Goal: Task Accomplishment & Management: Use online tool/utility

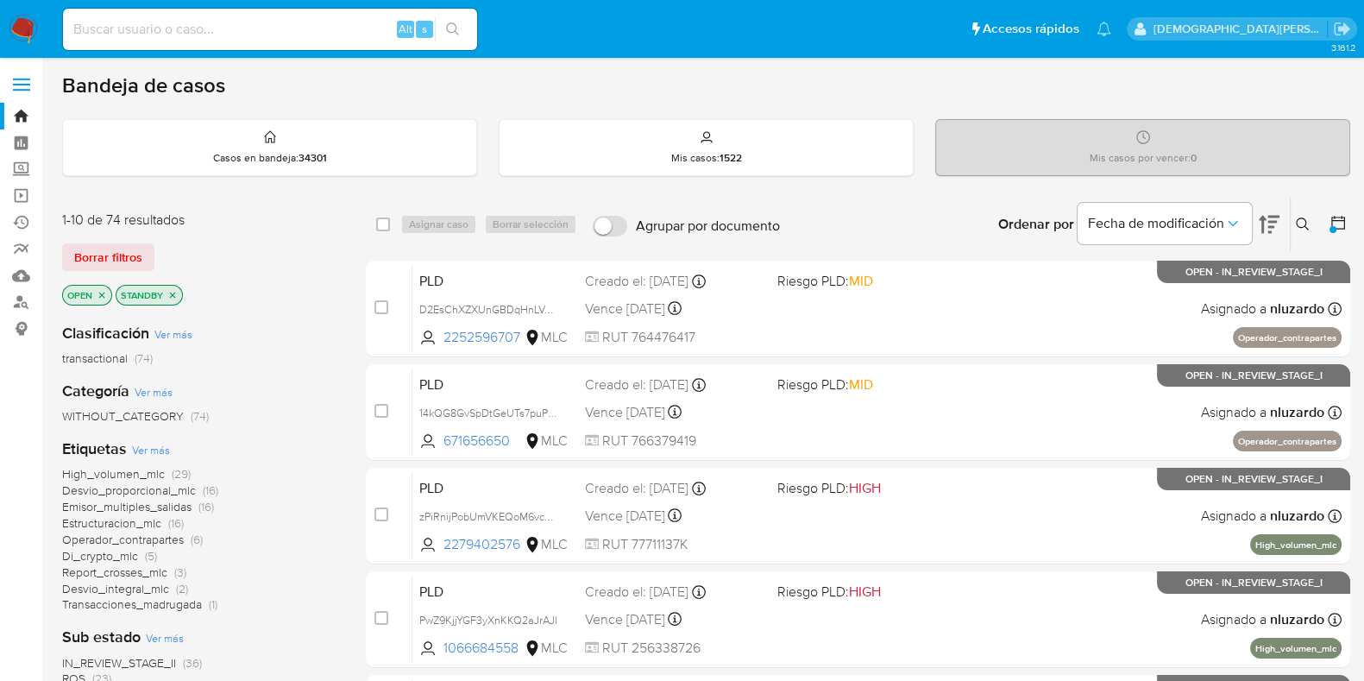
click at [173, 297] on icon "close-filter" at bounding box center [172, 295] width 10 height 10
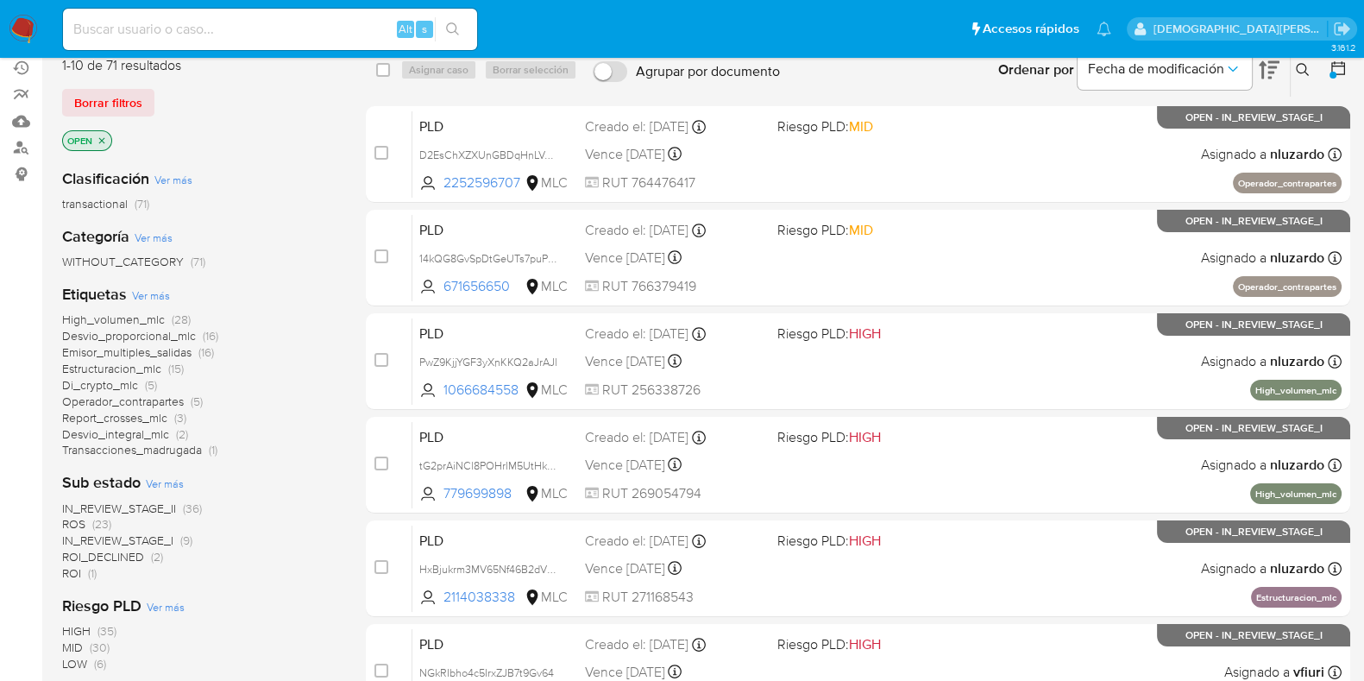
scroll to position [324, 0]
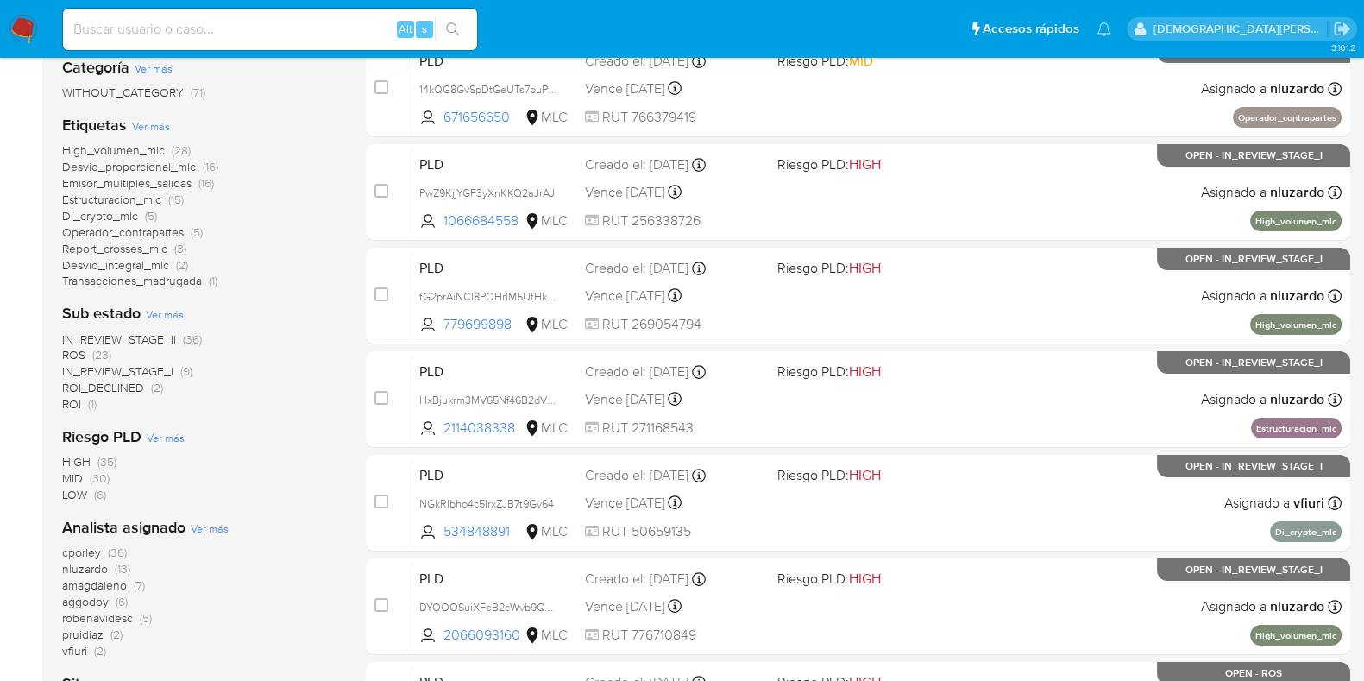
click at [88, 356] on span "ROS (23)" at bounding box center [86, 355] width 49 height 16
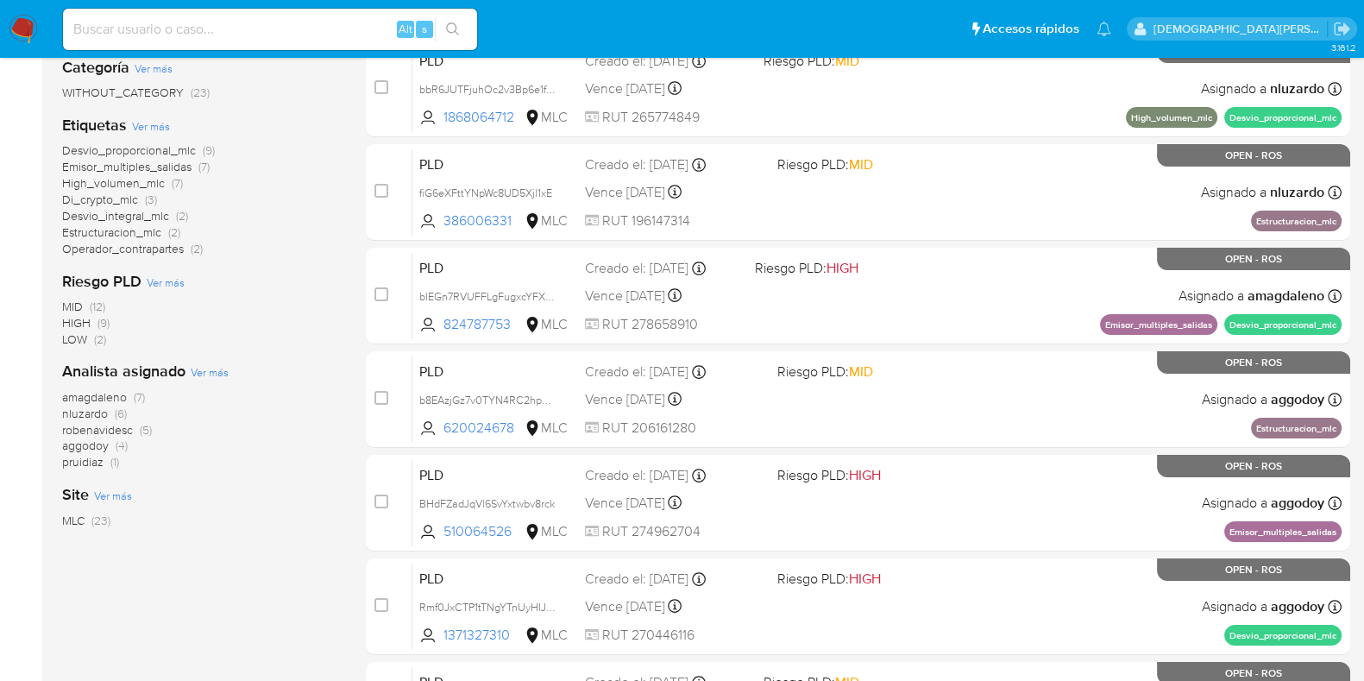
click at [91, 450] on span "aggodoy" at bounding box center [85, 445] width 47 height 17
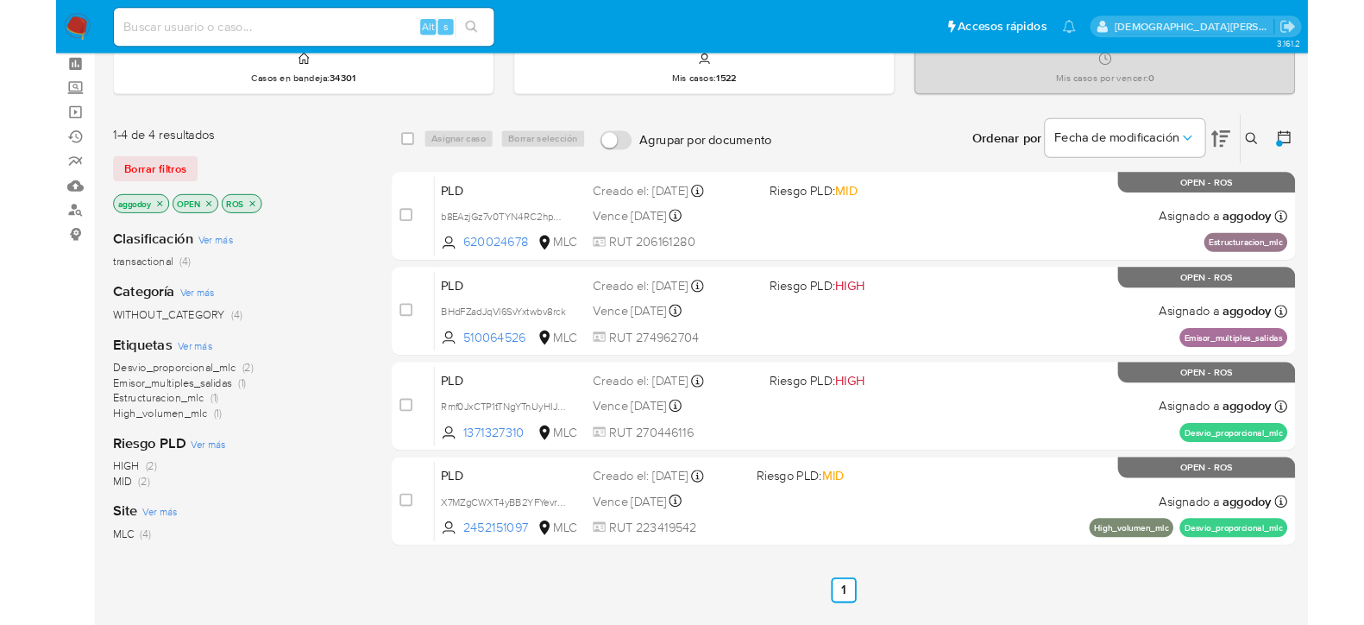
scroll to position [107, 0]
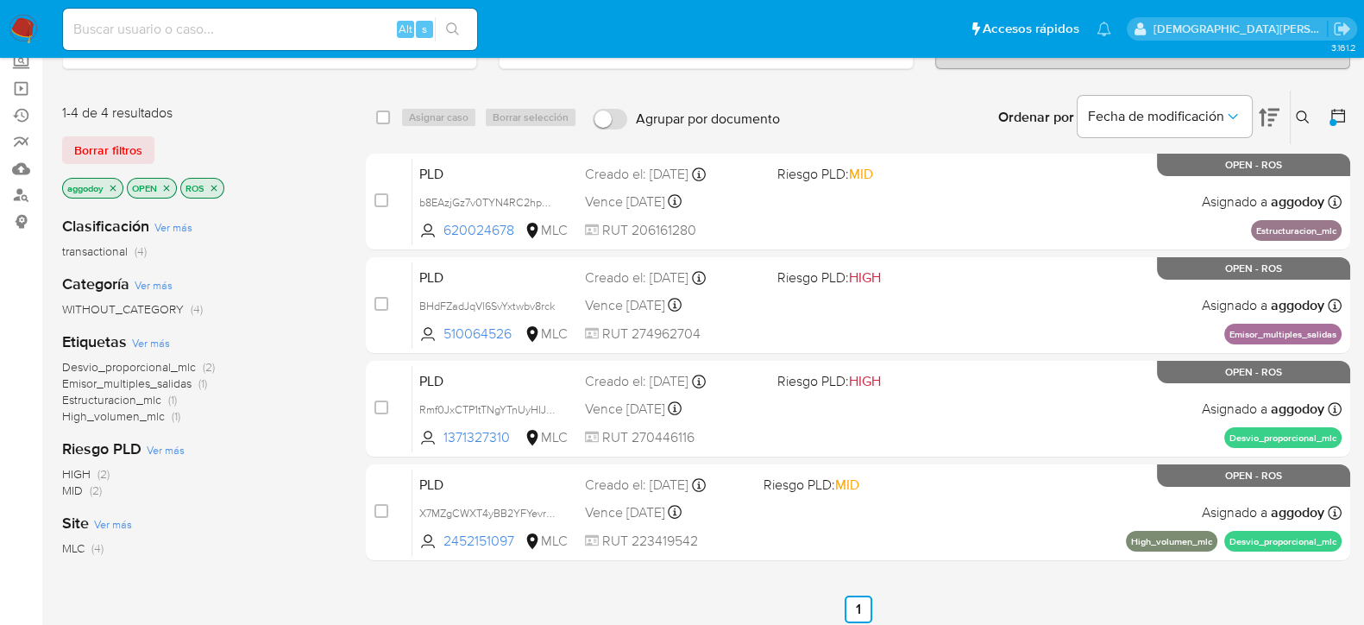
click at [165, 185] on icon "close-filter" at bounding box center [167, 188] width 6 height 6
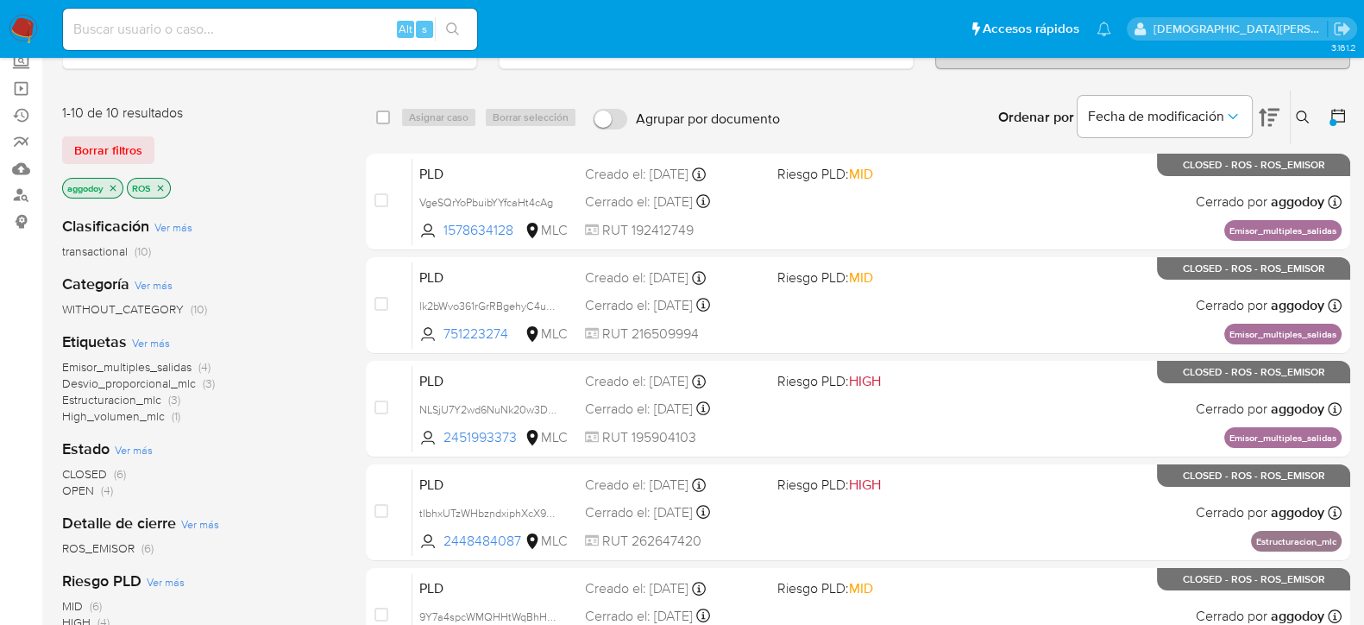
click at [112, 184] on icon "close-filter" at bounding box center [113, 188] width 10 height 10
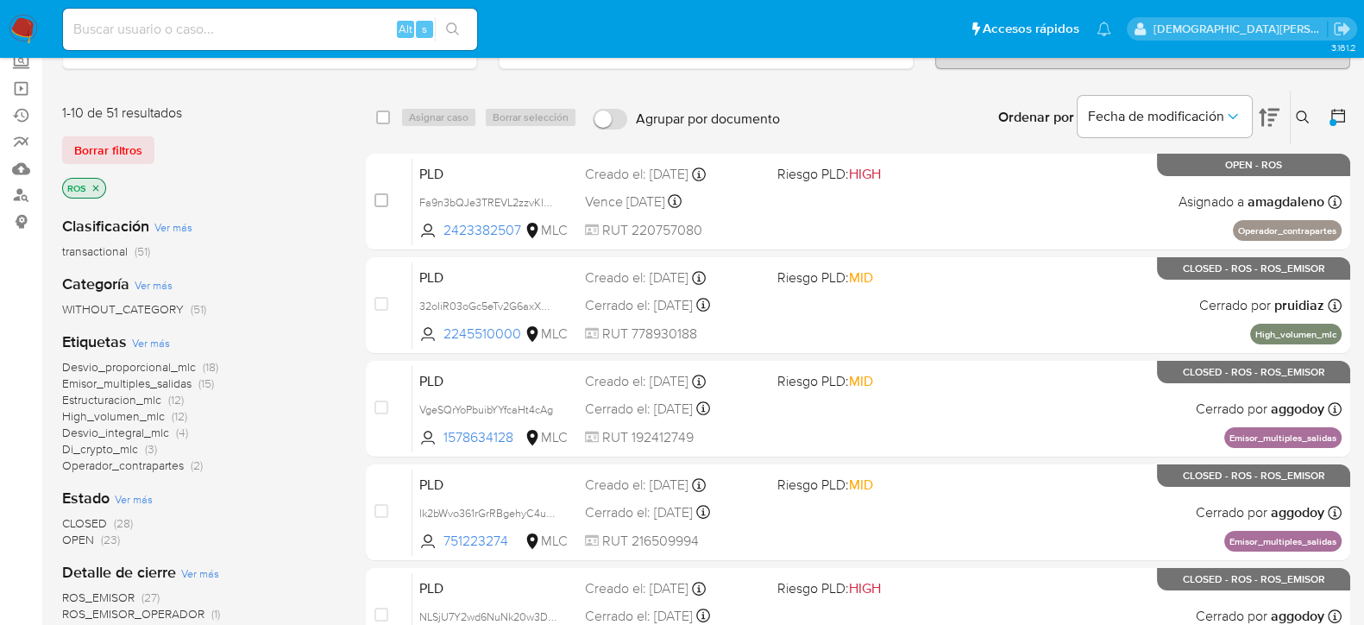
click at [97, 186] on icon "close-filter" at bounding box center [96, 188] width 10 height 10
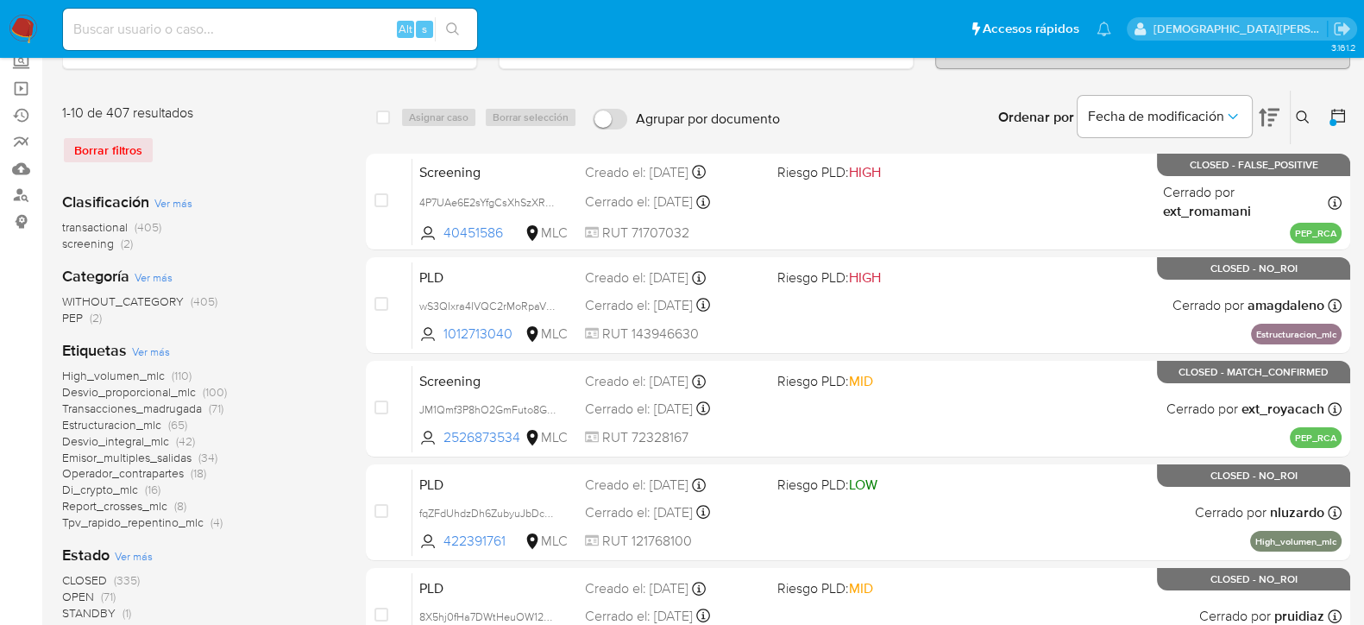
click at [1338, 121] on icon at bounding box center [1338, 115] width 17 height 17
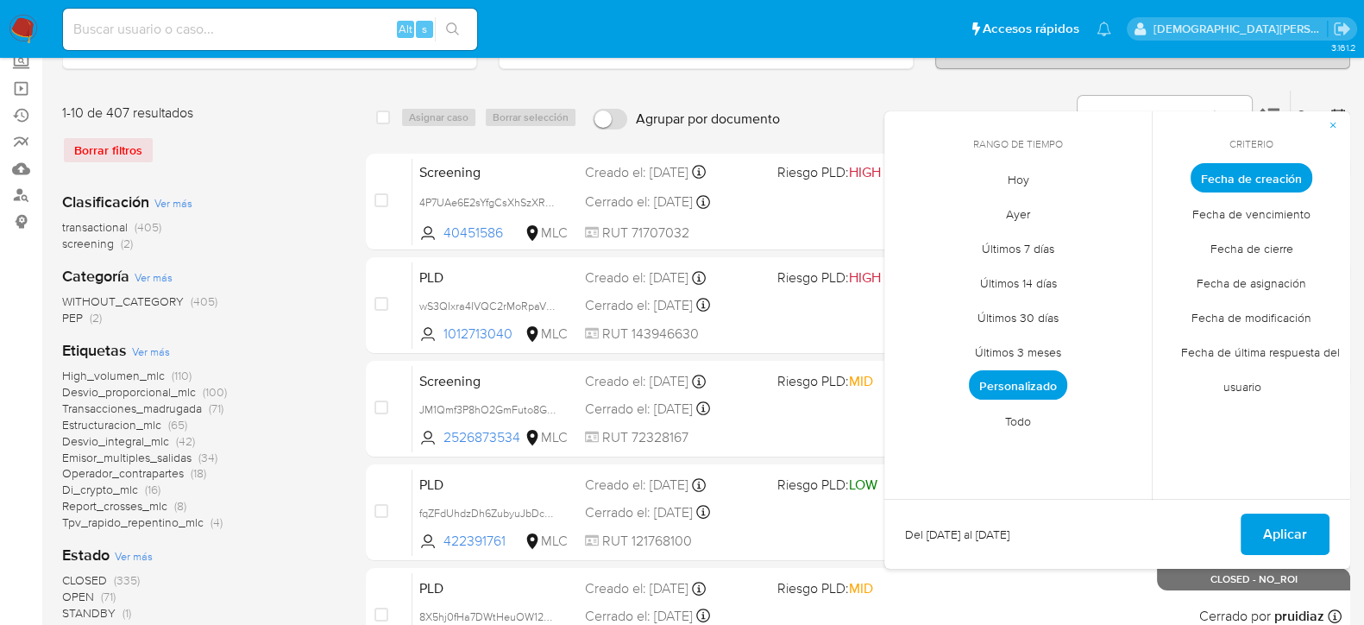
click at [1263, 247] on span "Fecha de cierre" at bounding box center [1252, 247] width 119 height 35
click at [1036, 380] on span "Personalizado" at bounding box center [1018, 384] width 98 height 29
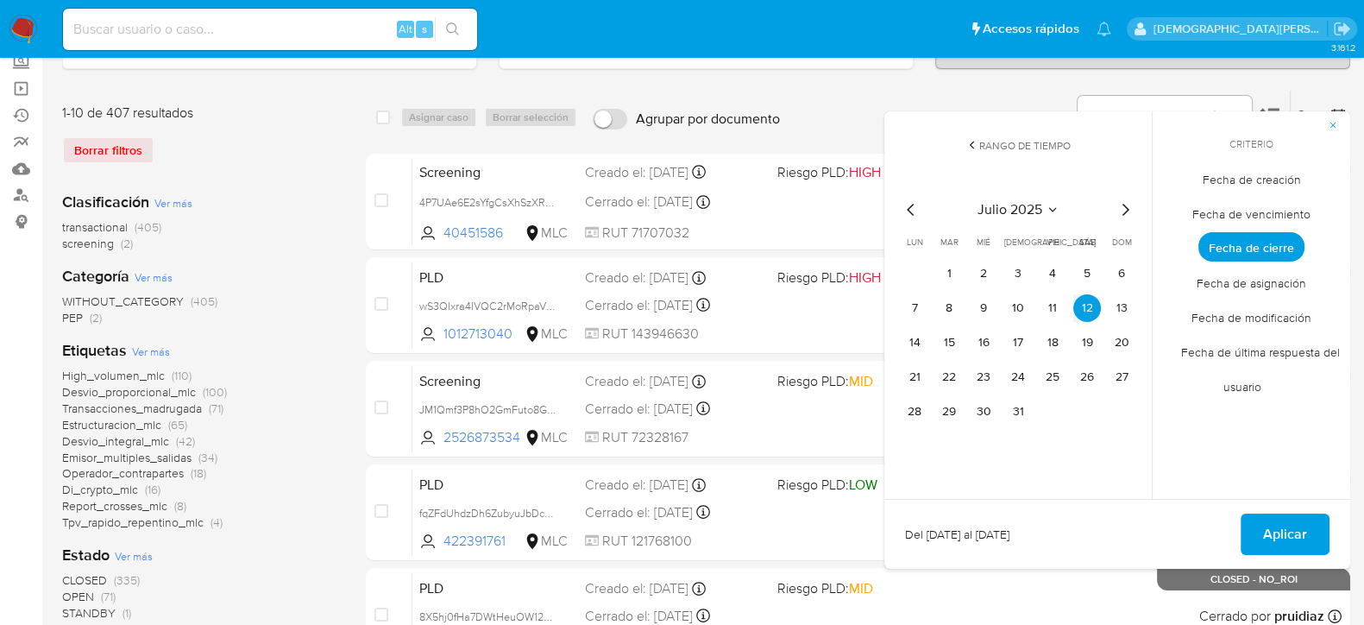
click at [1124, 204] on icon "Mes siguiente" at bounding box center [1126, 210] width 7 height 12
click at [913, 412] on button "29" at bounding box center [915, 412] width 28 height 28
click at [1303, 530] on span "Aplicar" at bounding box center [1285, 534] width 44 height 38
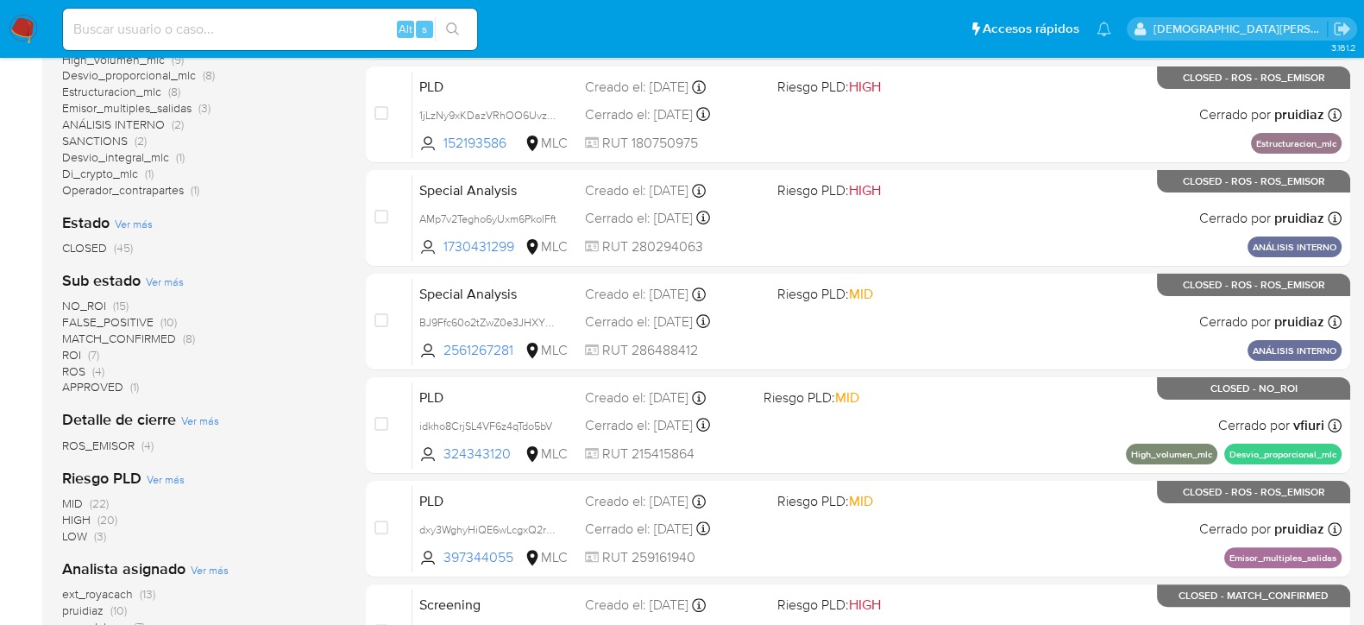
scroll to position [539, 0]
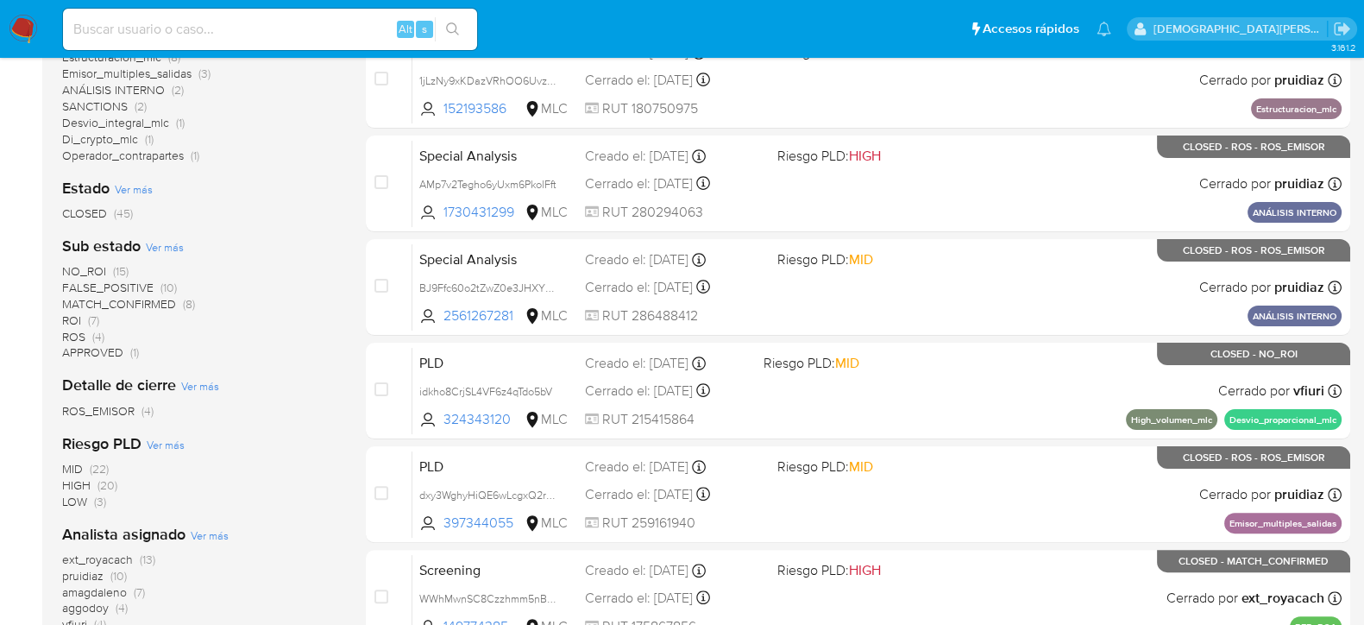
click at [83, 332] on span "ROS" at bounding box center [73, 336] width 23 height 17
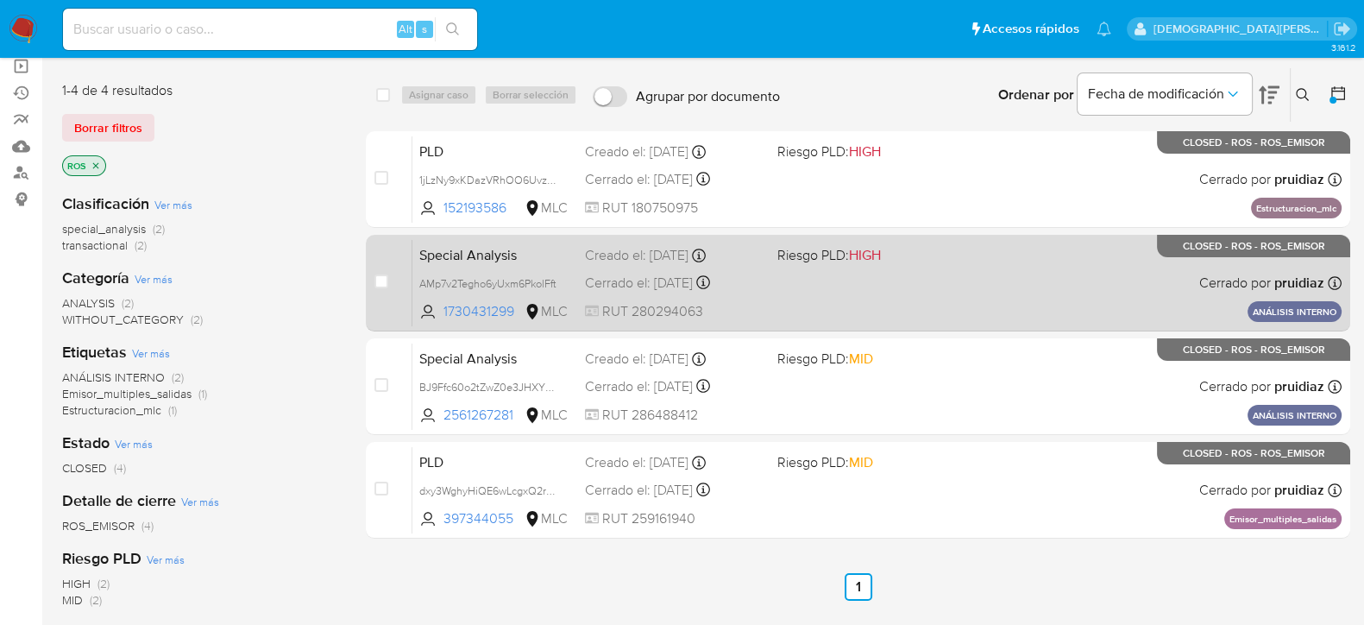
scroll to position [101, 0]
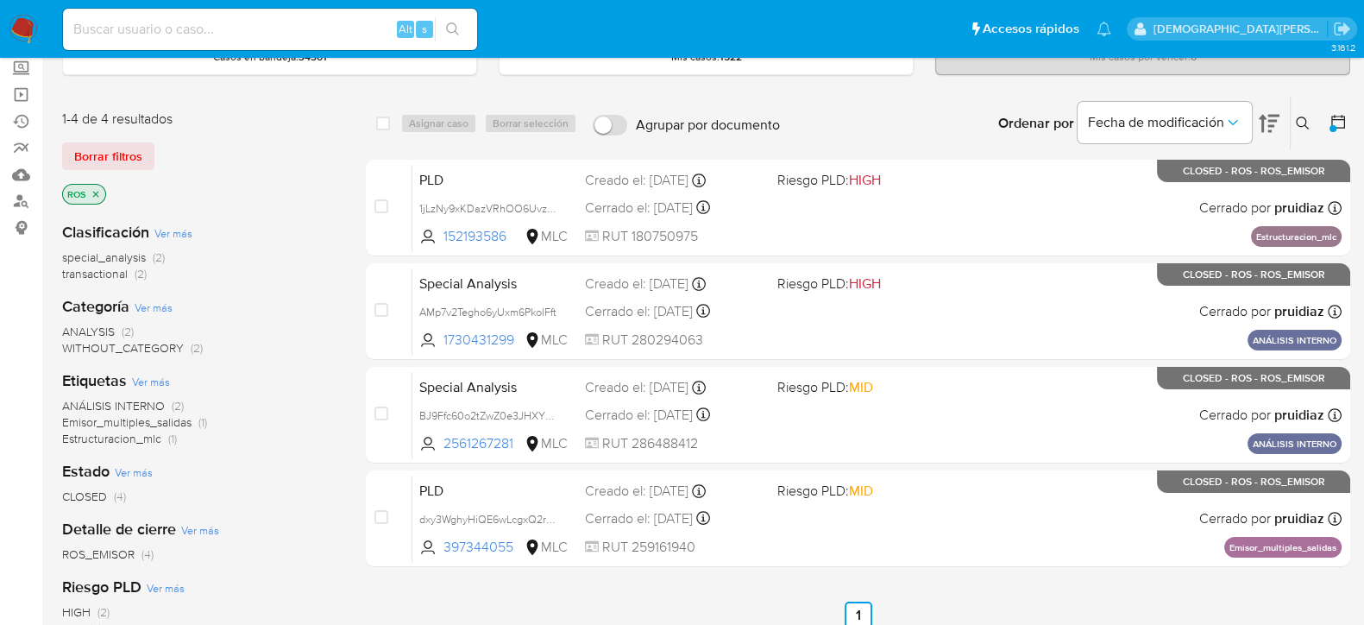
click at [1336, 116] on icon at bounding box center [1338, 121] width 17 height 17
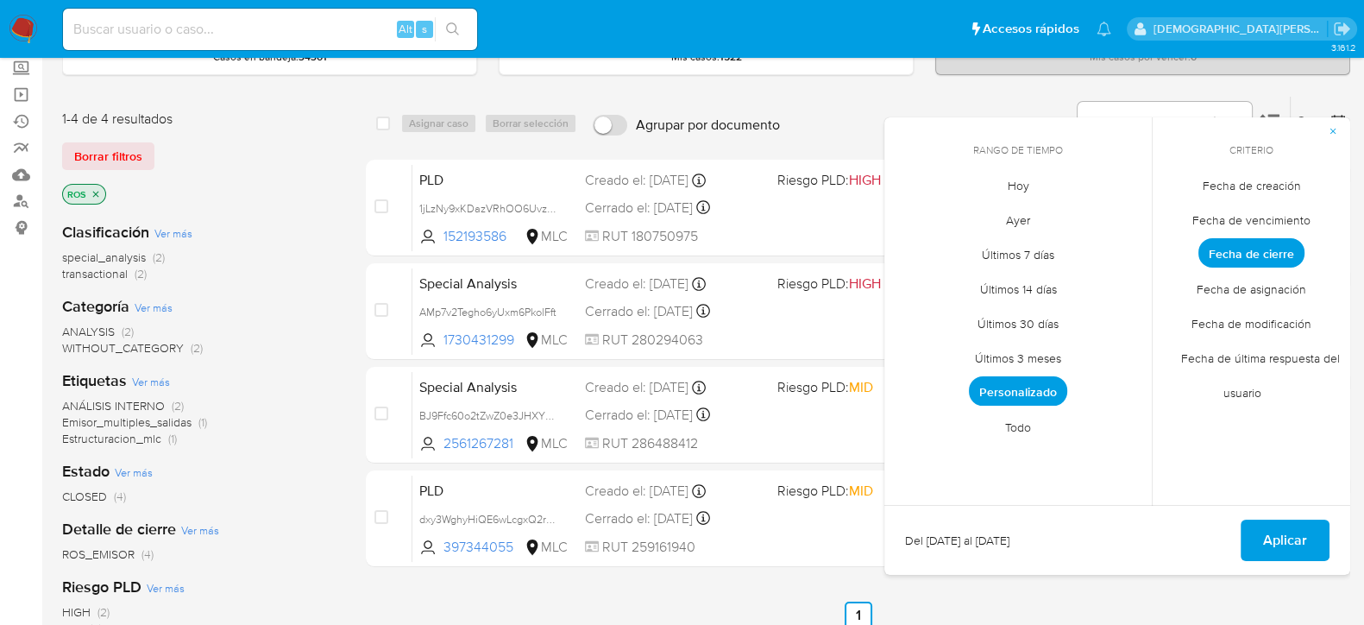
click at [1056, 387] on span "Personalizado" at bounding box center [1018, 390] width 98 height 29
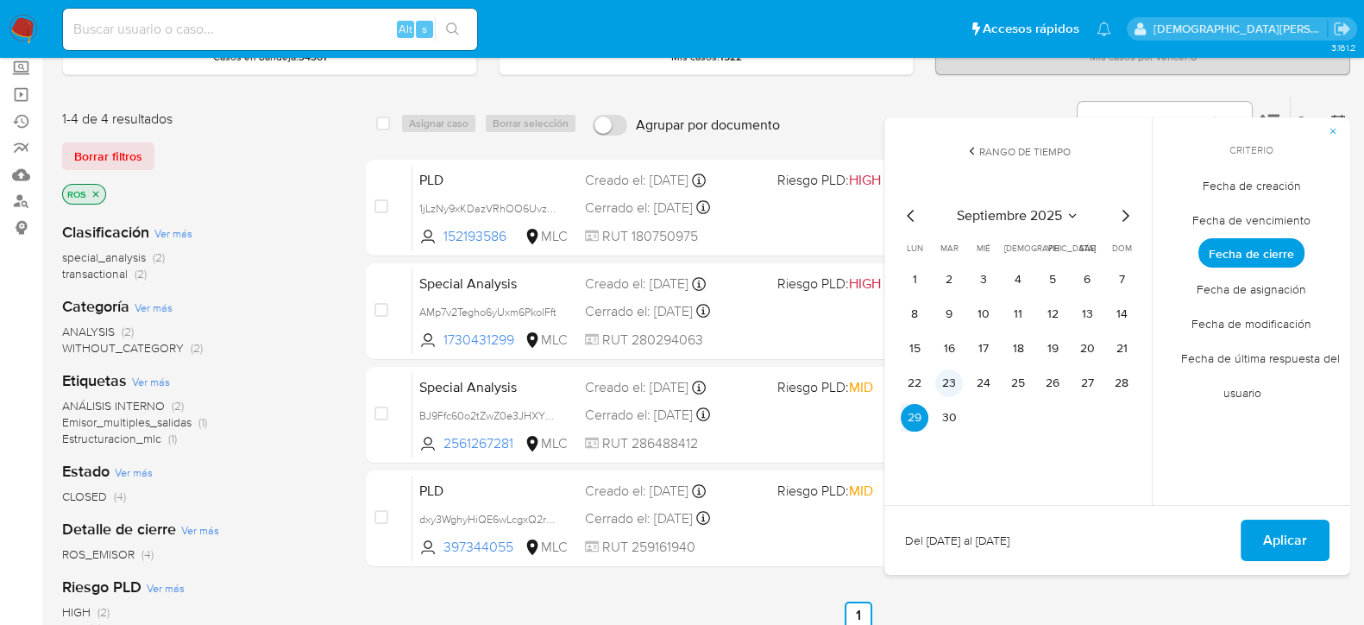
click at [946, 372] on button "23" at bounding box center [949, 383] width 28 height 28
click at [946, 382] on button "23" at bounding box center [949, 383] width 28 height 28
click at [1304, 524] on span "Aplicar" at bounding box center [1285, 540] width 44 height 38
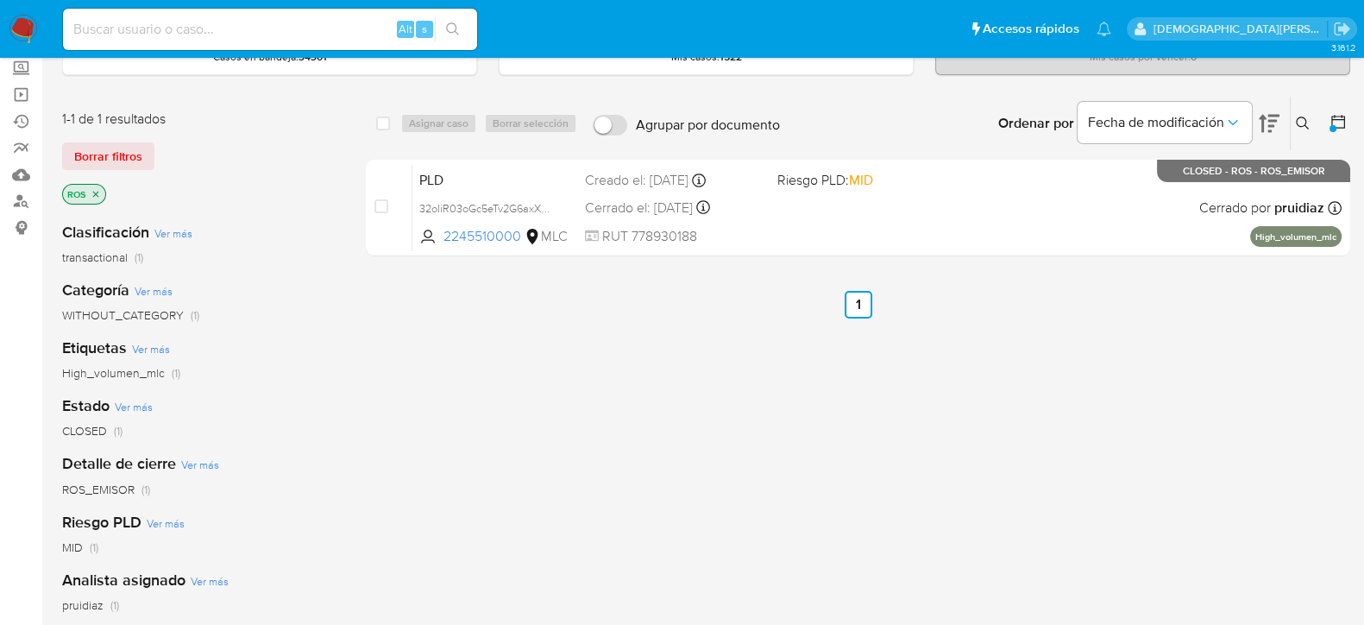
click at [1338, 119] on icon at bounding box center [1338, 121] width 17 height 17
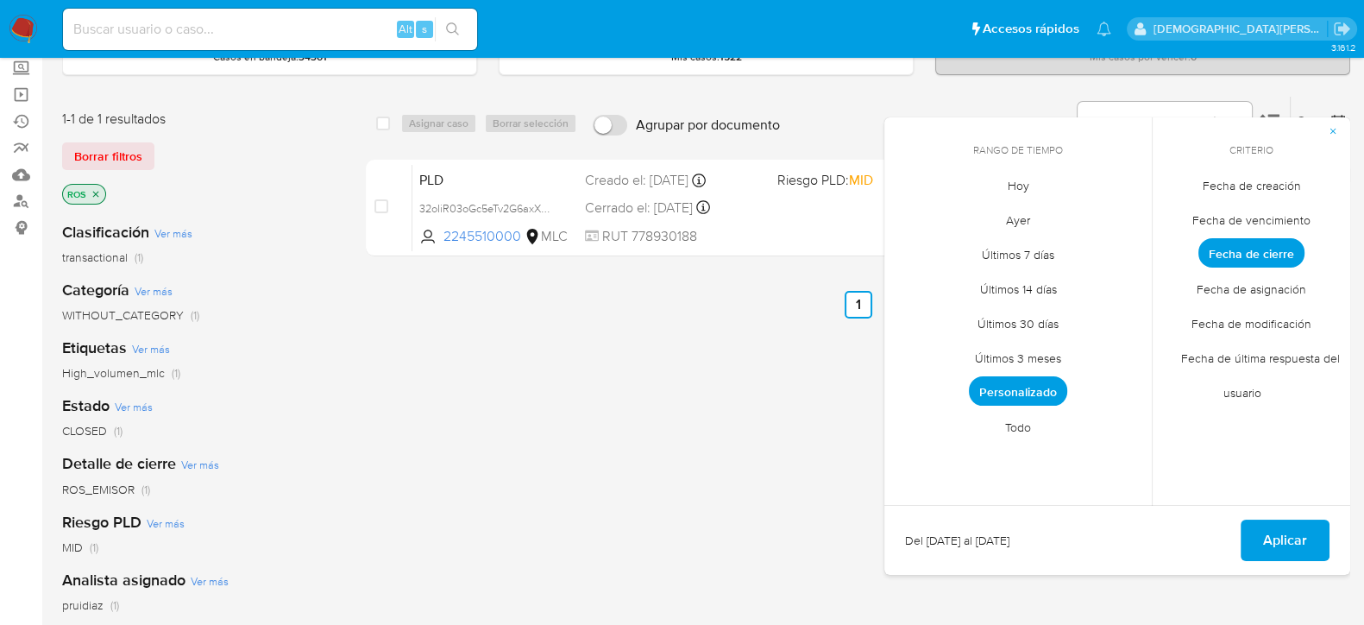
click at [1027, 390] on span "Personalizado" at bounding box center [1018, 390] width 98 height 29
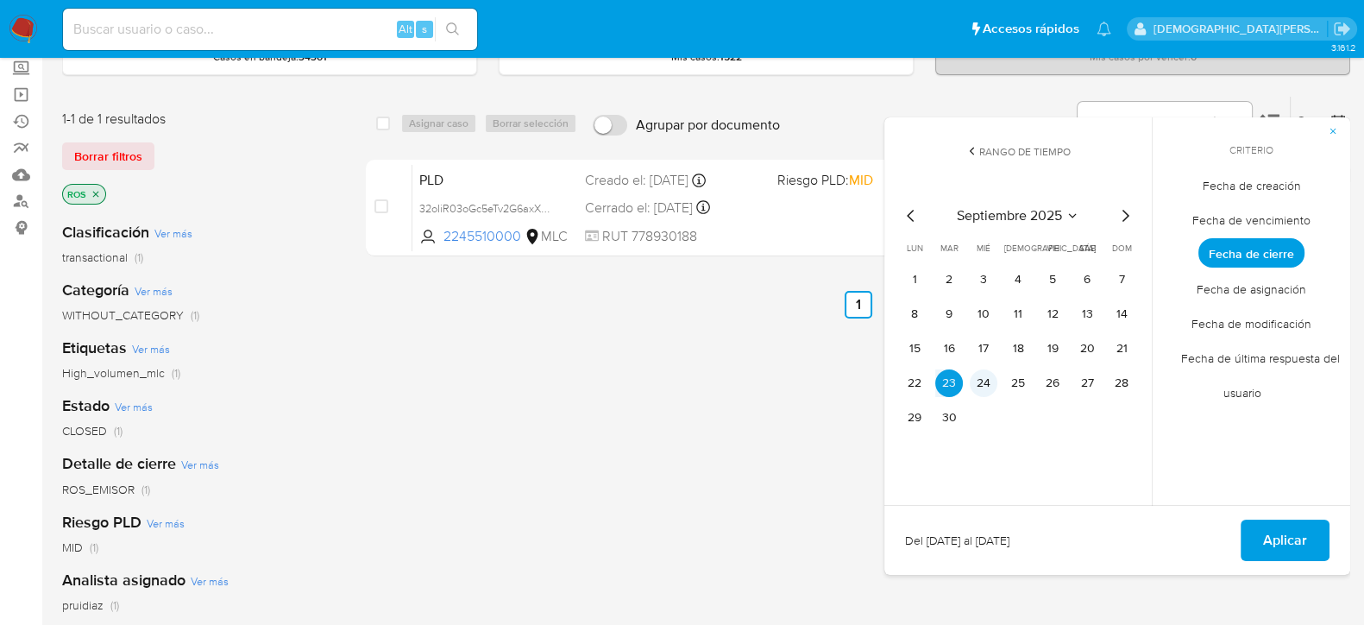
click at [979, 378] on button "24" at bounding box center [984, 383] width 28 height 28
click at [1294, 528] on span "Aplicar" at bounding box center [1285, 540] width 44 height 38
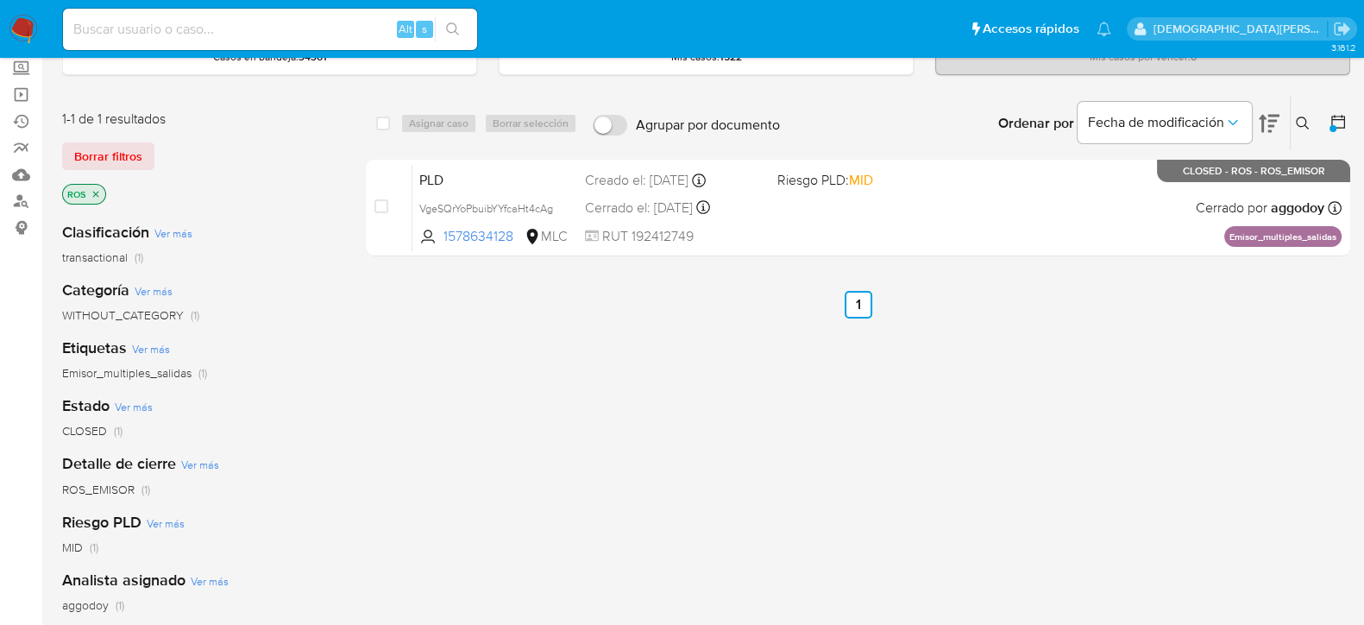
click at [98, 194] on icon "close-filter" at bounding box center [96, 194] width 10 height 10
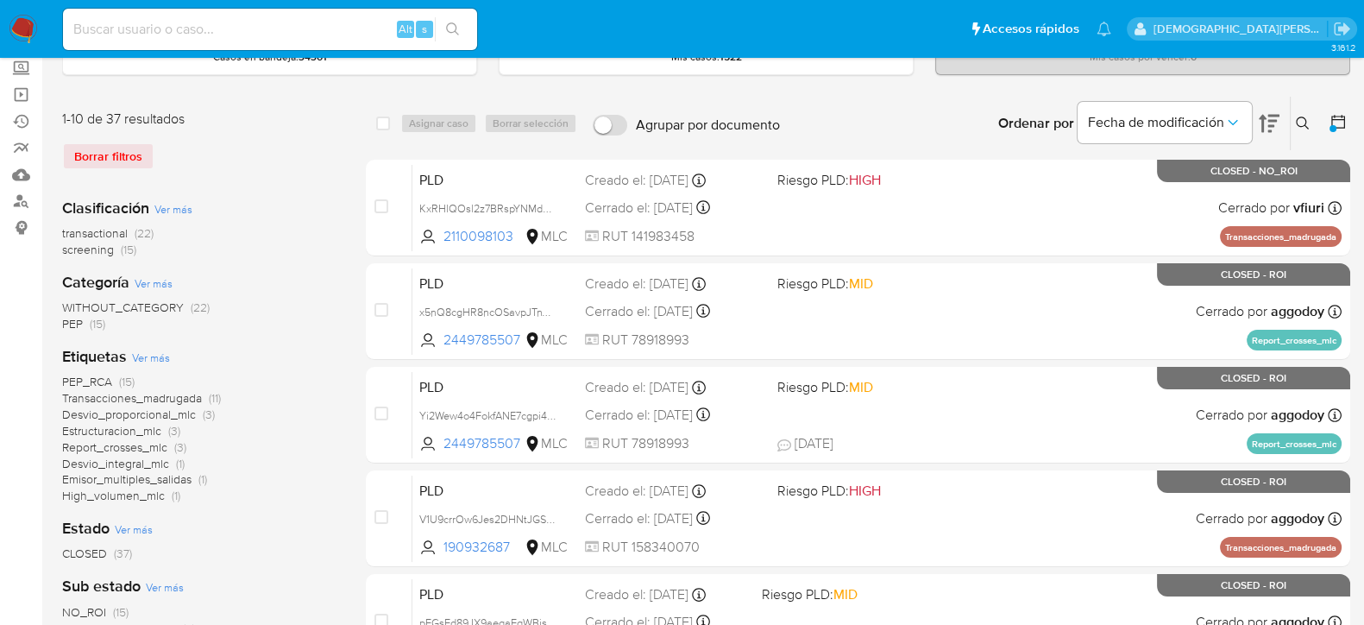
click at [1344, 120] on icon at bounding box center [1339, 122] width 14 height 14
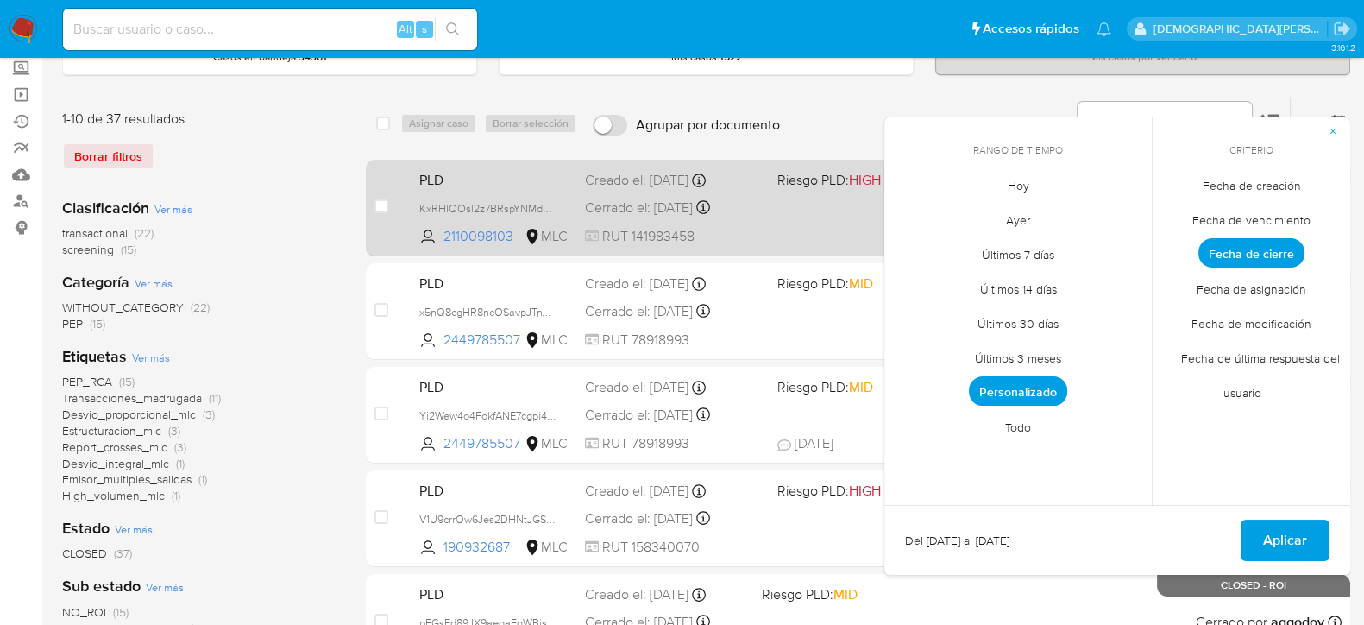
click at [794, 230] on div "PLD KxRHlQOsl2z7BRspYNMdN6qr 2110098103 MLC Riesgo PLD: HIGH Creado el: 12/07/2…" at bounding box center [876, 207] width 929 height 87
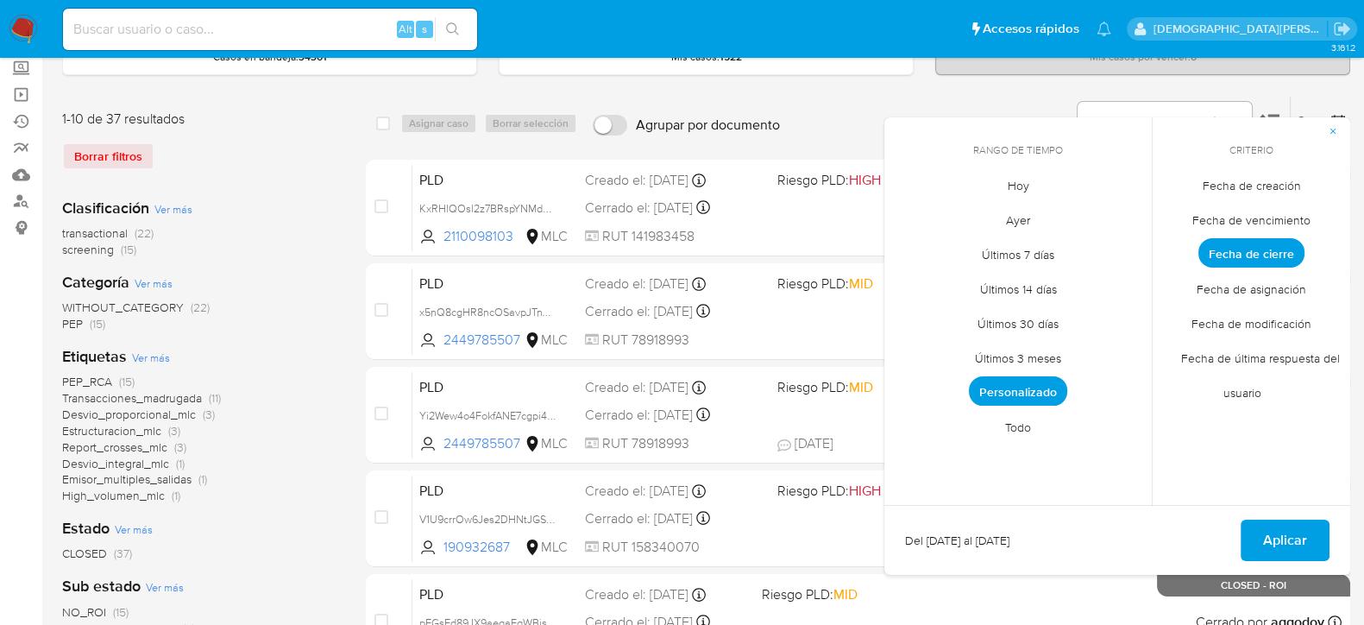
click at [1334, 130] on icon "button" at bounding box center [1334, 132] width 6 height 6
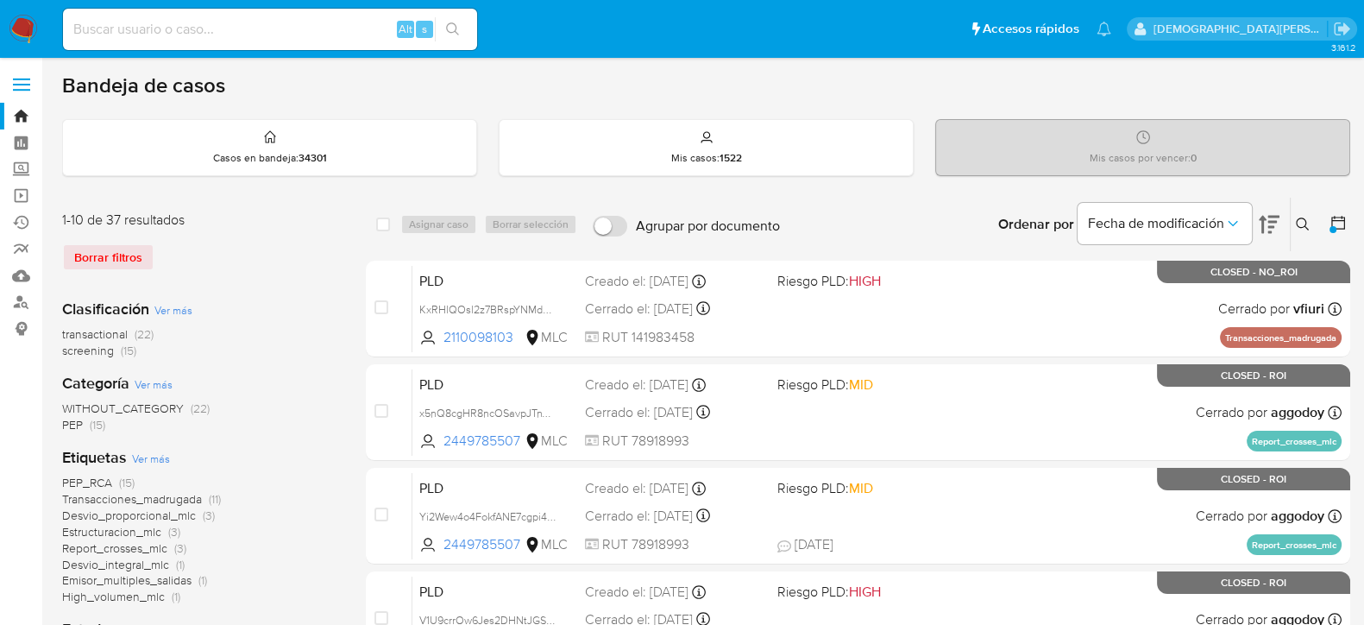
click at [1336, 221] on icon at bounding box center [1338, 222] width 17 height 17
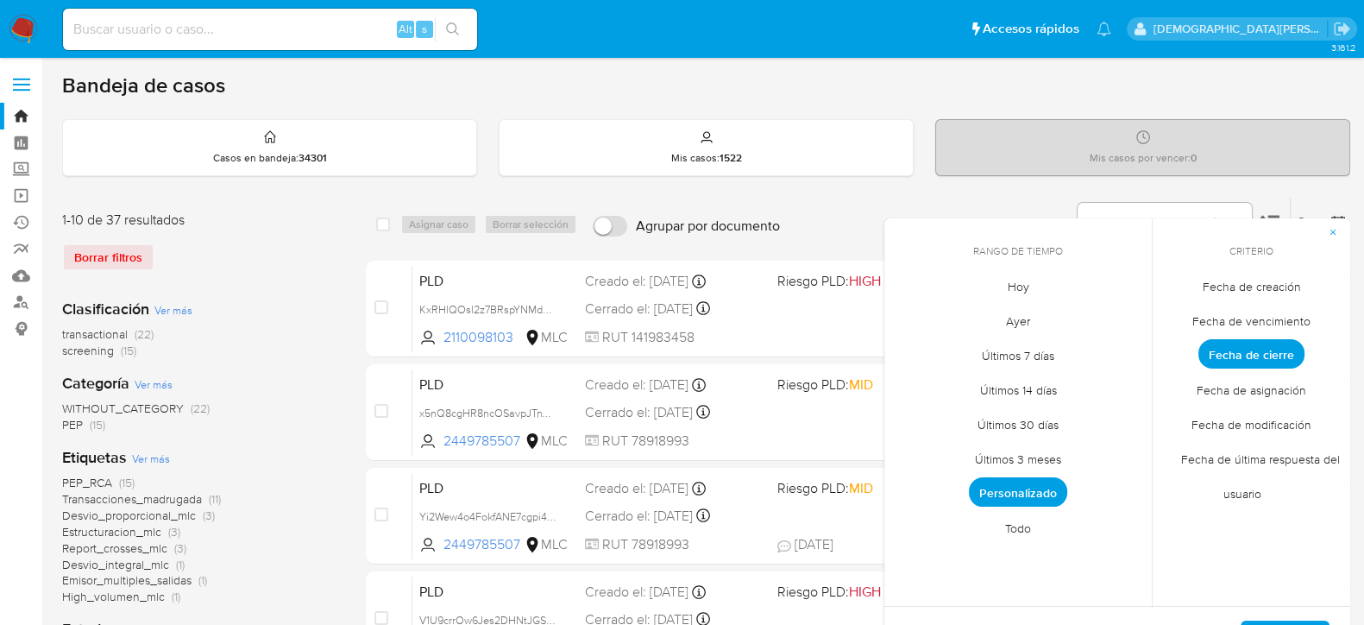
click at [1265, 281] on span "Fecha de creación" at bounding box center [1252, 285] width 135 height 35
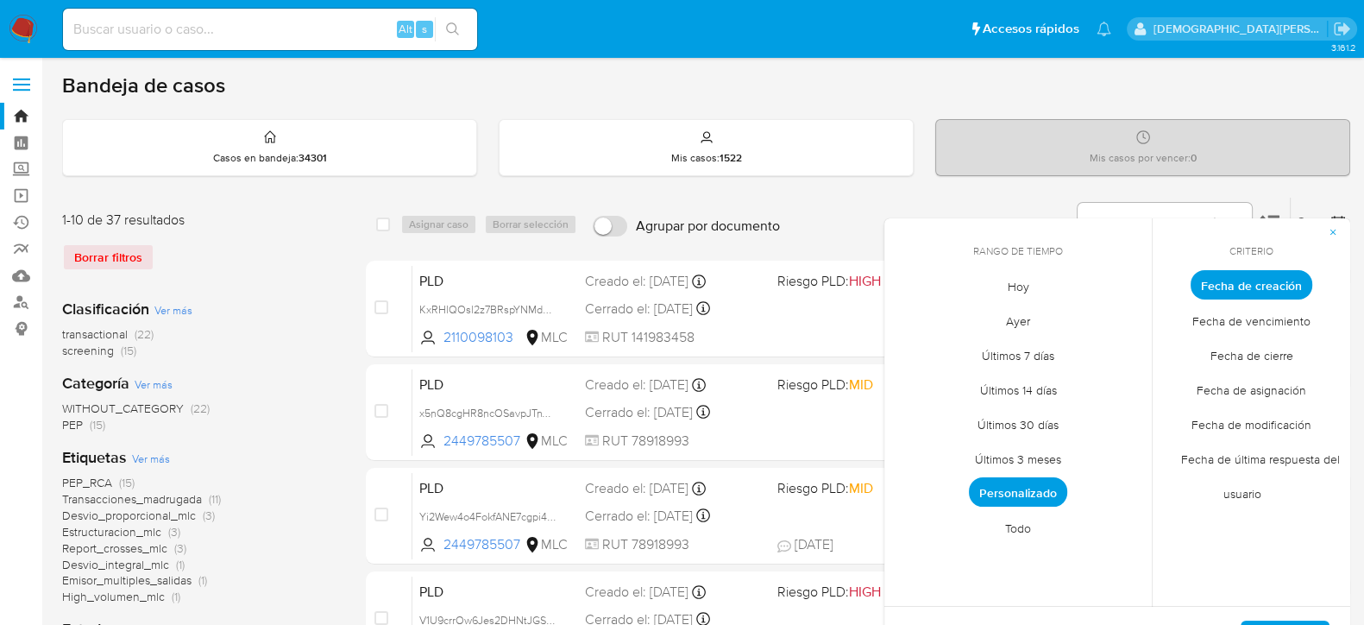
click at [1036, 483] on span "Personalizado" at bounding box center [1018, 491] width 98 height 29
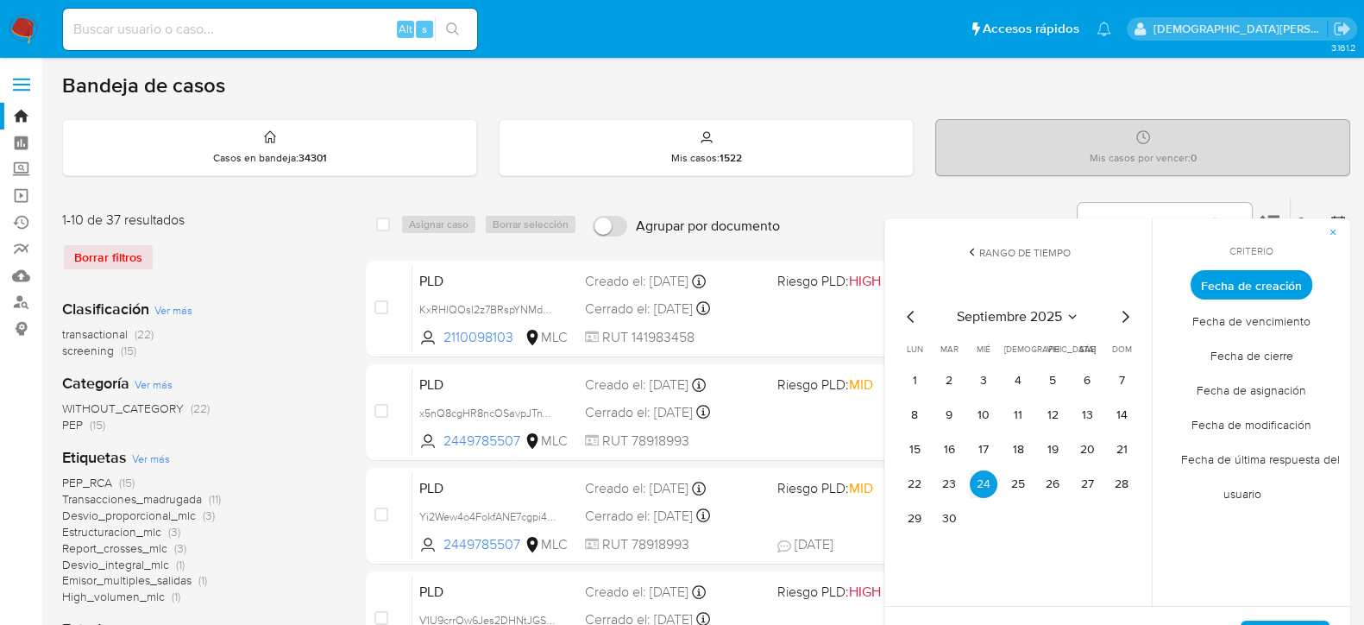
click at [915, 314] on icon "Mes anterior" at bounding box center [911, 316] width 21 height 21
click at [1082, 412] on button "12" at bounding box center [1088, 415] width 28 height 28
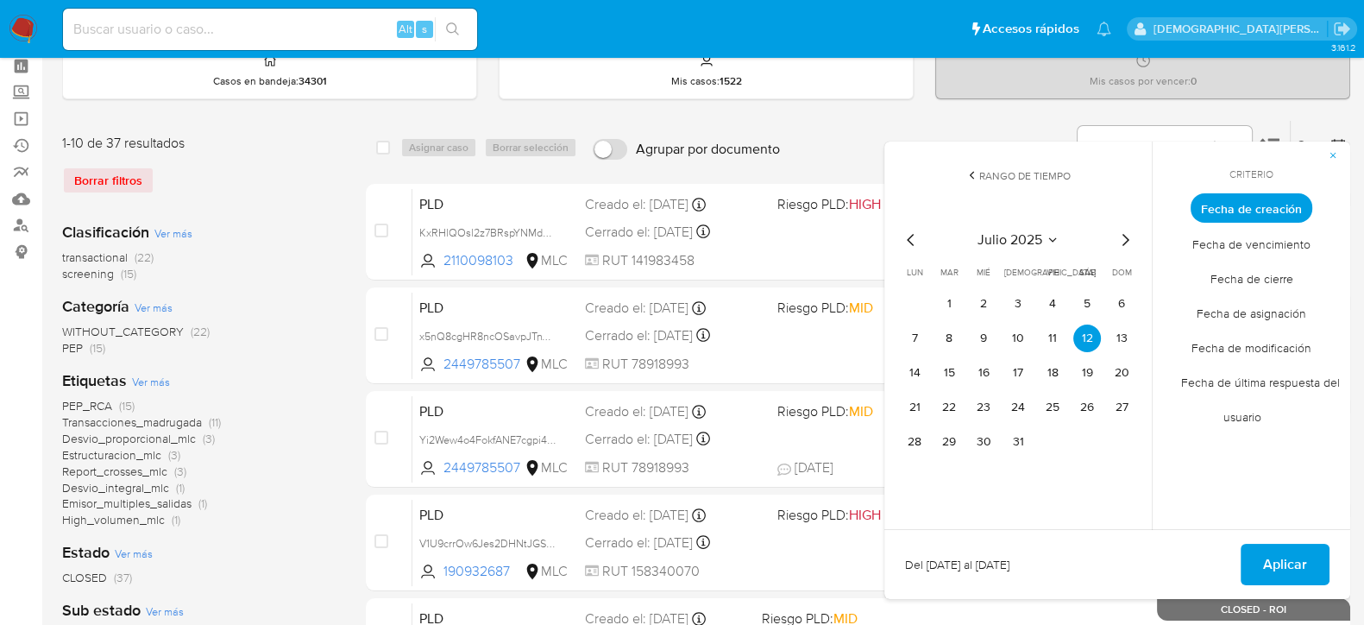
scroll to position [107, 0]
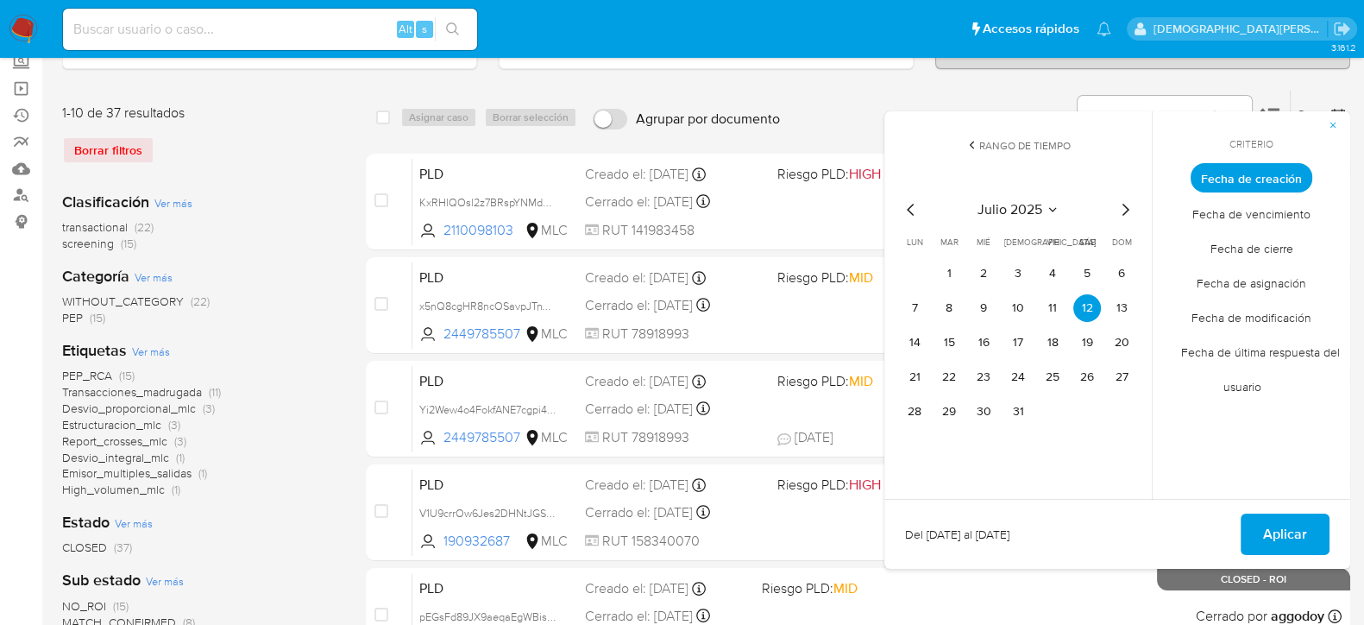
drag, startPoint x: 1270, startPoint y: 527, endPoint x: 1204, endPoint y: 448, distance: 103.5
click at [1271, 527] on span "Aplicar" at bounding box center [1285, 534] width 44 height 38
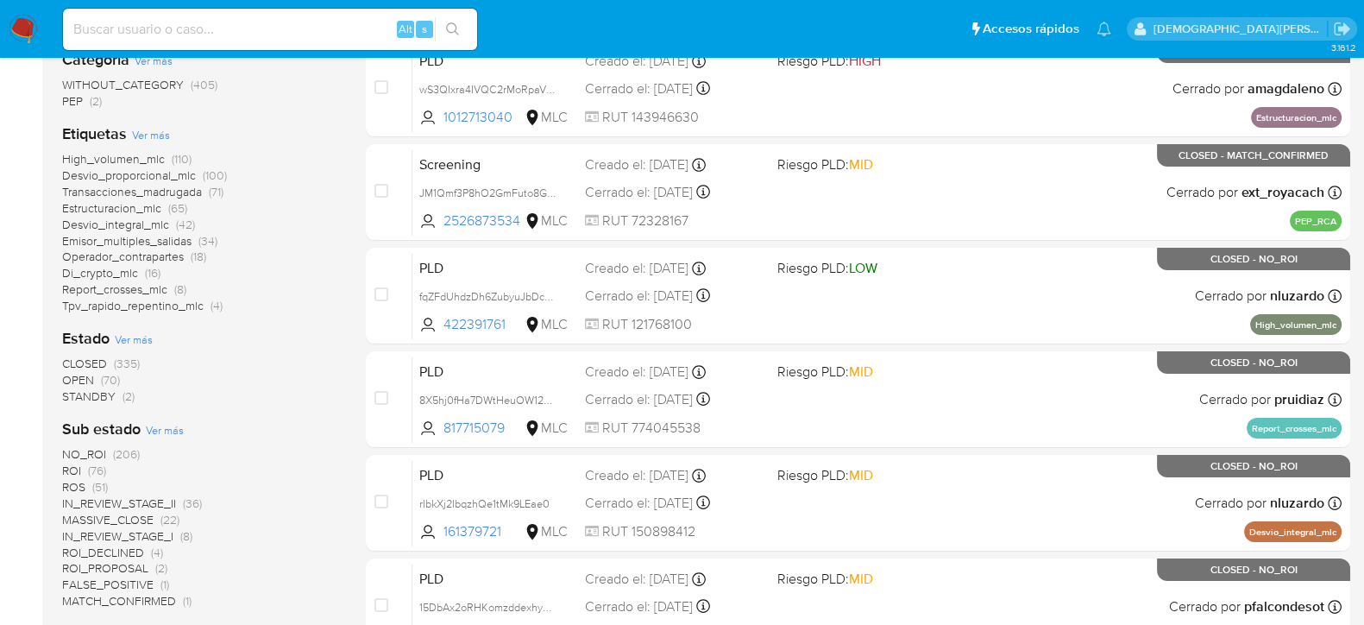
scroll to position [431, 0]
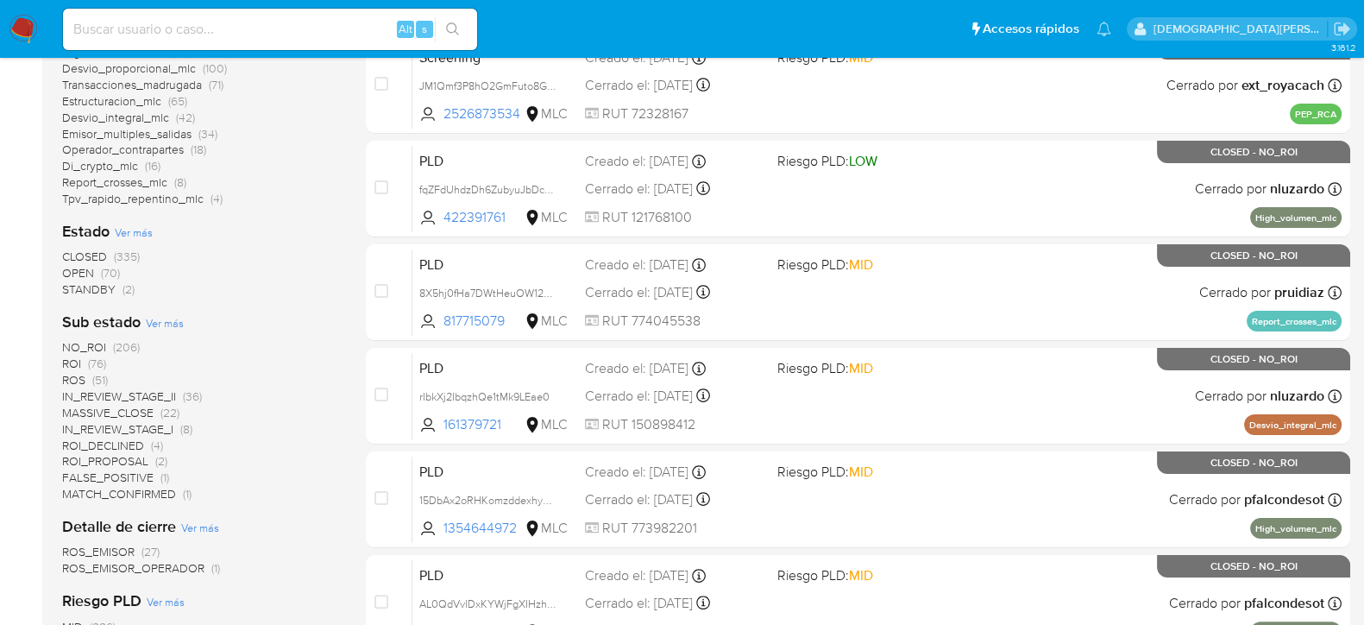
click at [80, 379] on span "ROS" at bounding box center [73, 379] width 23 height 17
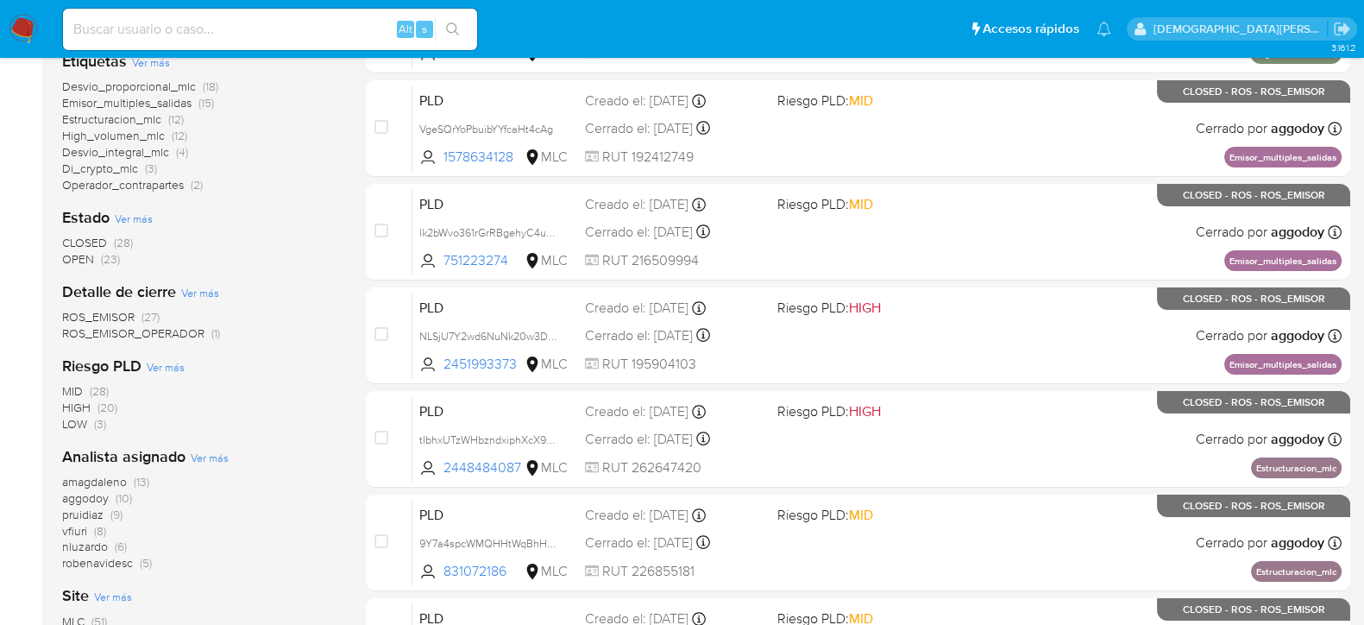
scroll to position [431, 0]
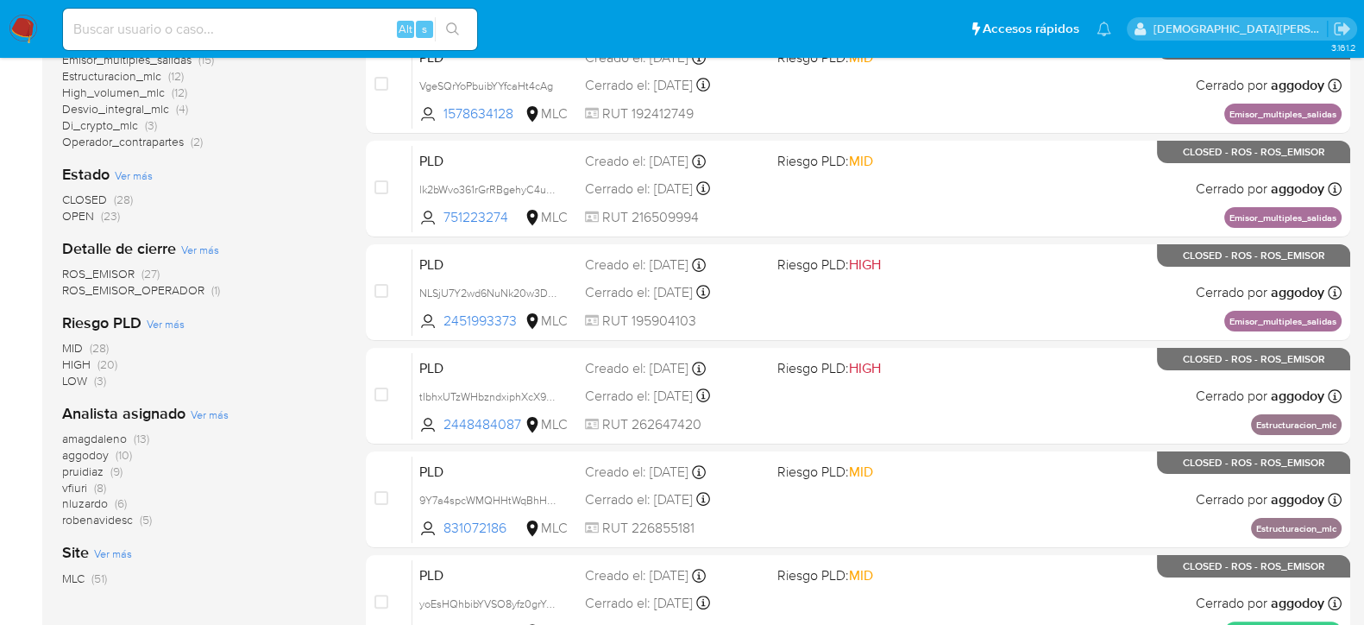
click at [114, 520] on span "robenavidesc" at bounding box center [97, 519] width 71 height 17
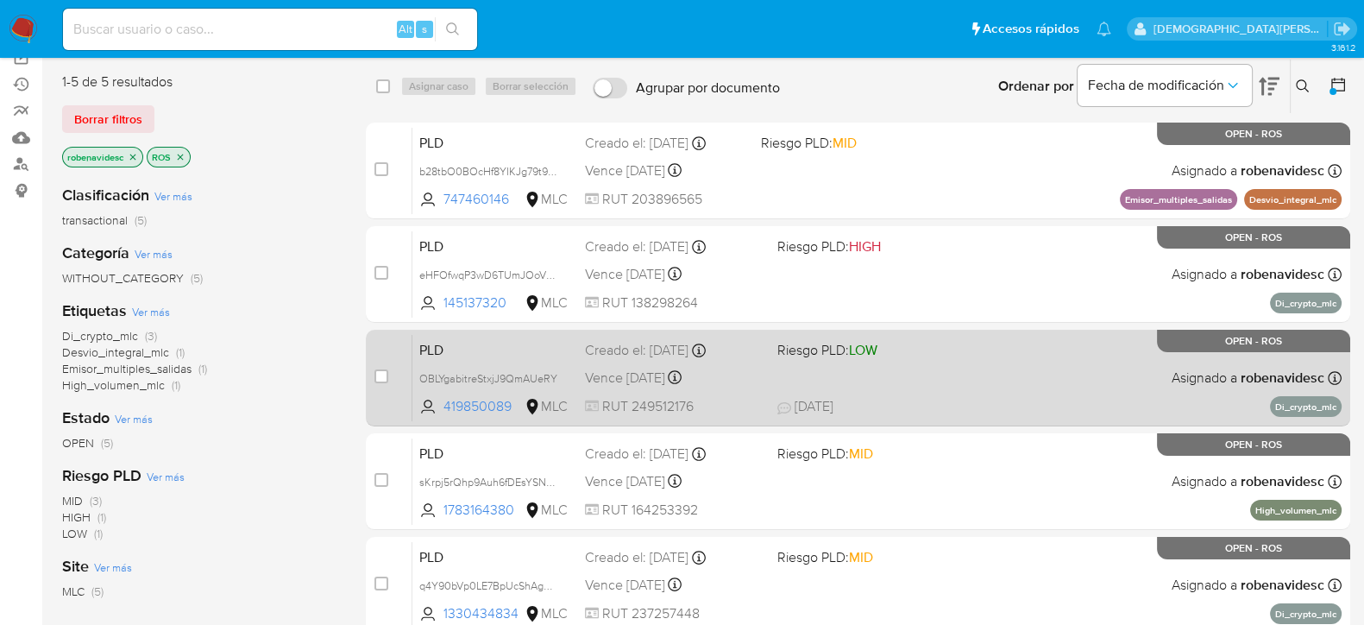
scroll to position [107, 0]
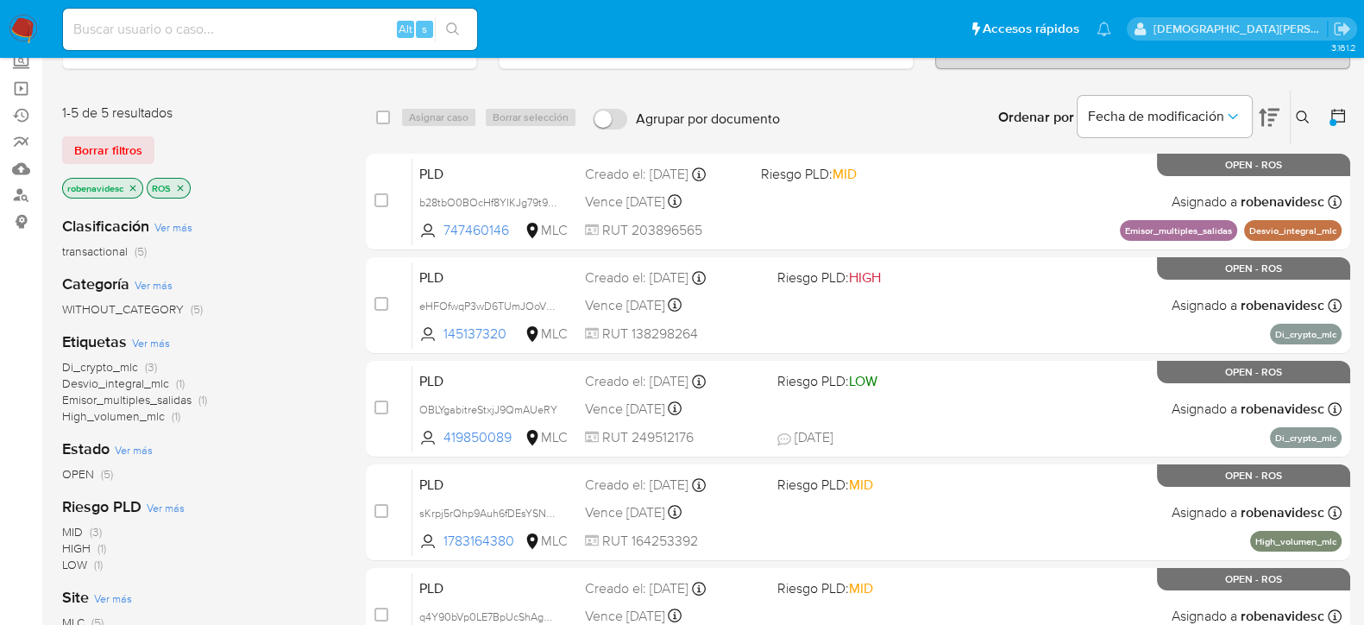
click at [1273, 112] on icon at bounding box center [1269, 118] width 21 height 18
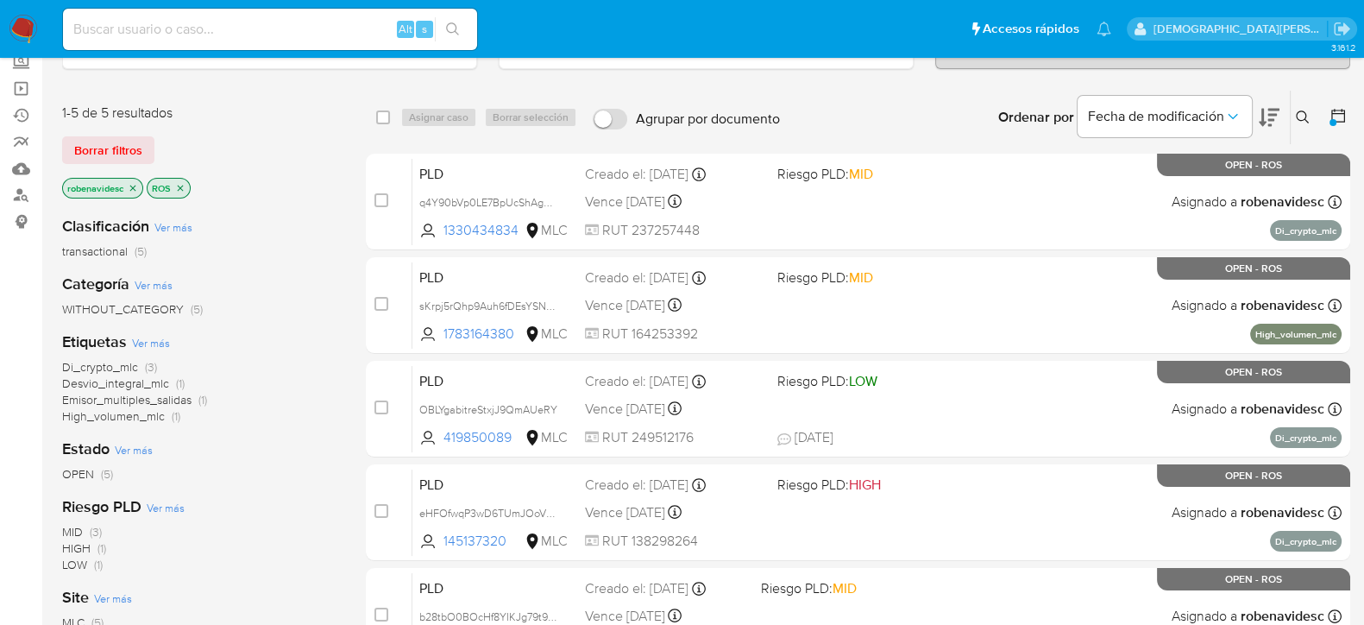
click at [1273, 112] on icon at bounding box center [1269, 118] width 21 height 18
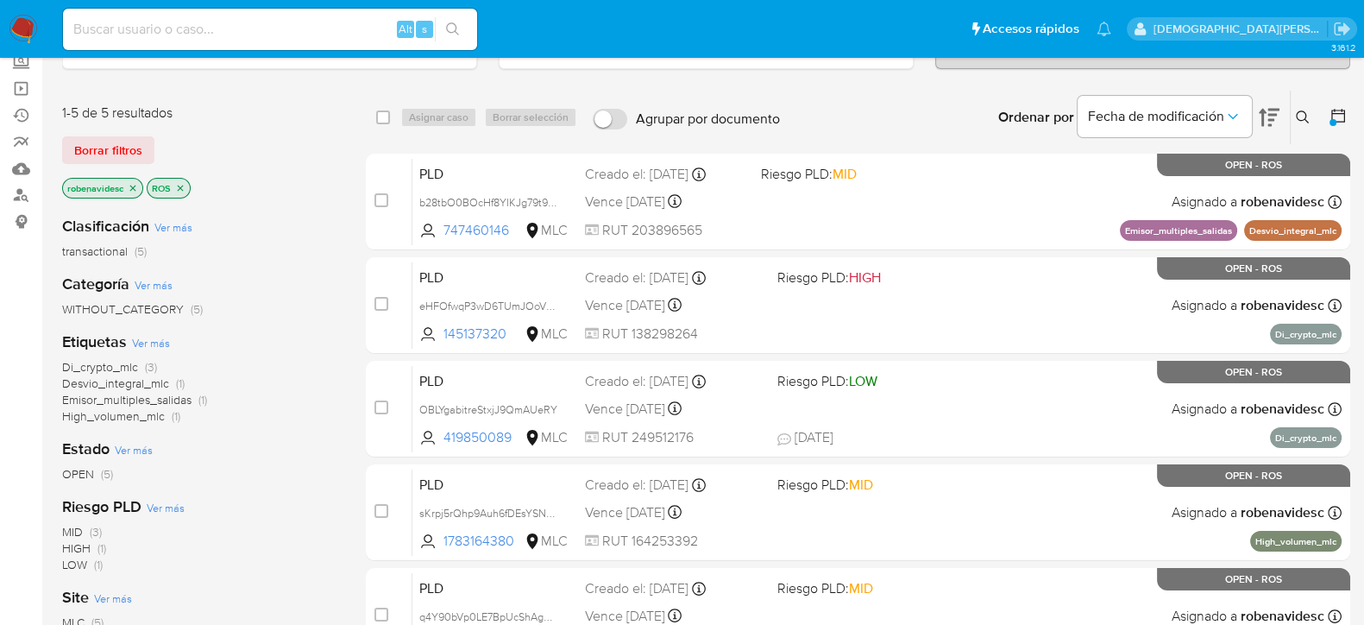
click at [1273, 112] on icon at bounding box center [1269, 118] width 21 height 18
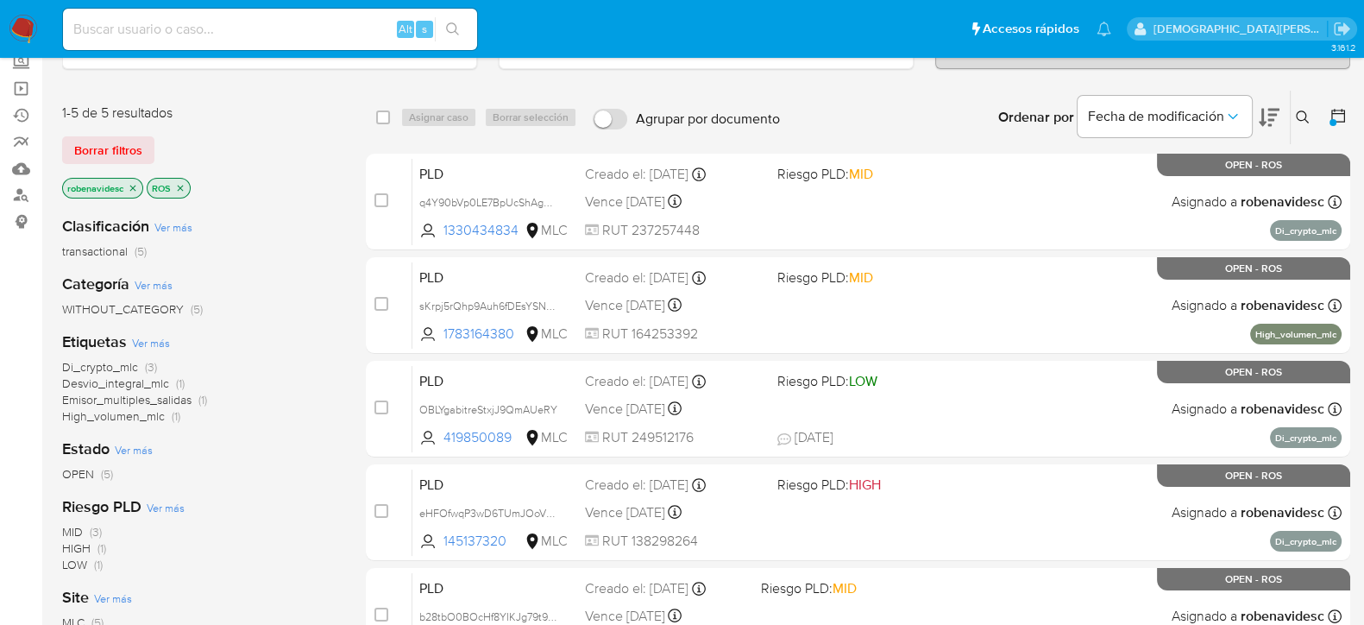
click at [1273, 112] on icon at bounding box center [1269, 118] width 21 height 18
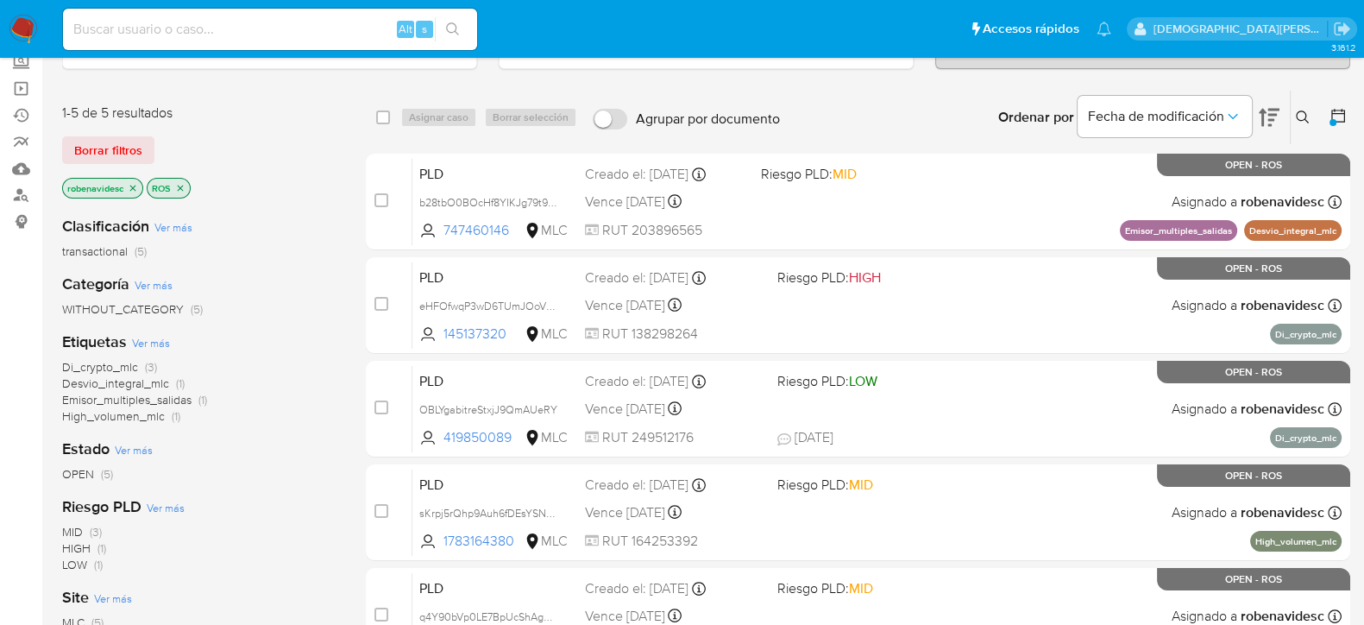
click at [1334, 110] on icon at bounding box center [1338, 115] width 17 height 17
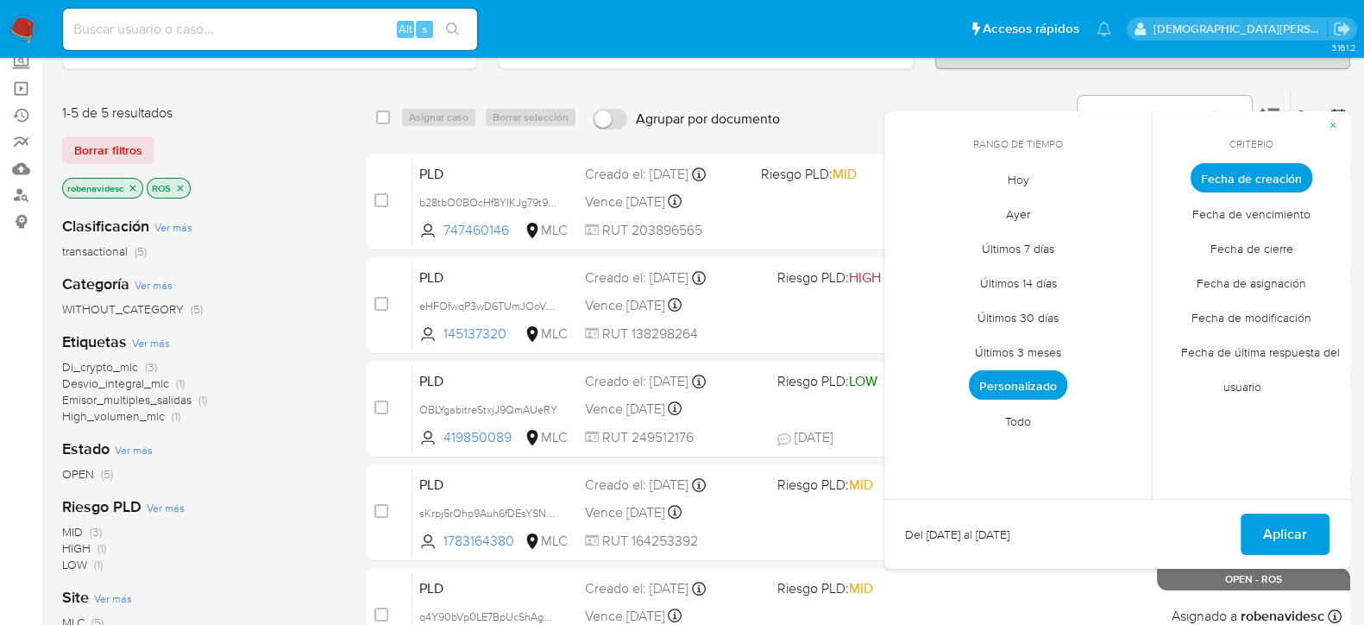
click at [306, 235] on div "Clasificación Ver más transactional (5)" at bounding box center [200, 238] width 276 height 44
click at [1335, 123] on icon "button" at bounding box center [1333, 125] width 10 height 10
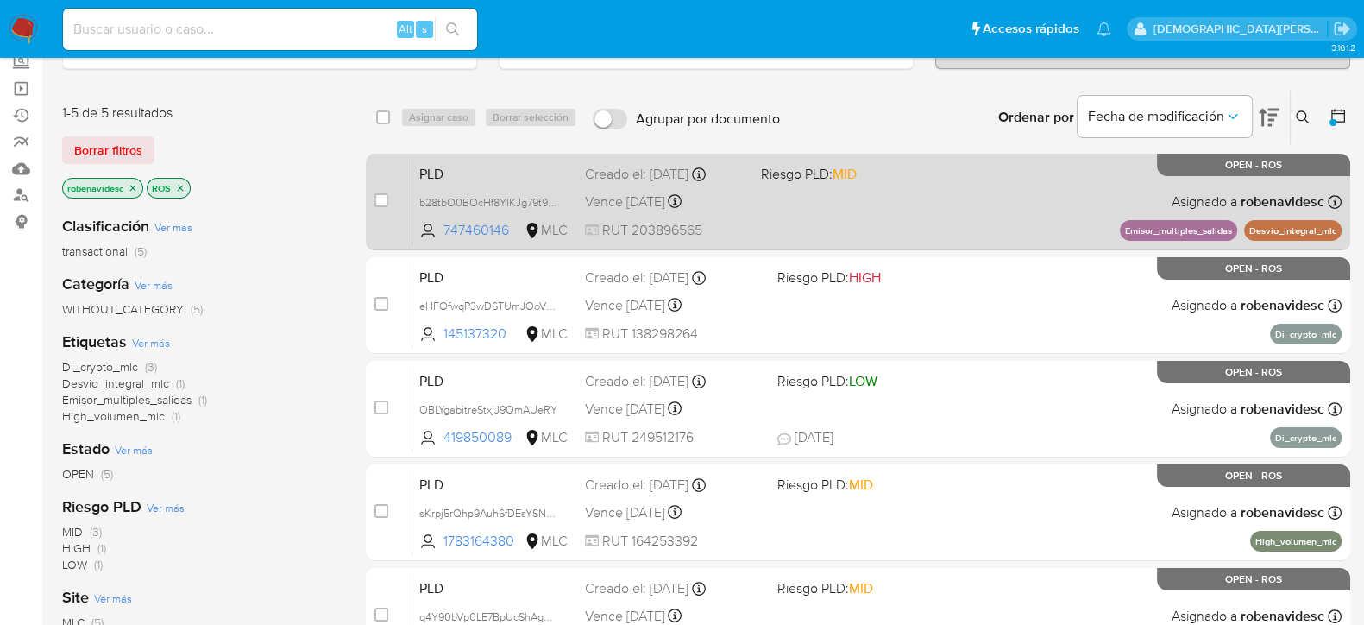
click at [989, 219] on div "PLD b28tbO0BOcHf8YIKJg79t9nT 747460146 MLC Riesgo PLD: MID Creado el: 12/07/202…" at bounding box center [876, 201] width 929 height 87
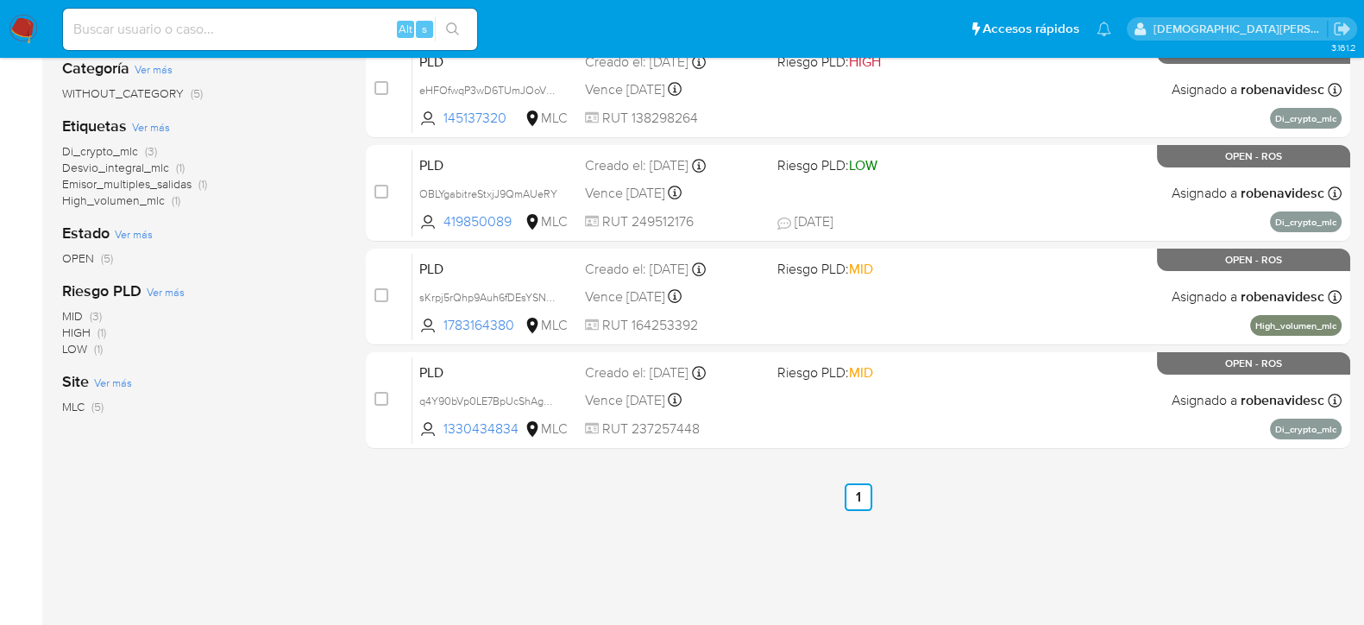
scroll to position [324, 0]
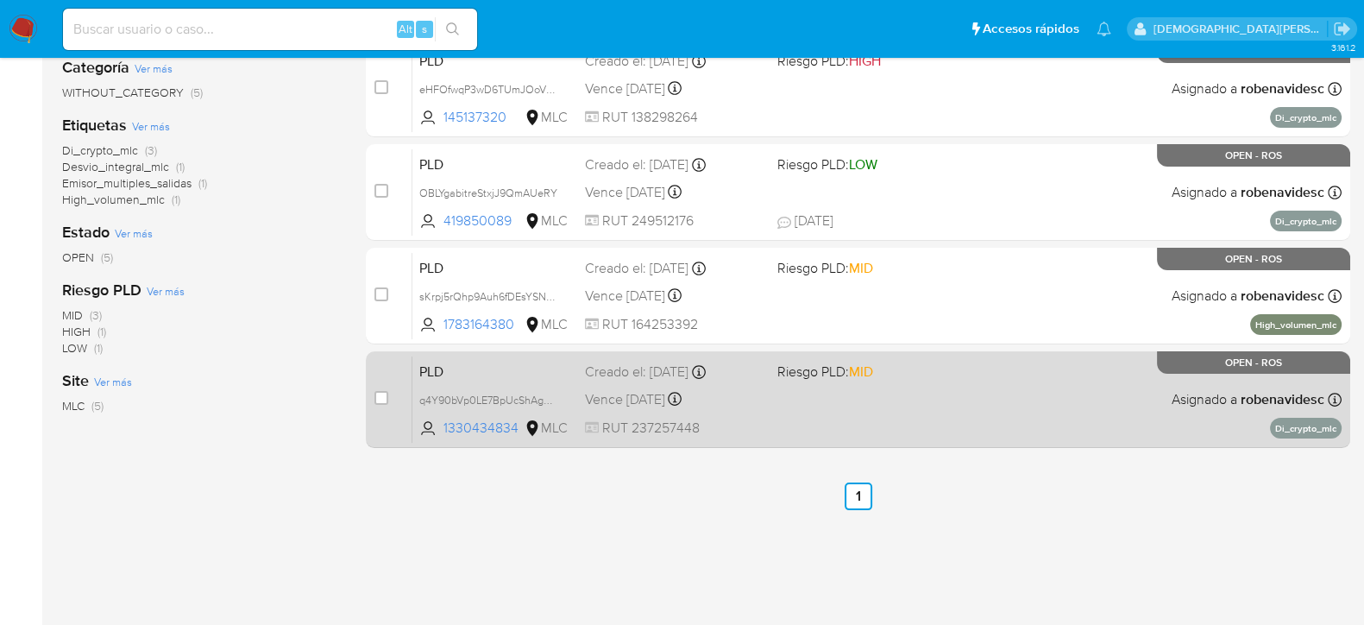
click at [1001, 416] on div "PLD q4Y90bVp0LE7BpUcShAg2Yuo 1330434834 MLC Riesgo PLD: MID Creado el: 12/07/20…" at bounding box center [876, 399] width 929 height 87
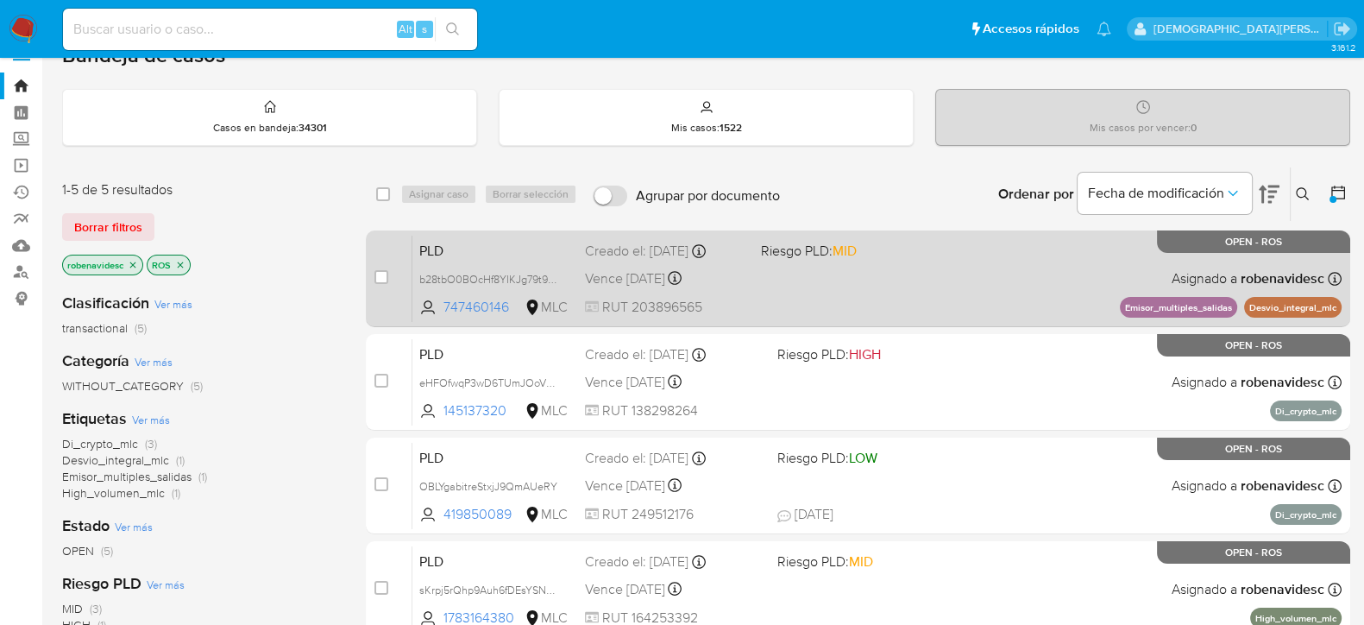
scroll to position [0, 0]
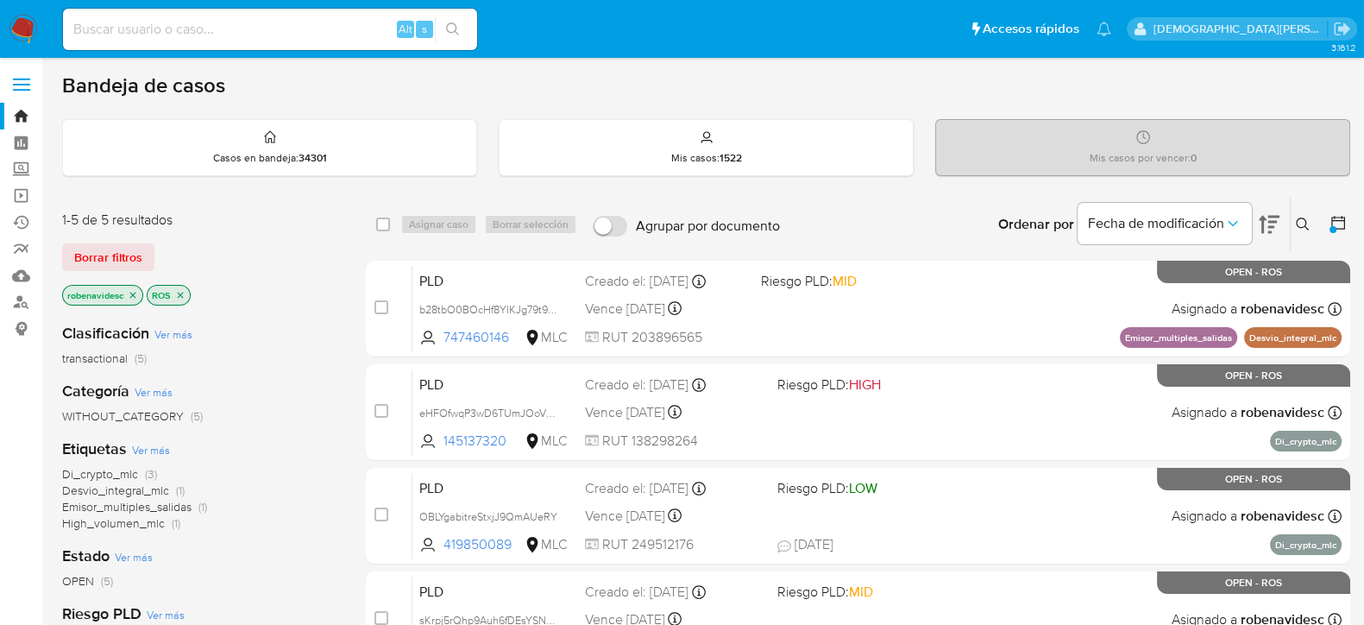
click at [1337, 223] on icon at bounding box center [1338, 222] width 17 height 17
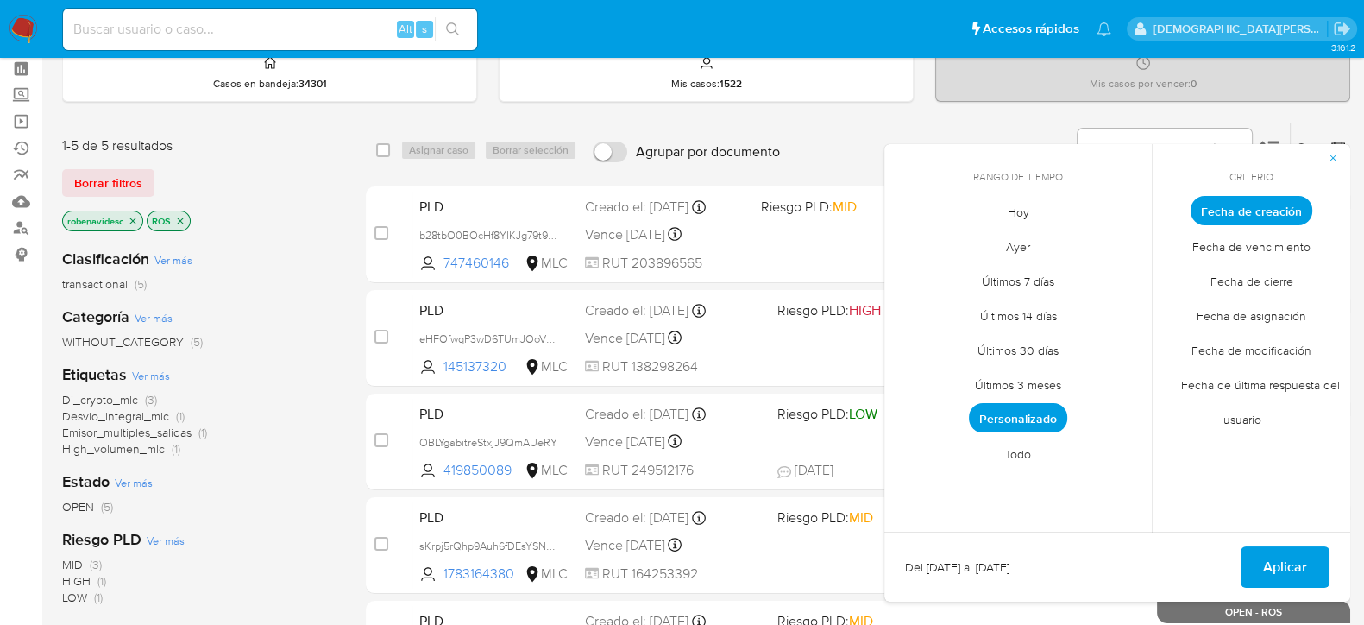
scroll to position [107, 0]
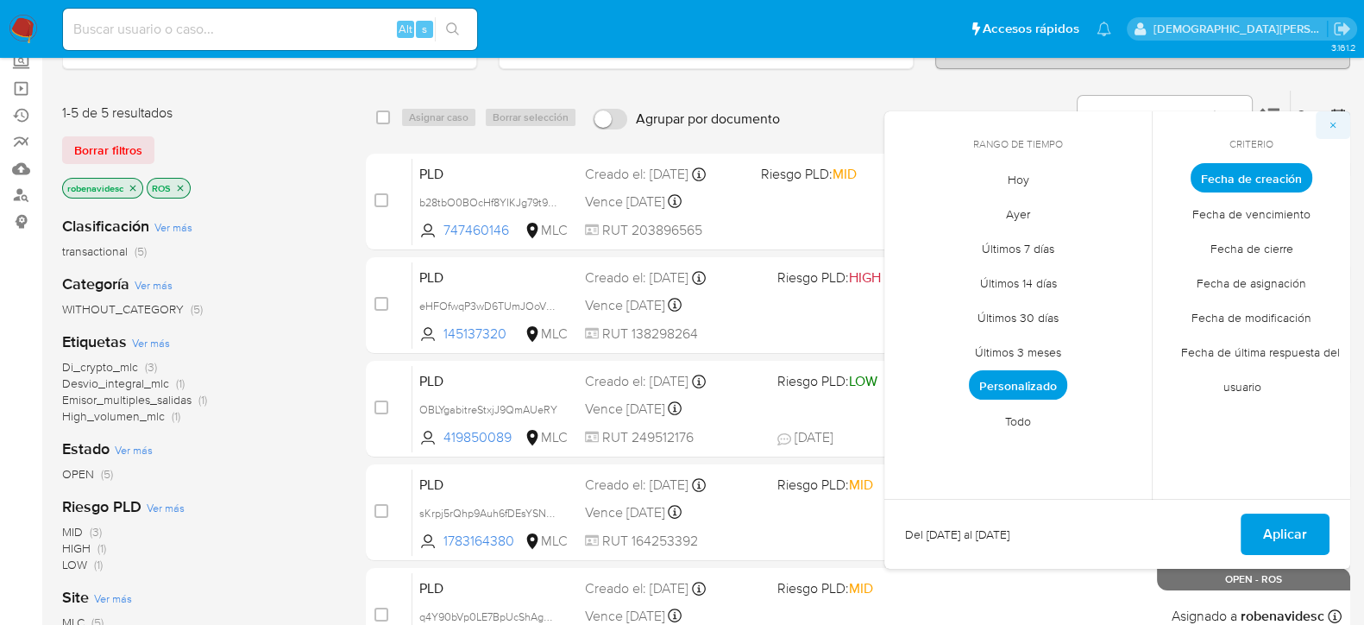
click at [1338, 126] on icon "button" at bounding box center [1333, 125] width 10 height 10
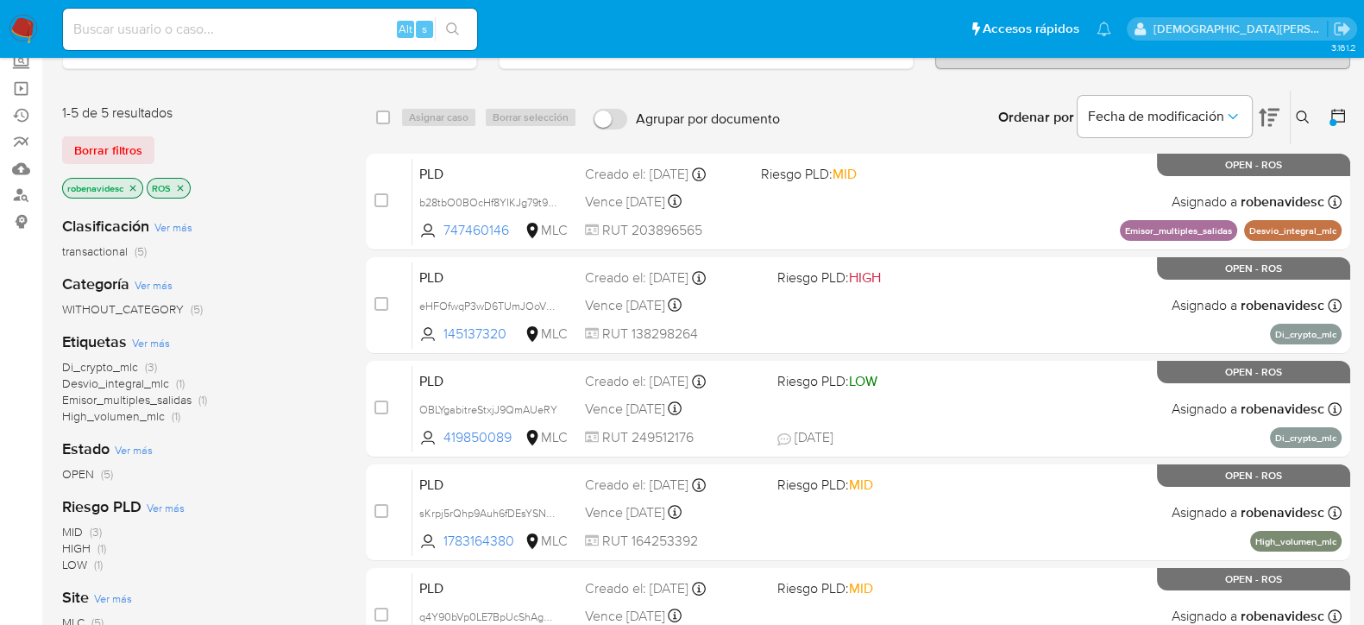
click at [608, 113] on input "Agrupar por documento" at bounding box center [610, 119] width 35 height 21
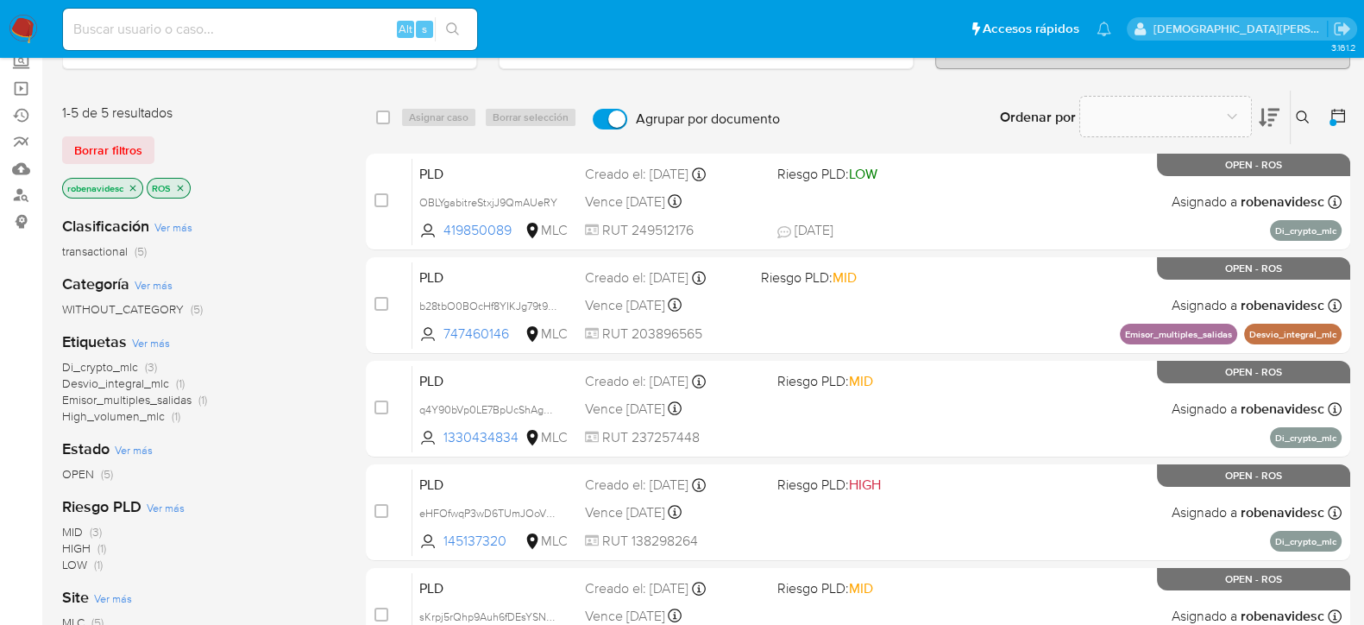
click at [608, 113] on input "Agrupar por documento" at bounding box center [610, 119] width 35 height 21
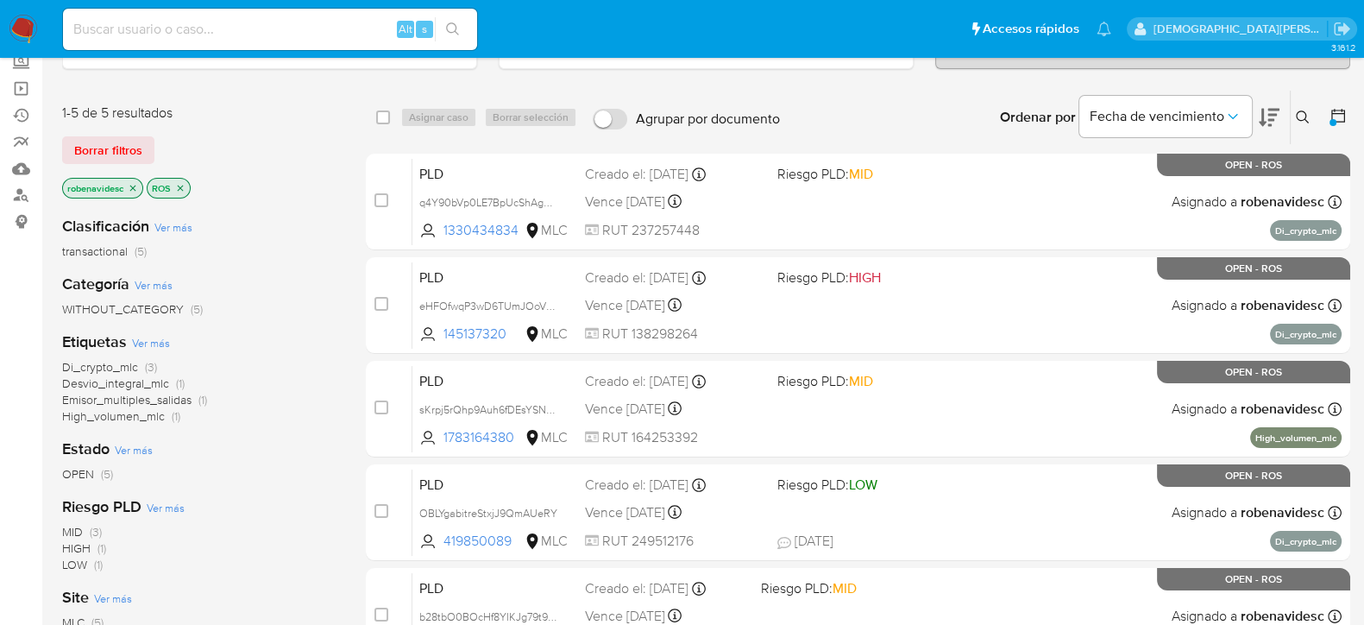
click at [608, 113] on input "Agrupar por documento" at bounding box center [610, 119] width 35 height 21
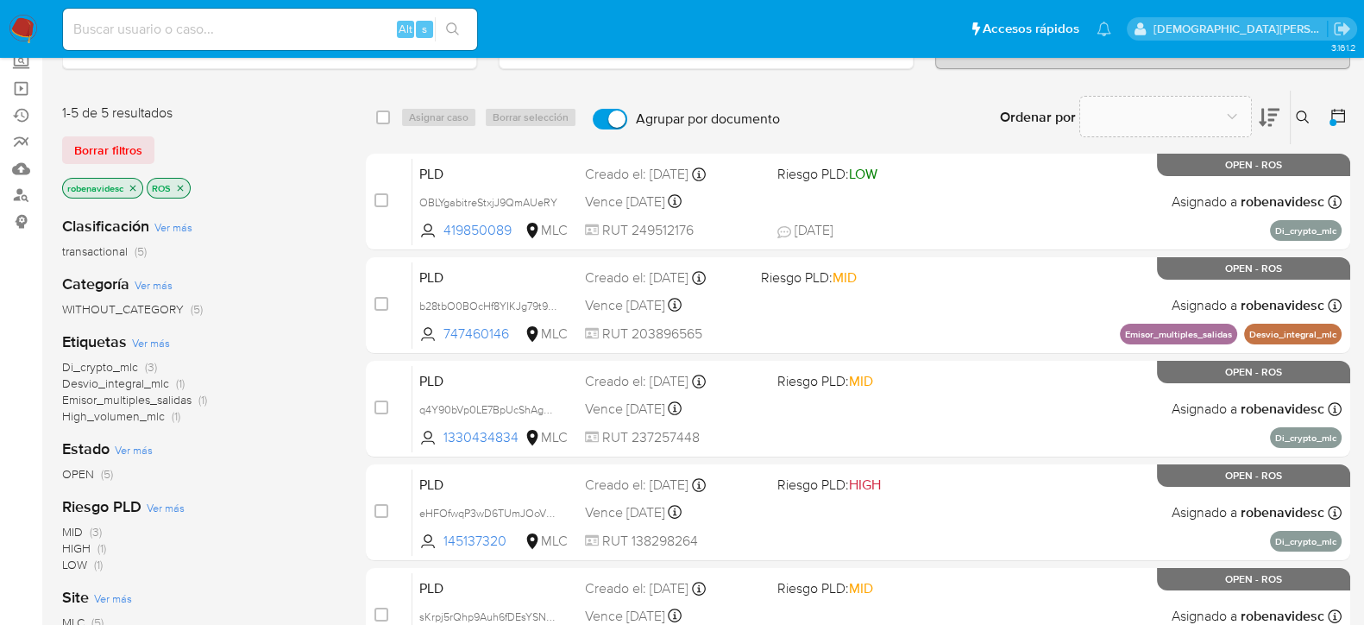
click at [181, 187] on icon "close-filter" at bounding box center [180, 188] width 10 height 10
click at [134, 185] on icon "close-filter" at bounding box center [133, 188] width 6 height 6
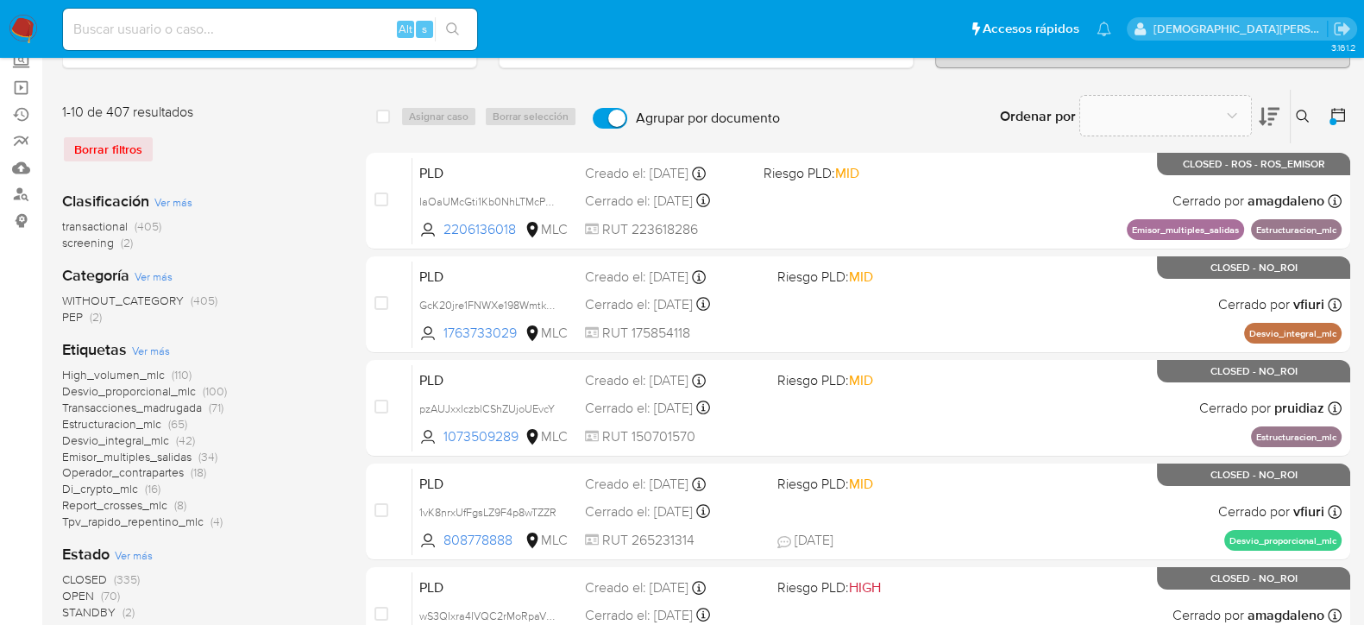
scroll to position [107, 0]
click at [614, 113] on input "Agrupar por documento" at bounding box center [610, 119] width 35 height 21
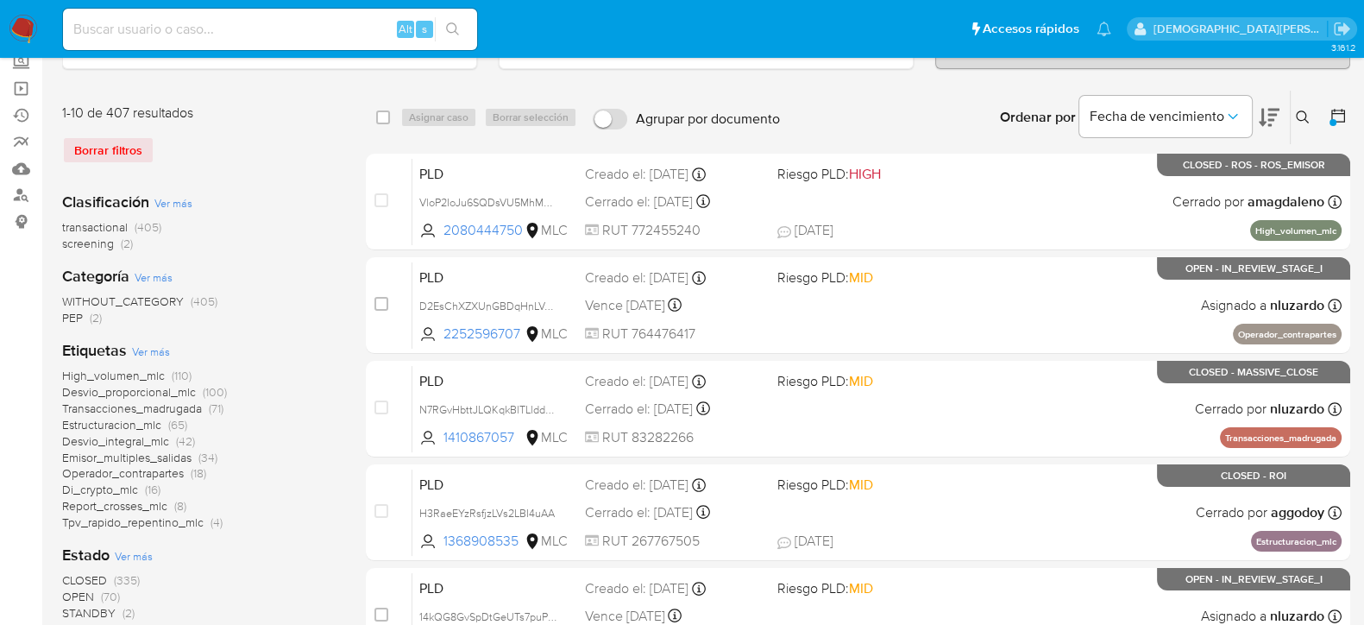
click at [1347, 116] on button at bounding box center [1340, 117] width 21 height 21
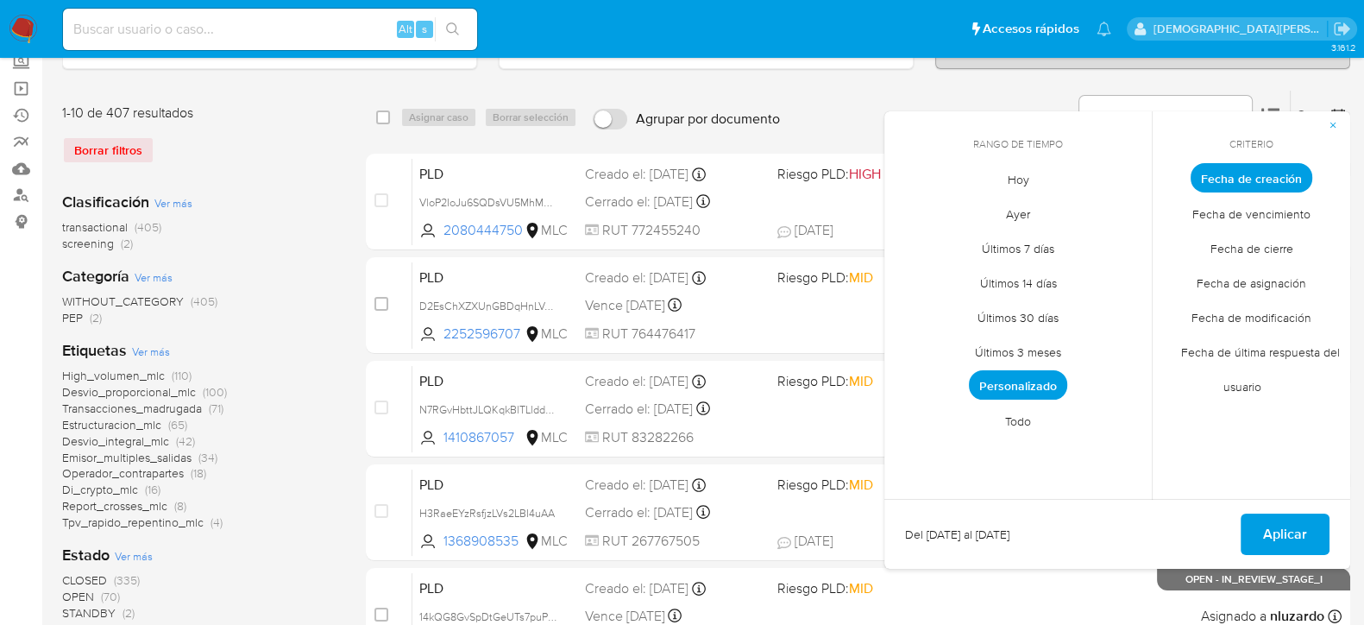
click at [1025, 417] on span "Todo" at bounding box center [1018, 420] width 62 height 35
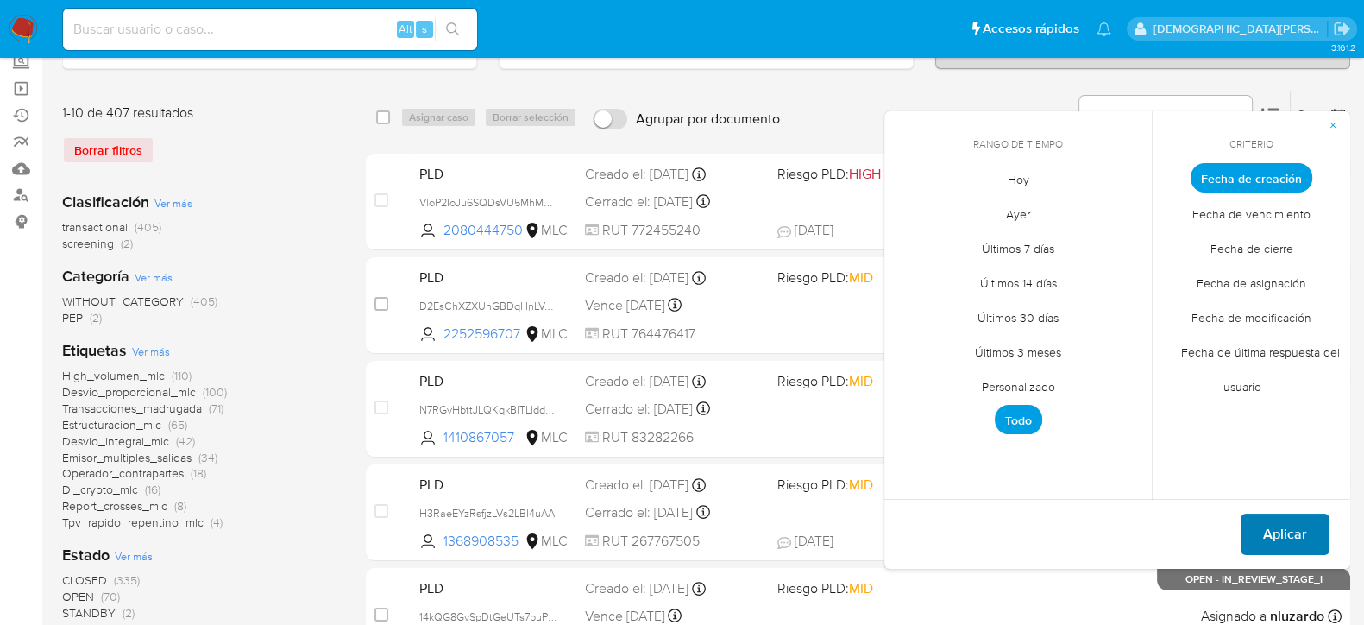
click at [1275, 530] on span "Aplicar" at bounding box center [1285, 534] width 44 height 38
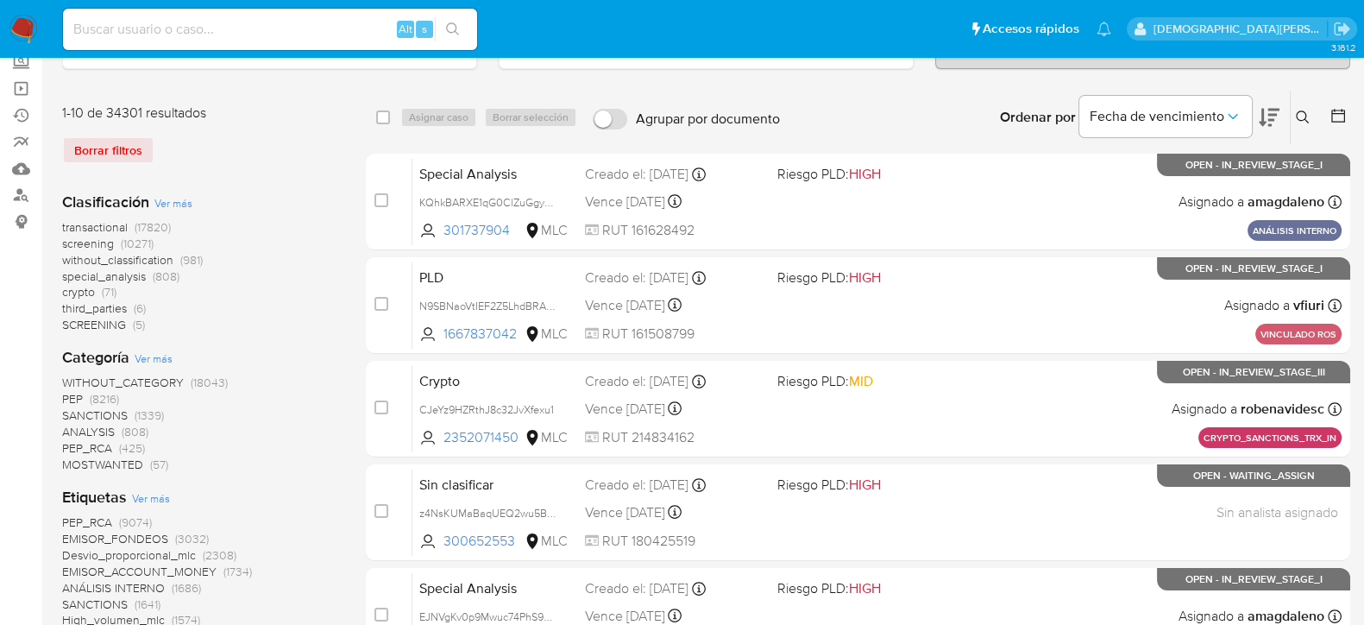
click at [605, 116] on input "Agrupar por documento" at bounding box center [610, 119] width 35 height 21
checkbox input "true"
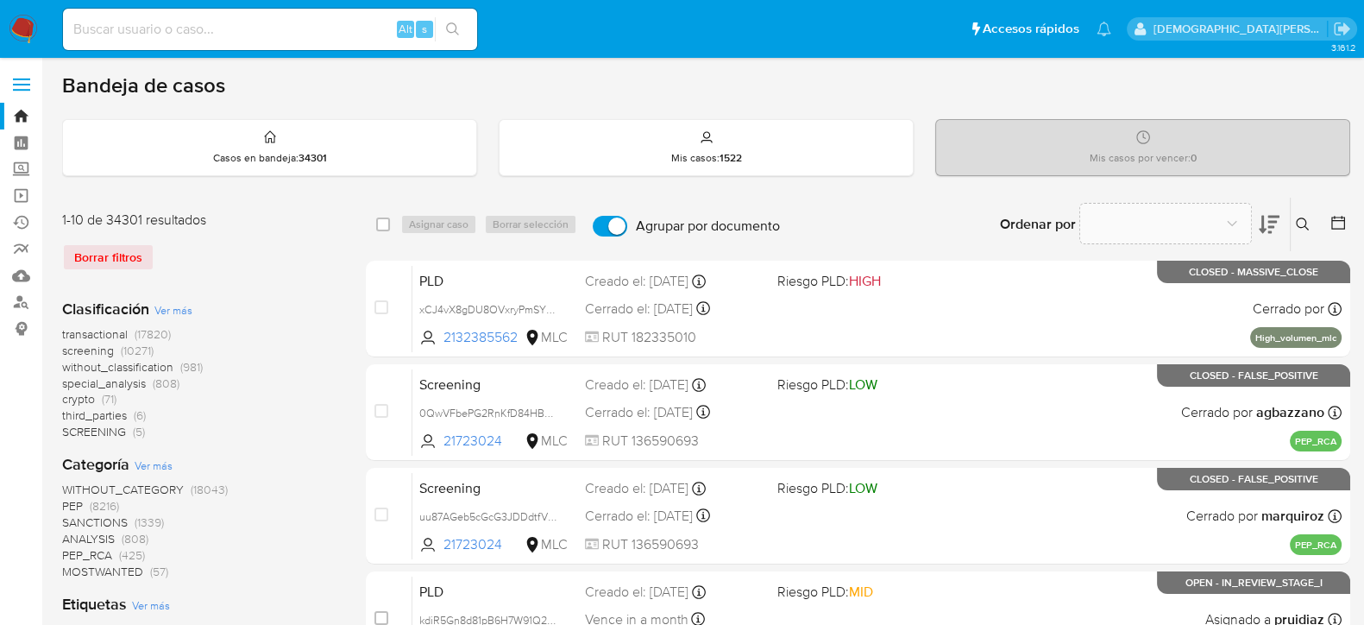
click at [1341, 223] on icon at bounding box center [1338, 222] width 17 height 17
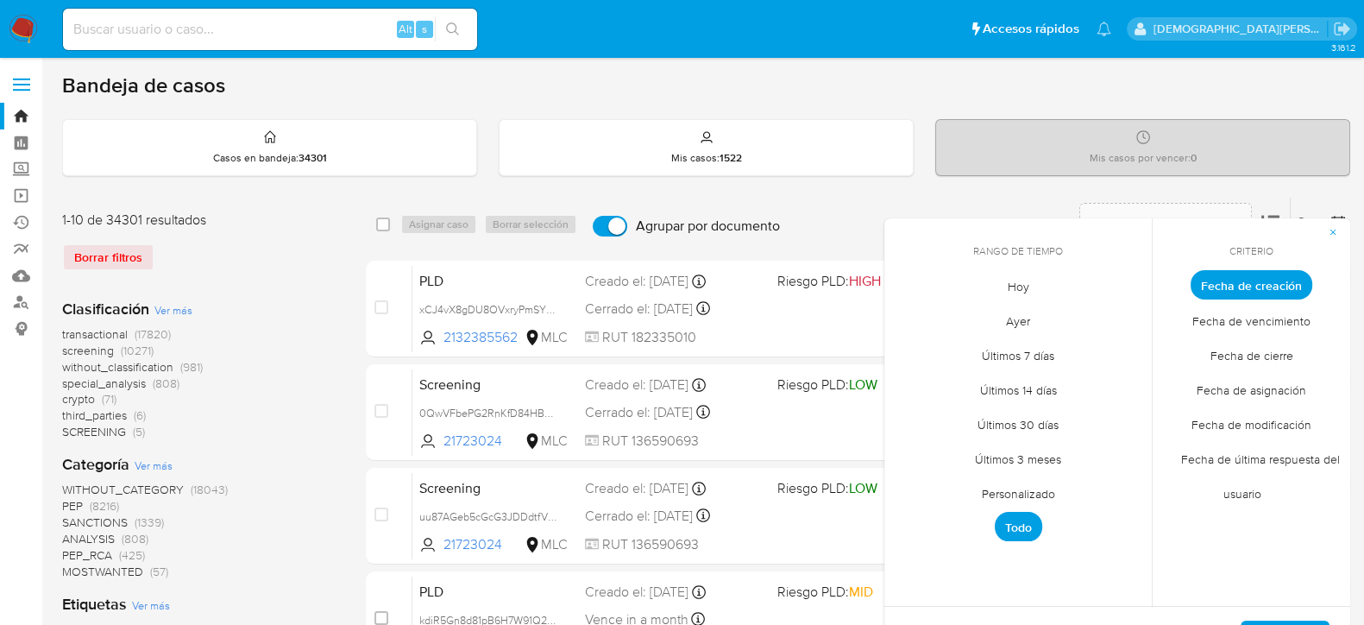
click at [1019, 487] on span "Personalizado" at bounding box center [1019, 492] width 110 height 35
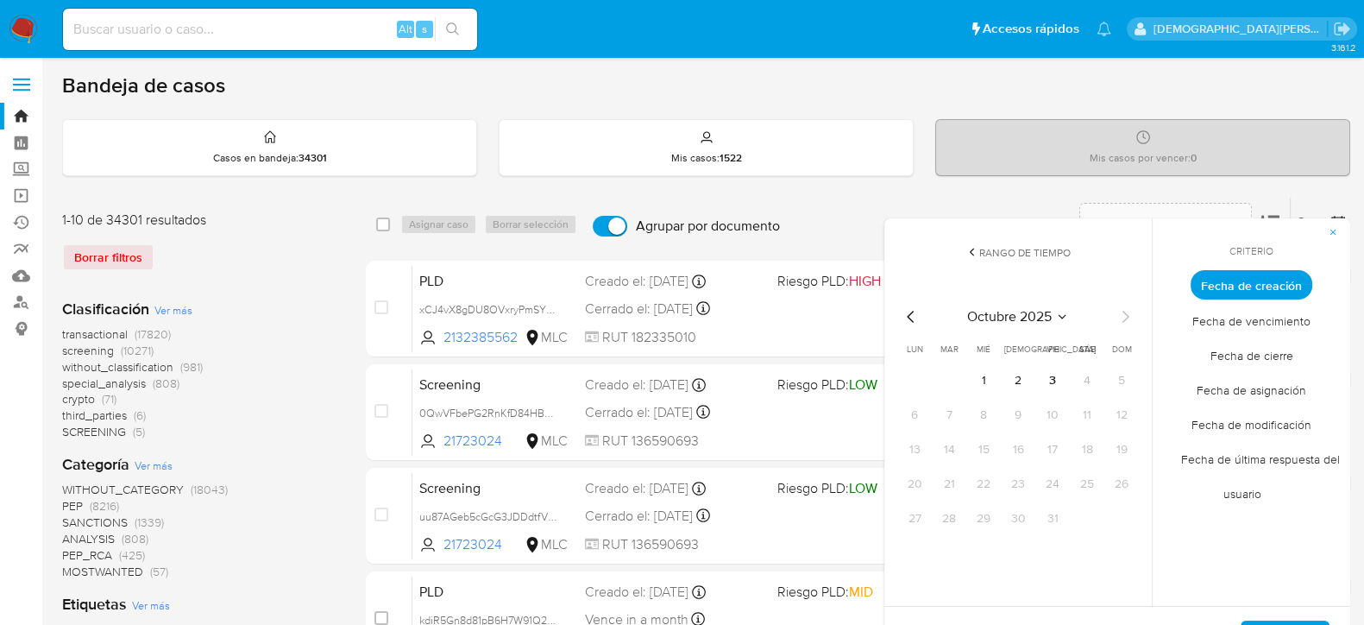
click at [905, 315] on icon "Mes anterior" at bounding box center [911, 316] width 21 height 21
click at [1080, 410] on button "12" at bounding box center [1088, 415] width 28 height 28
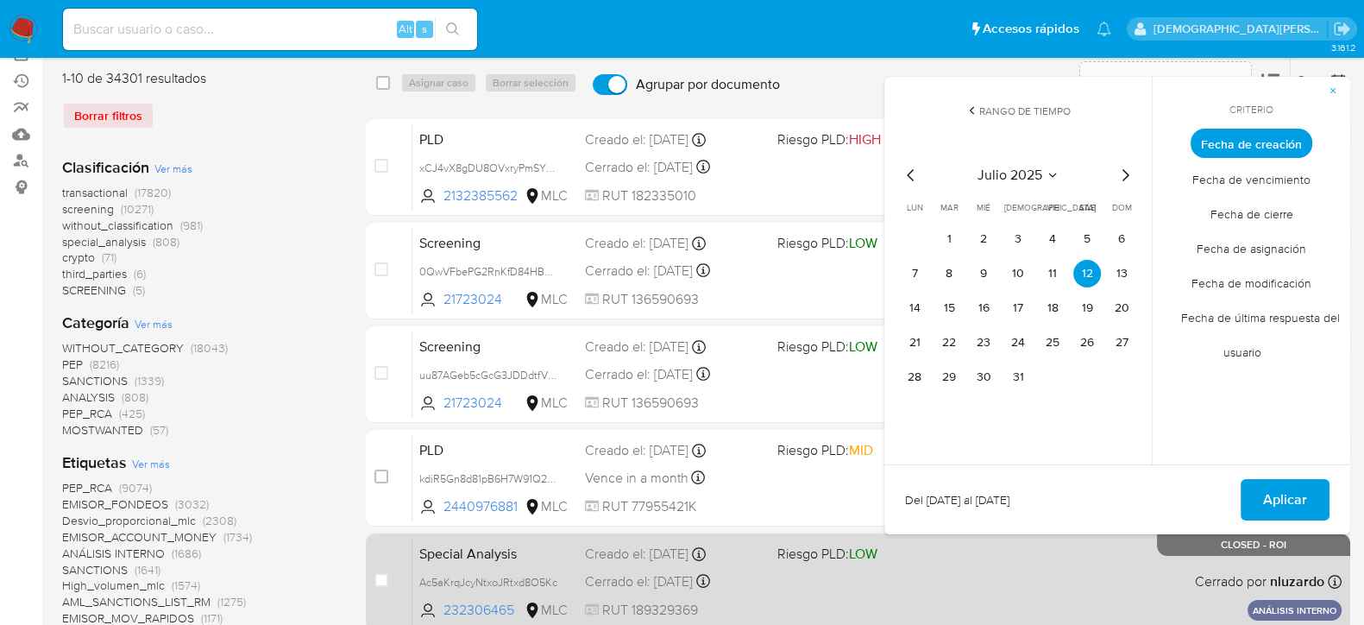
scroll to position [215, 0]
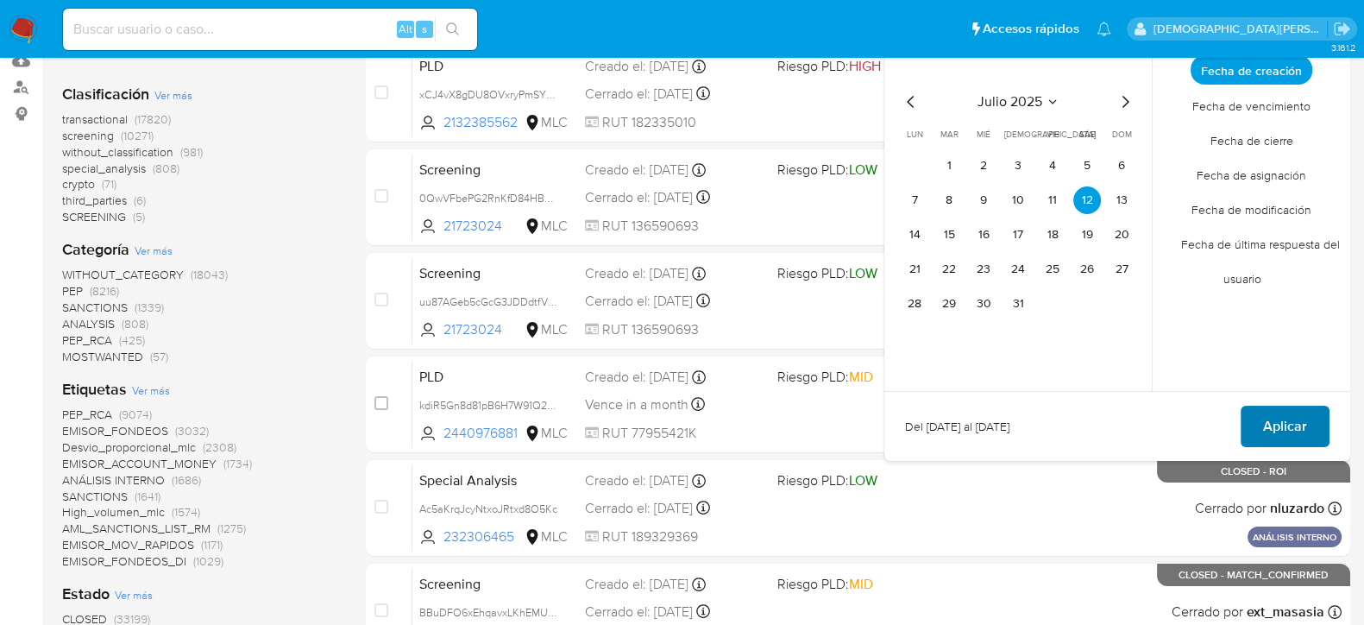
click at [1288, 422] on span "Aplicar" at bounding box center [1285, 426] width 44 height 38
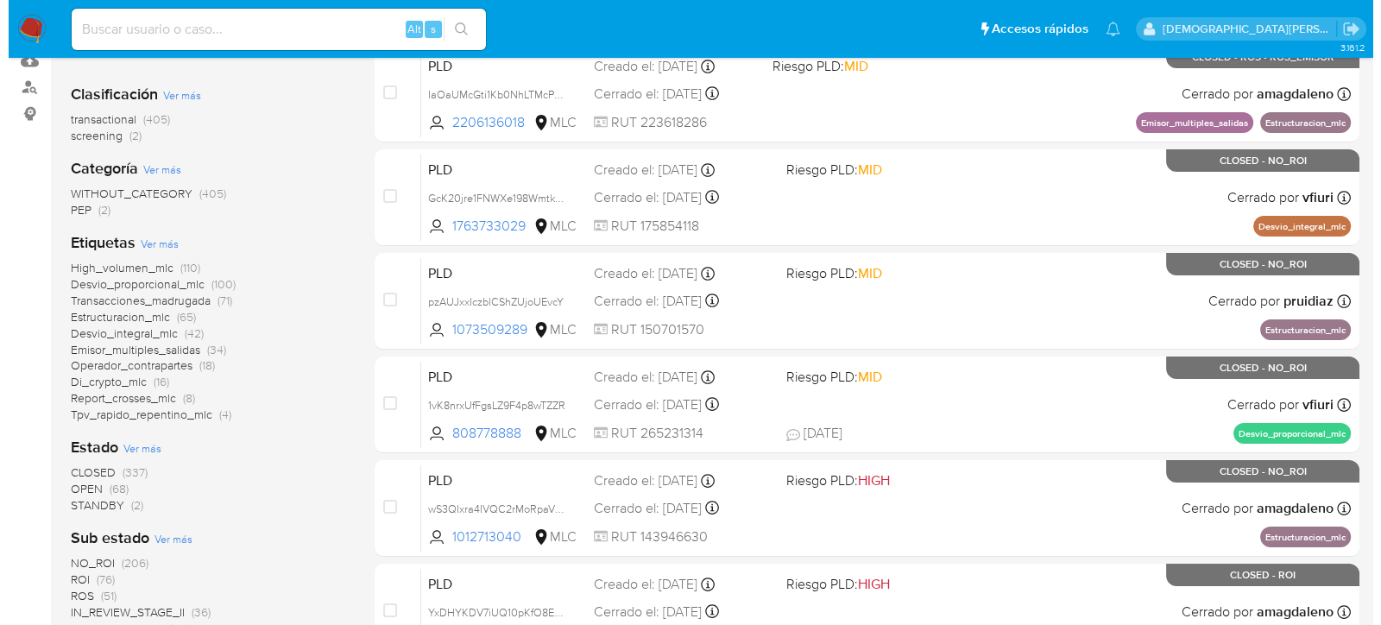
scroll to position [431, 0]
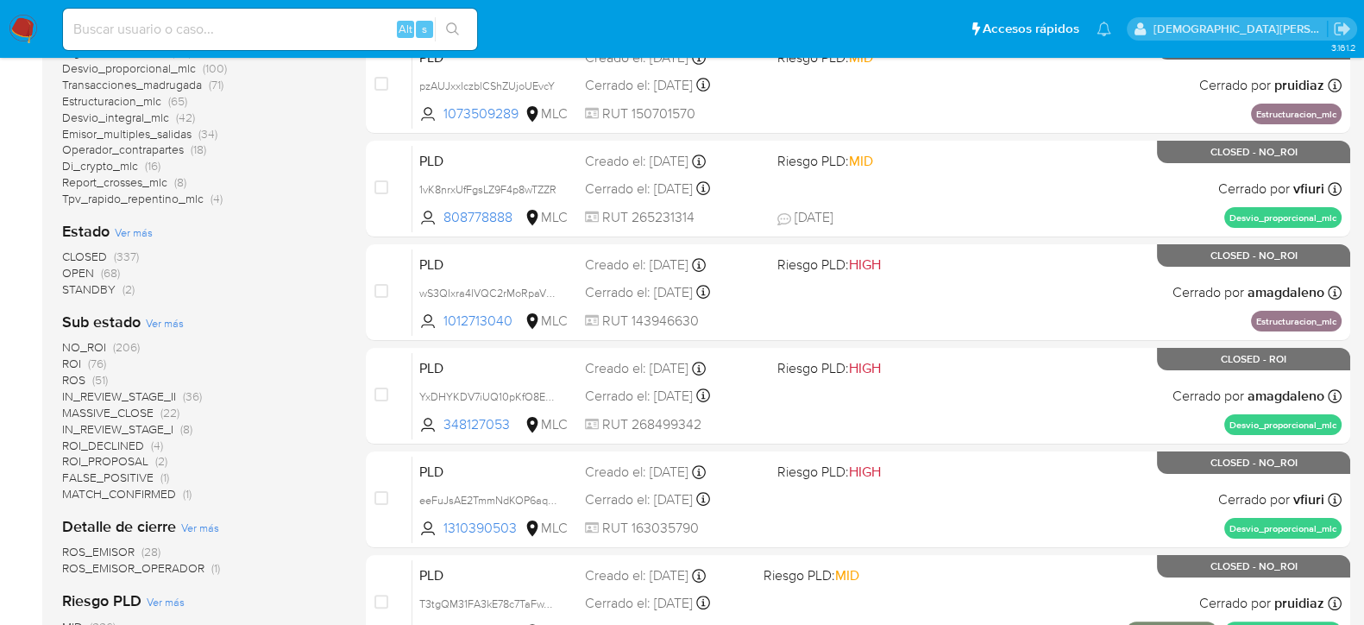
click at [173, 324] on span "Ver más" at bounding box center [165, 323] width 38 height 16
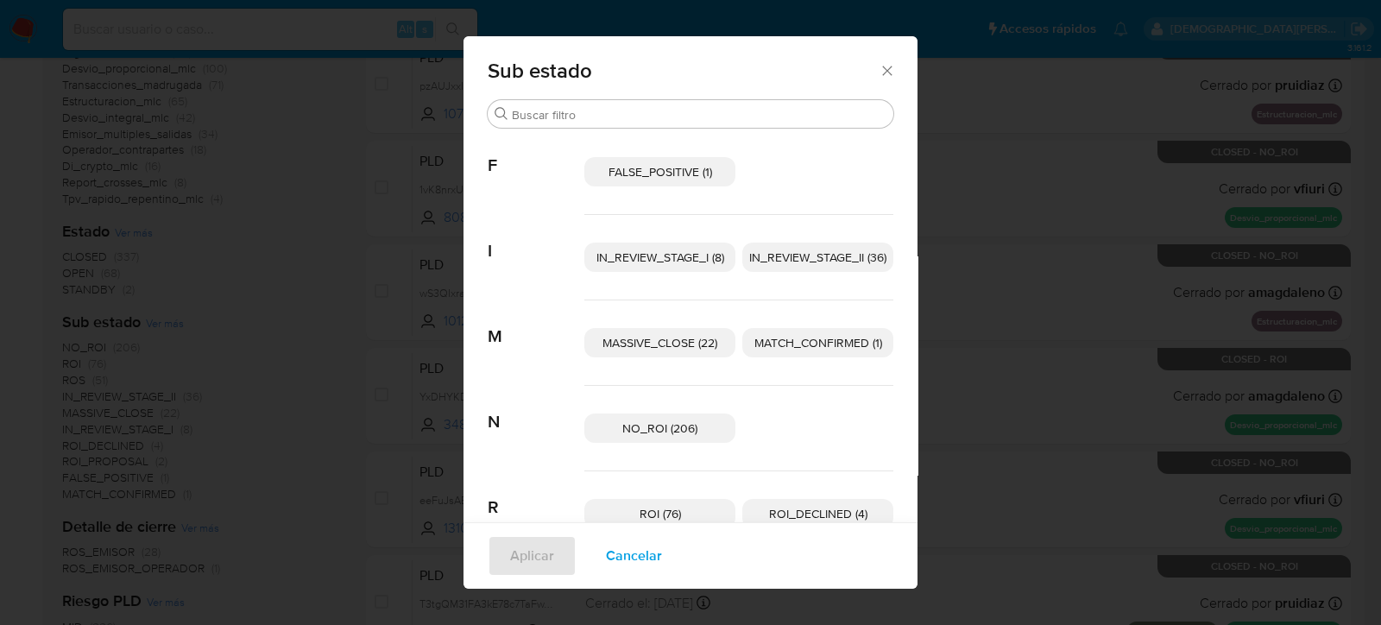
click at [606, 564] on span "Cancelar" at bounding box center [634, 556] width 56 height 38
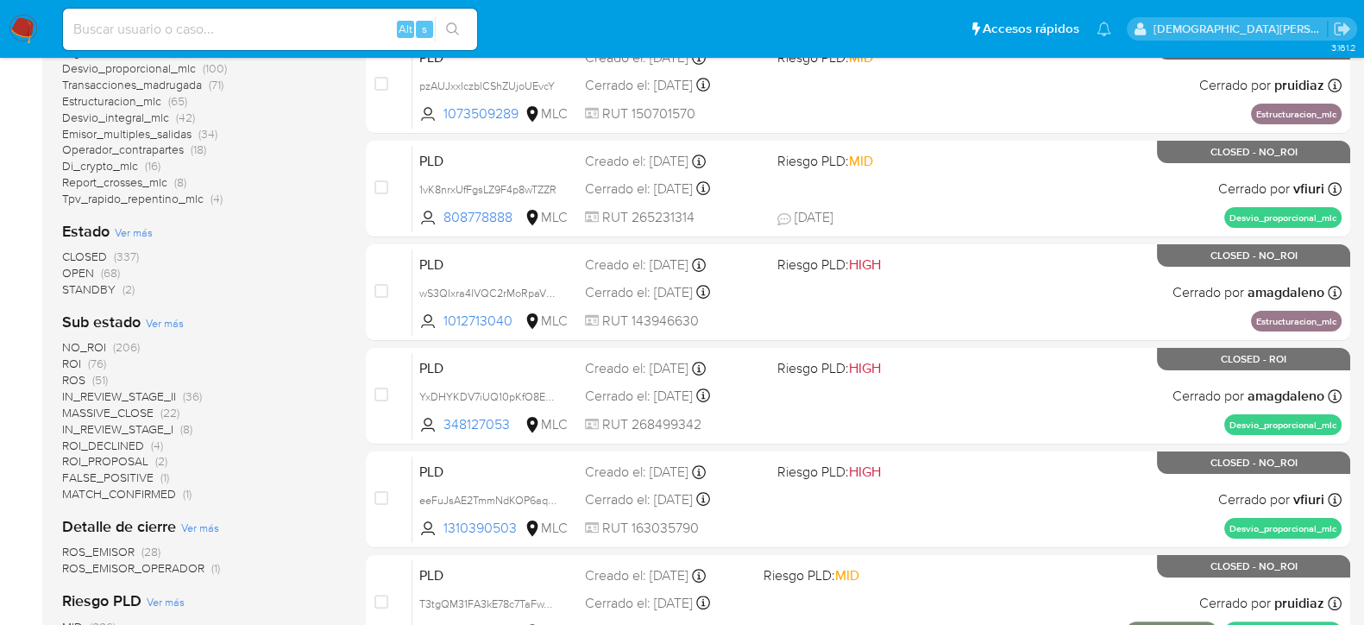
click at [145, 236] on span "Ver más" at bounding box center [134, 232] width 38 height 16
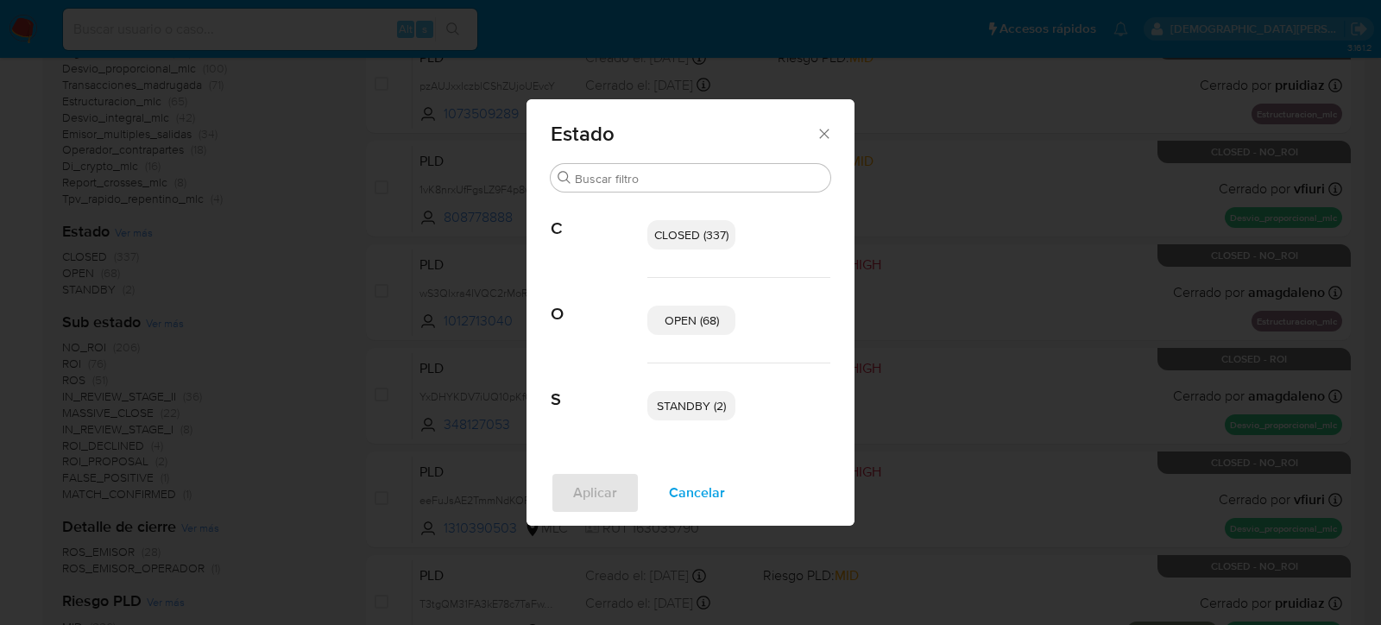
drag, startPoint x: 686, startPoint y: 324, endPoint x: 687, endPoint y: 347, distance: 23.3
click at [687, 323] on span "OPEN (68)" at bounding box center [691, 320] width 54 height 17
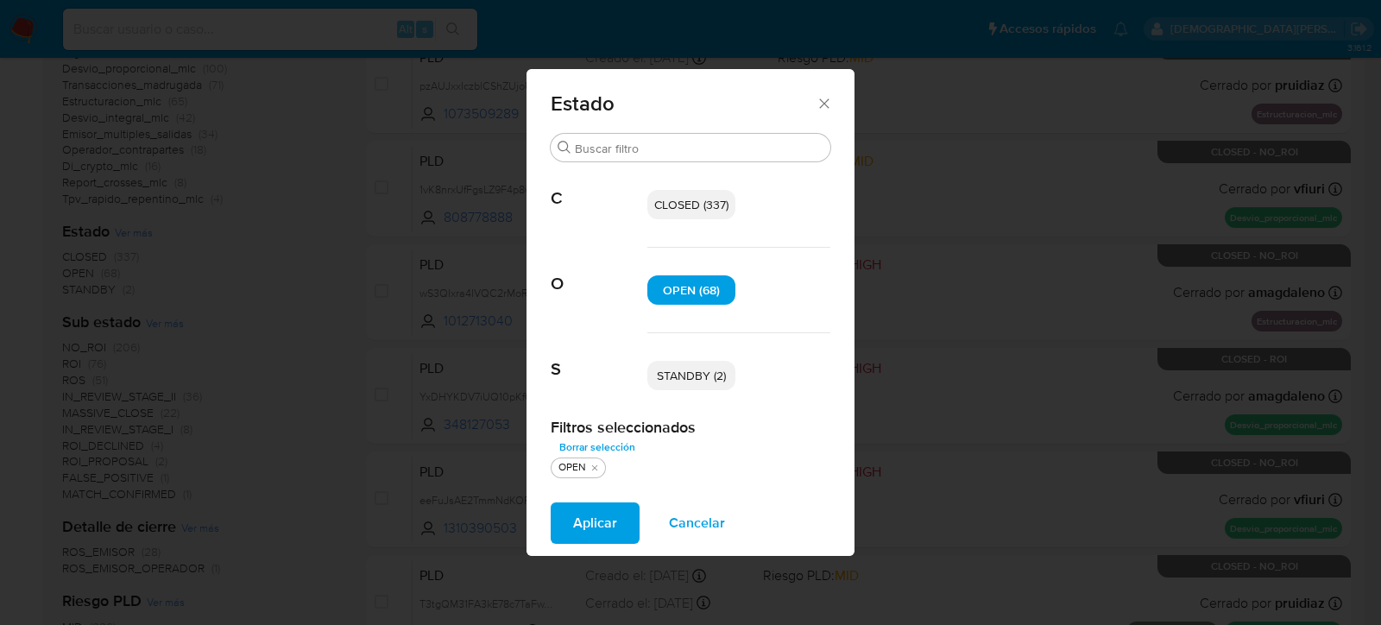
click at [681, 374] on span "STANDBY (2)" at bounding box center [691, 375] width 69 height 17
click at [576, 517] on span "Aplicar" at bounding box center [595, 523] width 44 height 38
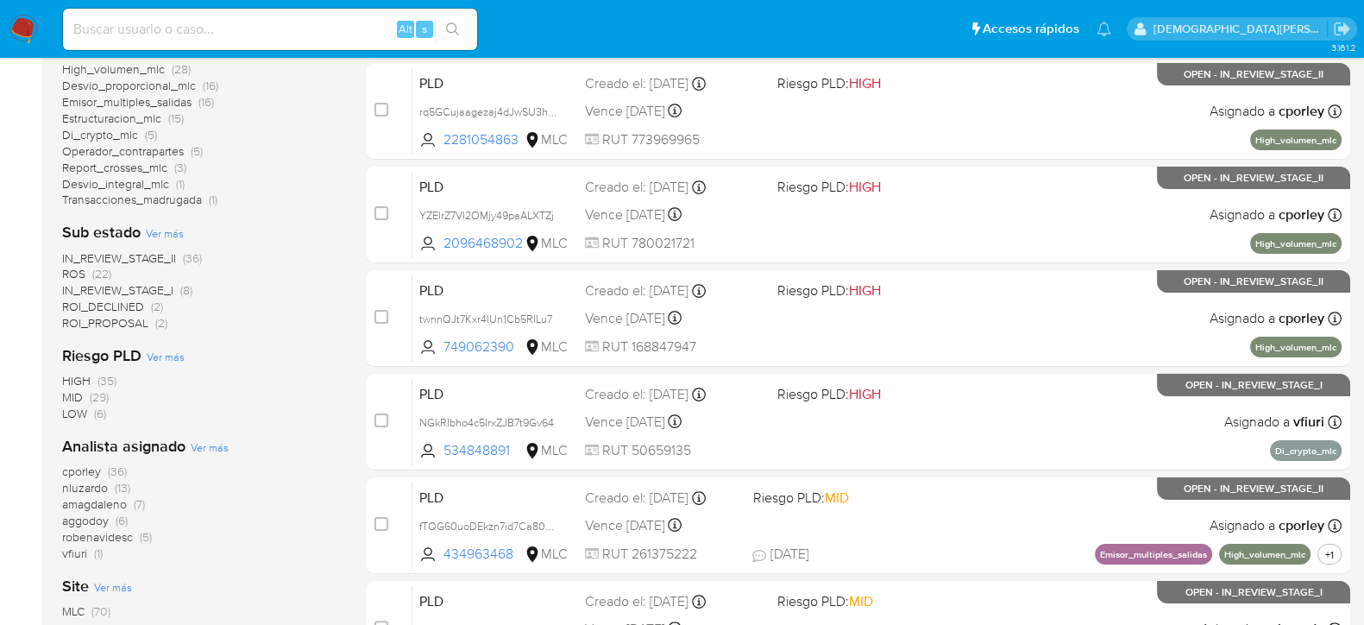
scroll to position [431, 0]
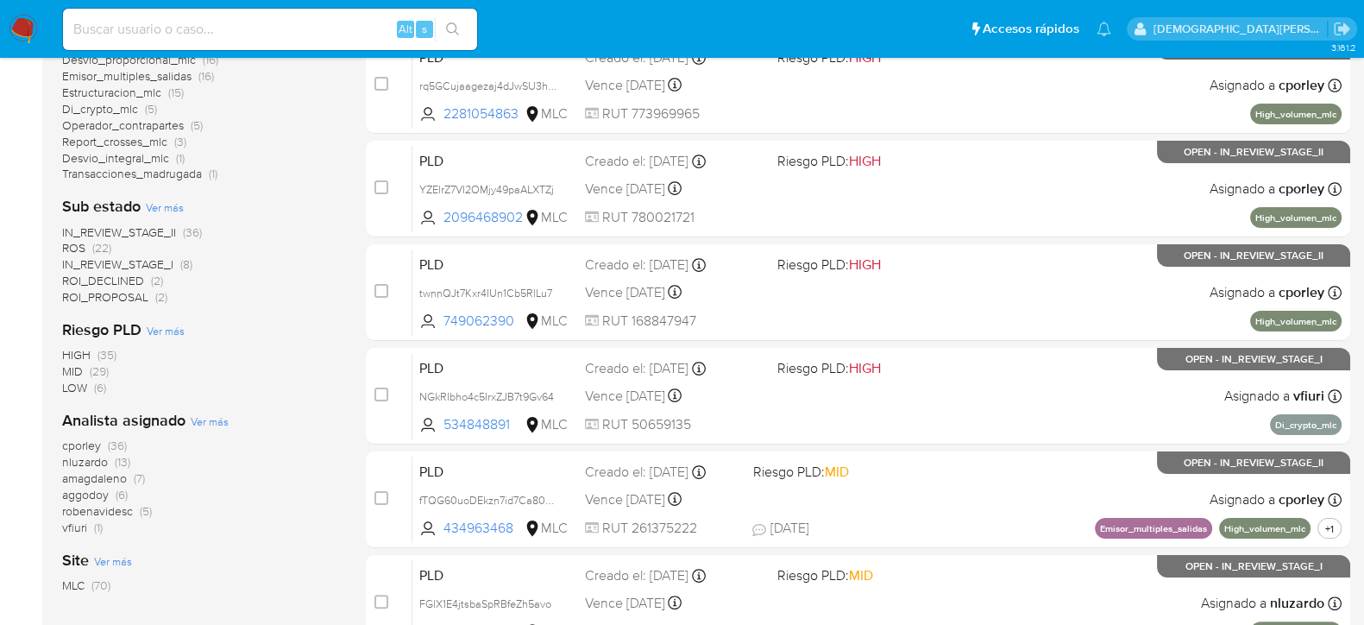
click at [160, 261] on span "IN_REVIEW_STAGE_I" at bounding box center [117, 263] width 111 height 17
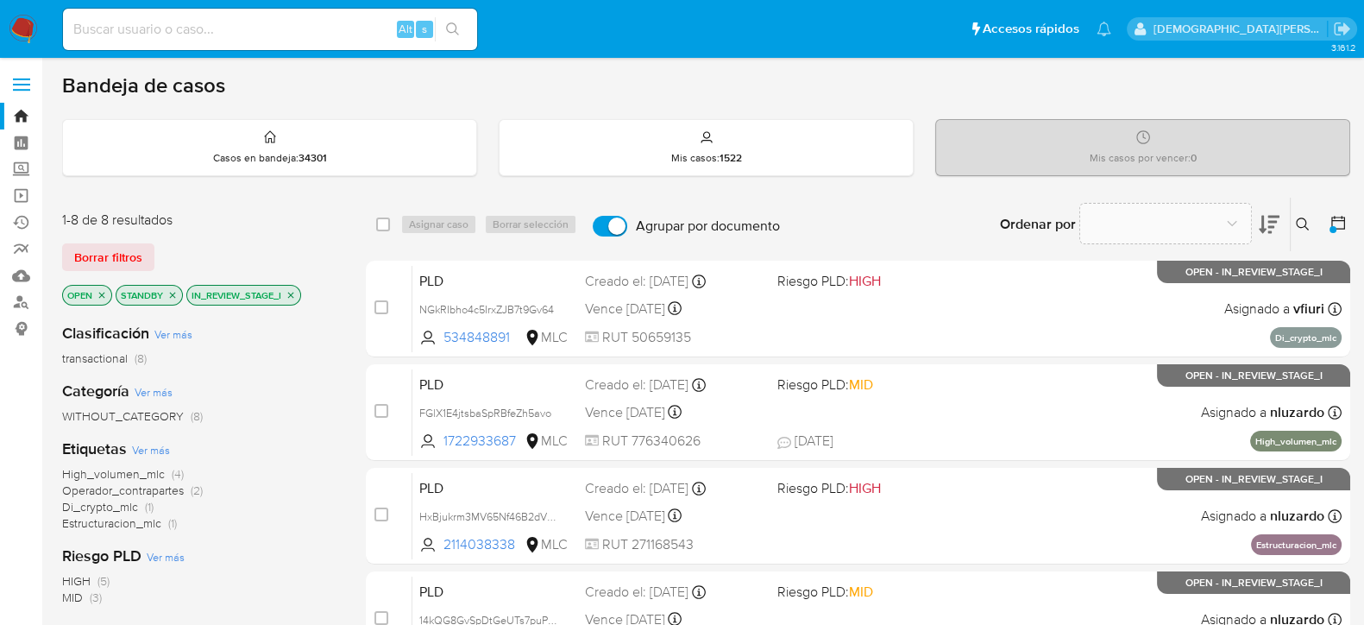
click at [293, 295] on icon "close-filter" at bounding box center [291, 295] width 6 height 6
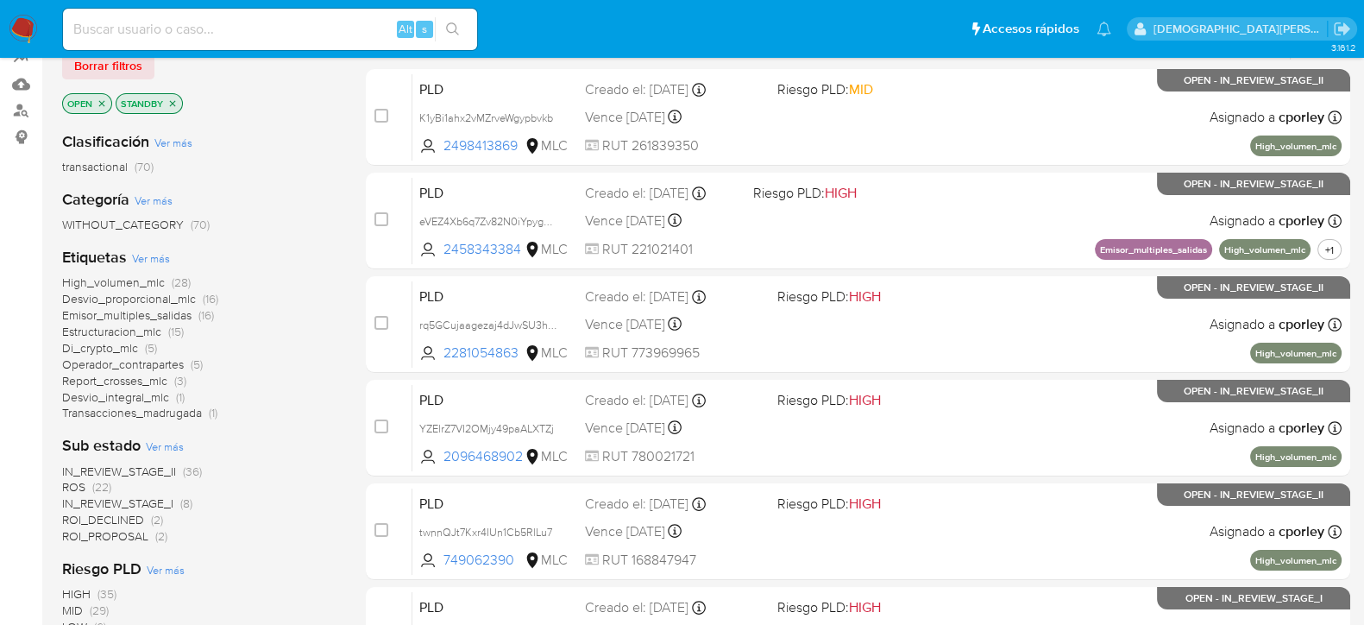
scroll to position [324, 0]
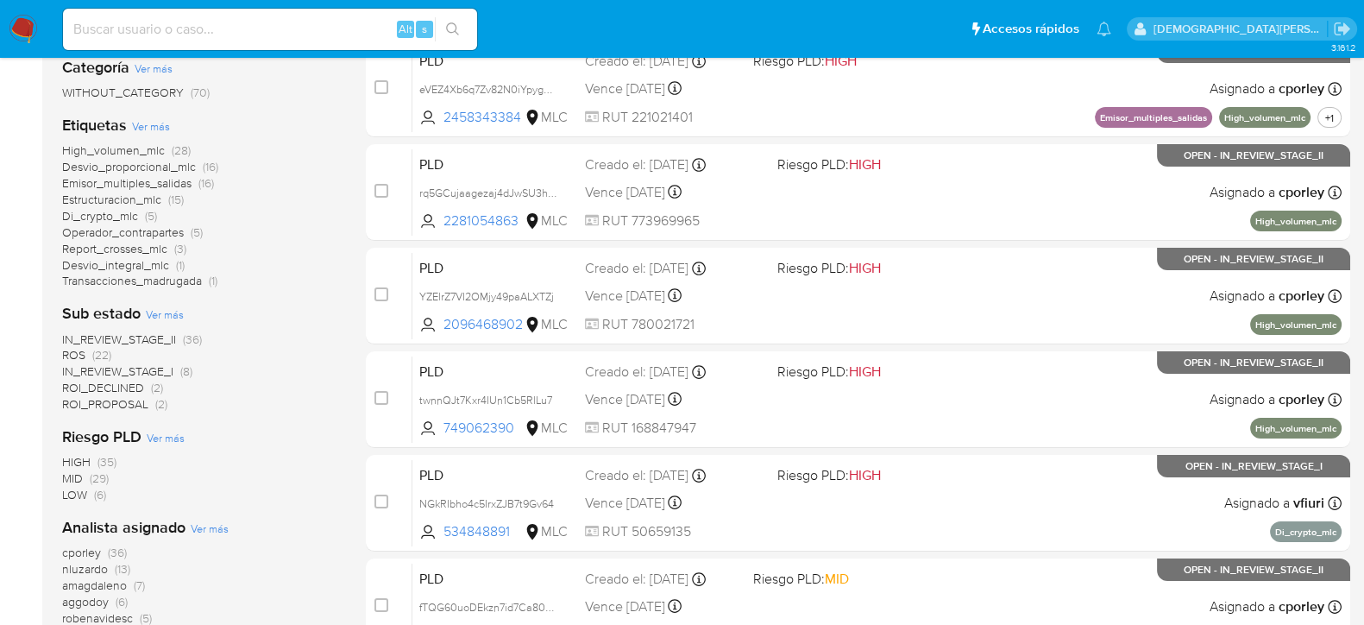
click at [85, 354] on span "ROS" at bounding box center [73, 354] width 23 height 17
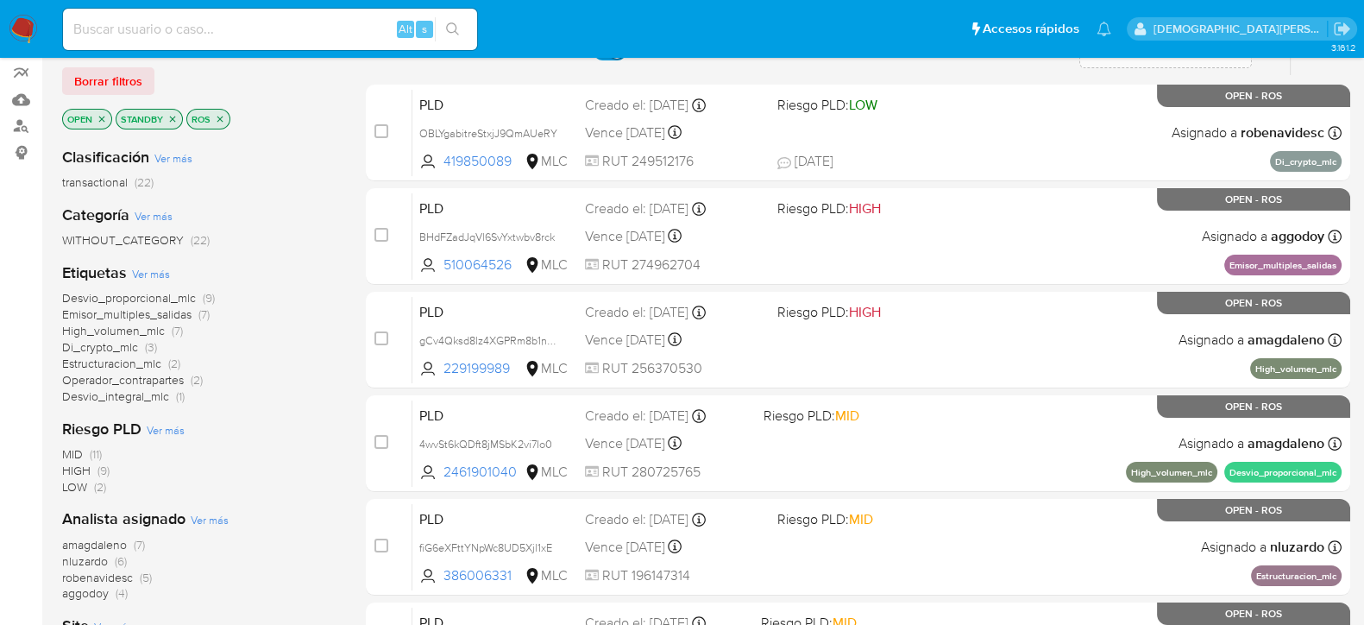
scroll to position [107, 0]
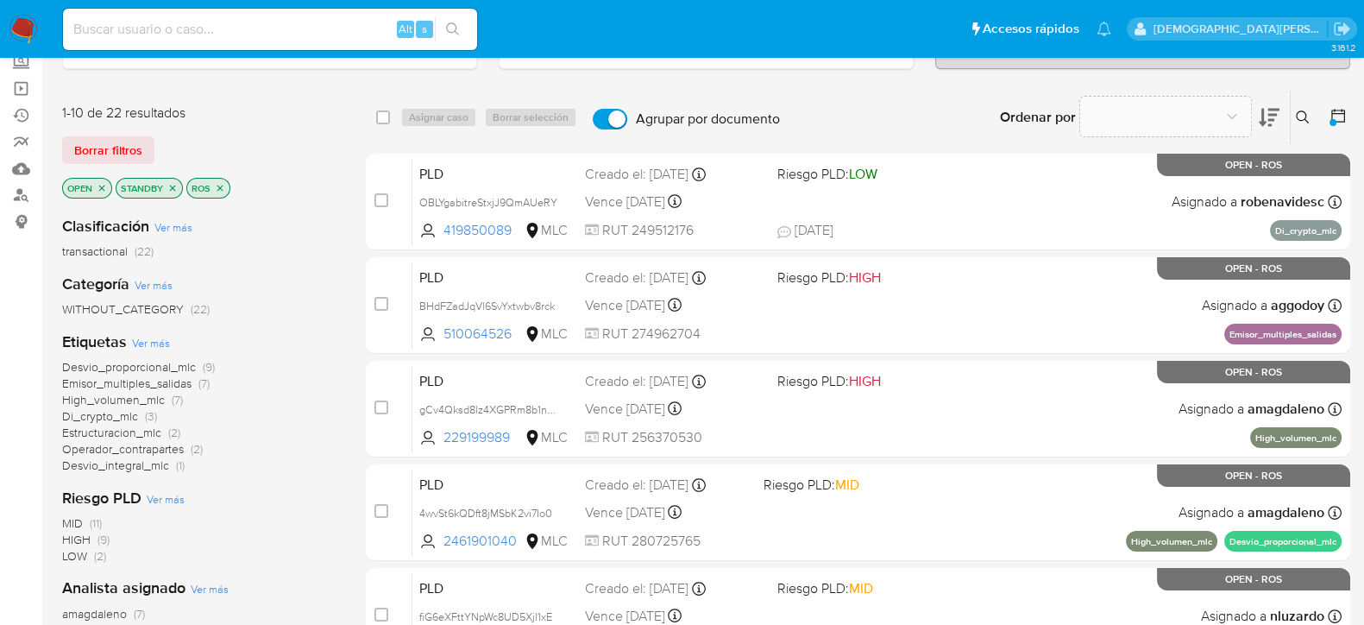
click at [222, 186] on icon "close-filter" at bounding box center [220, 188] width 10 height 10
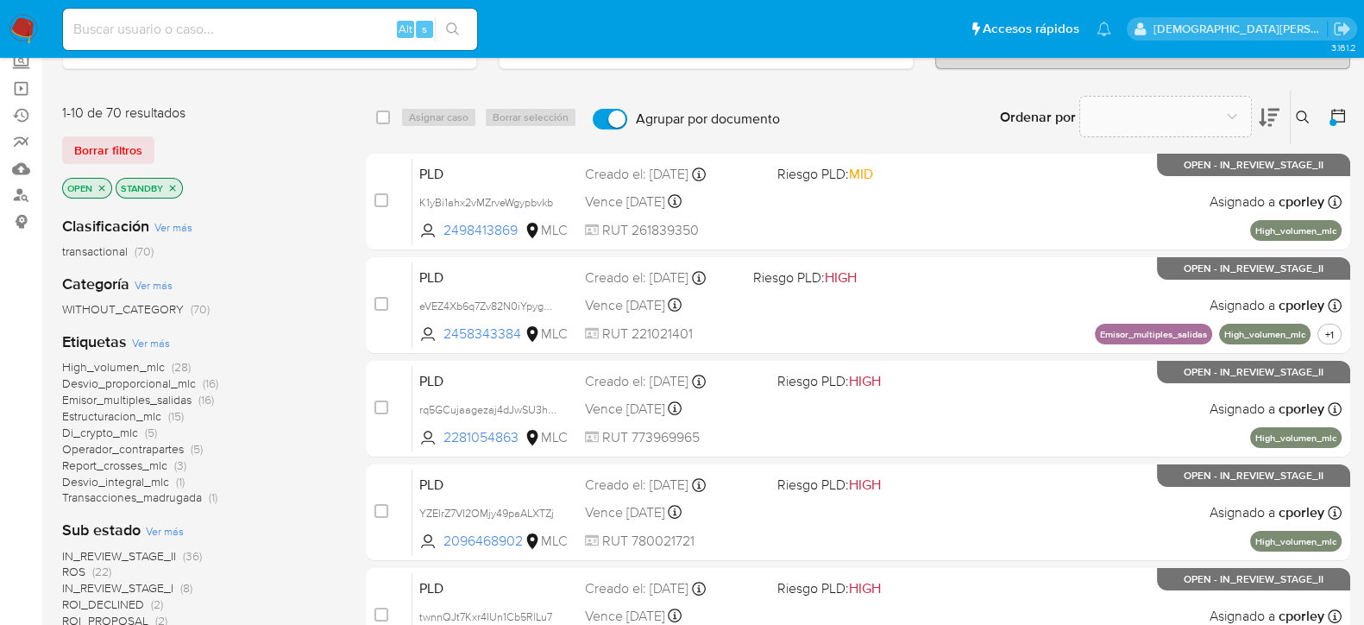
scroll to position [215, 0]
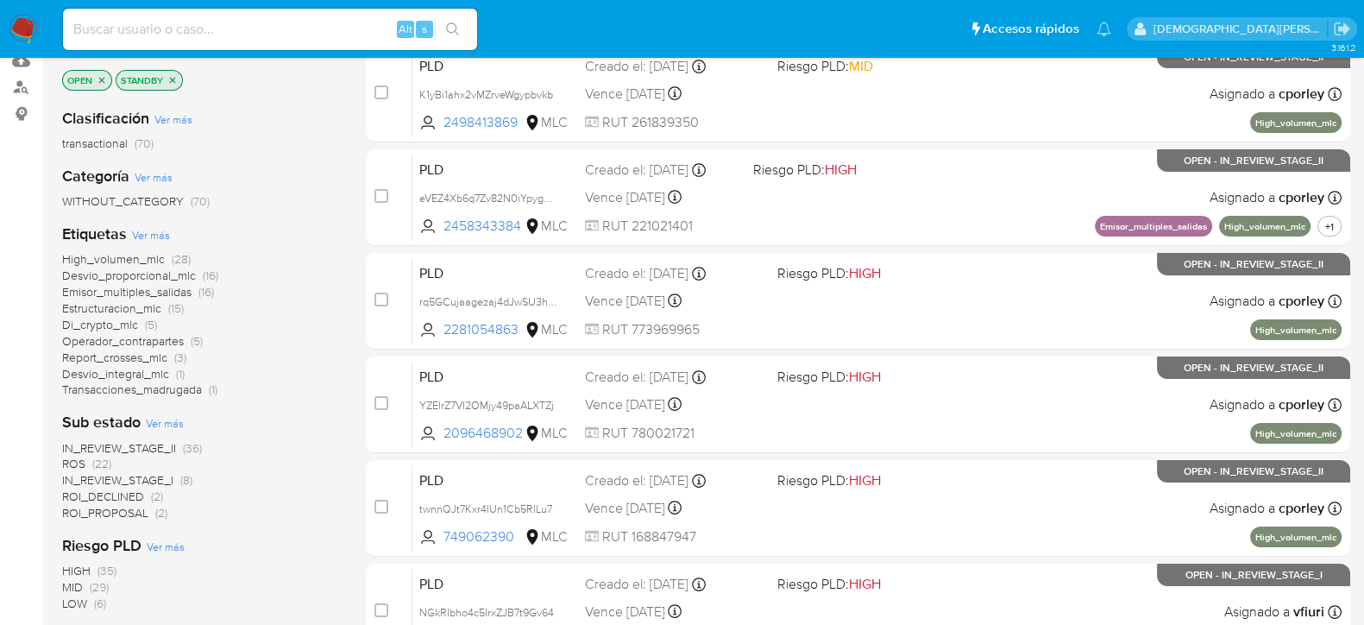
click at [175, 77] on icon "close-filter" at bounding box center [172, 80] width 10 height 10
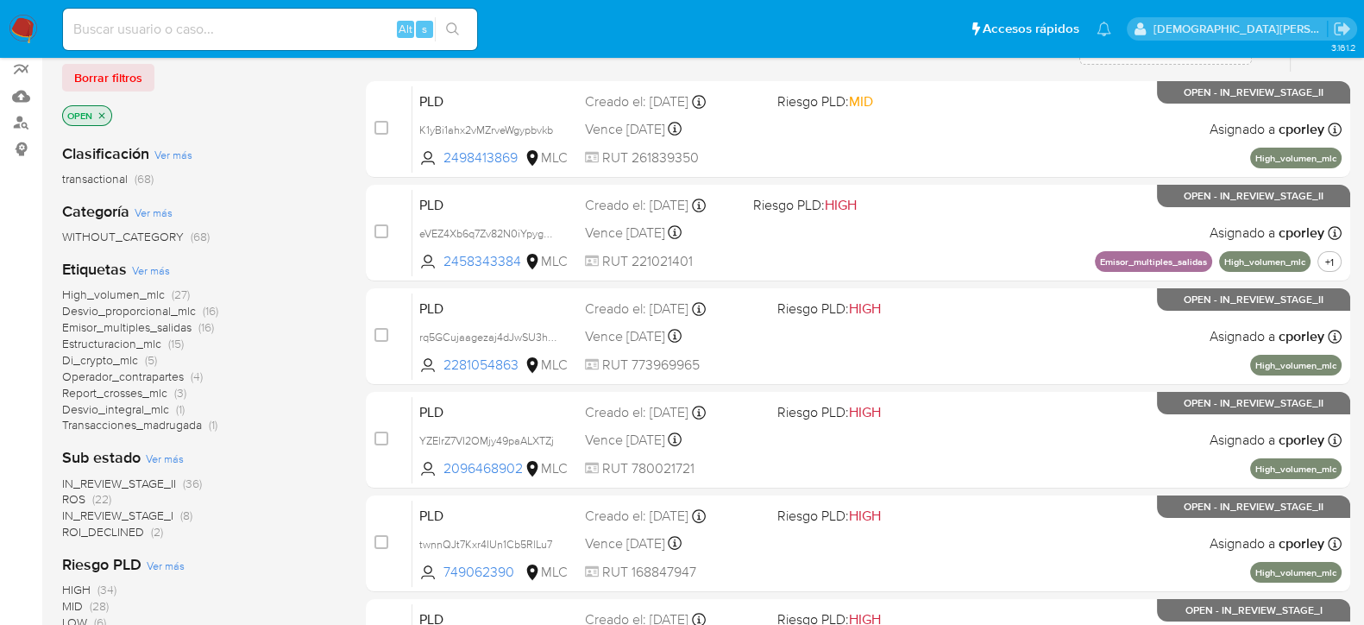
scroll to position [107, 0]
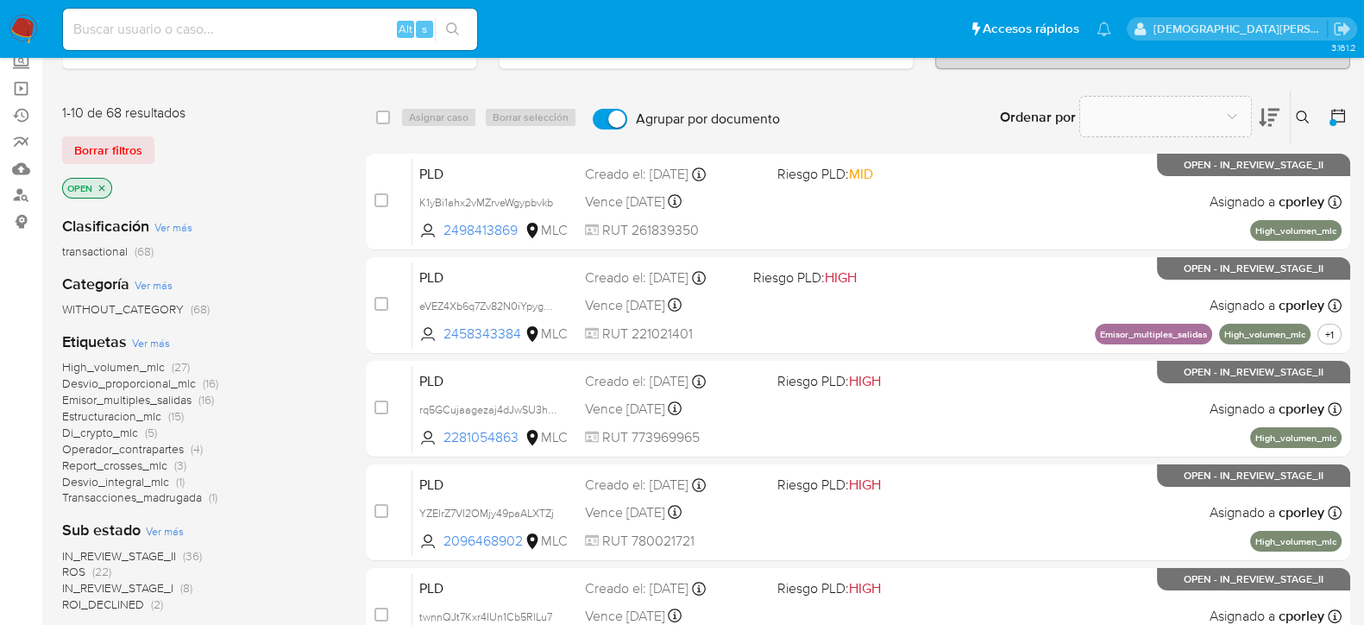
click at [108, 185] on p "OPEN" at bounding box center [87, 188] width 48 height 19
click at [107, 187] on icon "close-filter" at bounding box center [102, 188] width 10 height 10
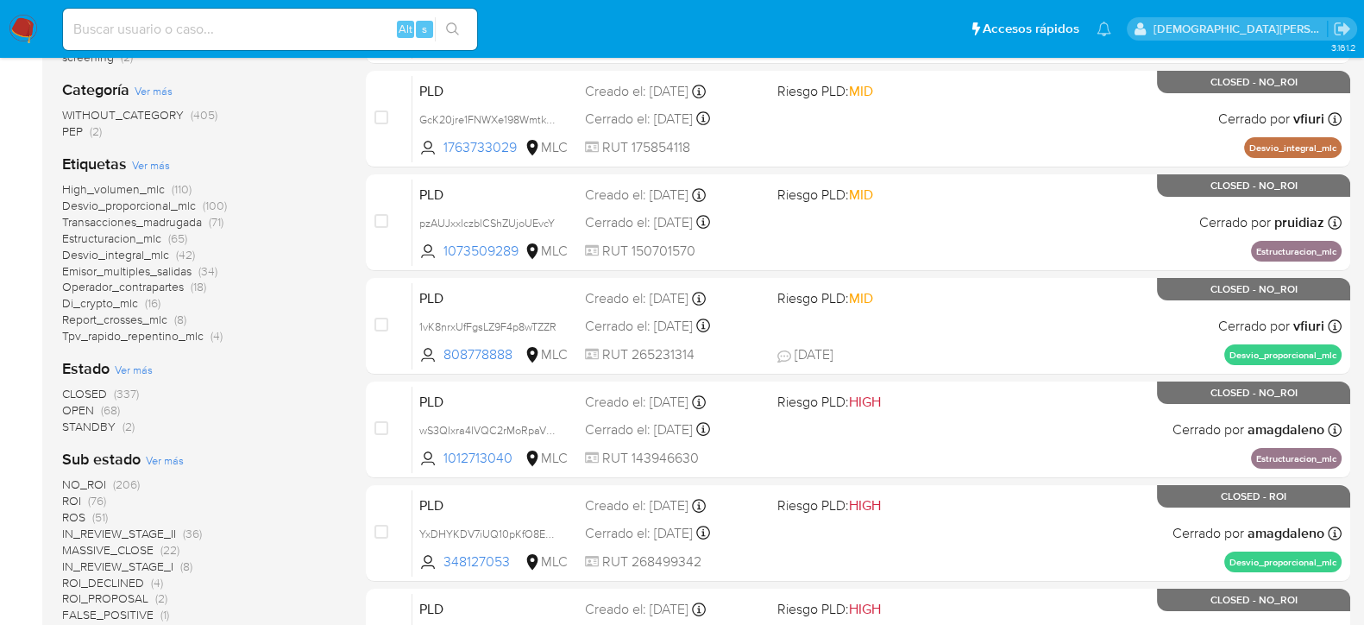
scroll to position [324, 0]
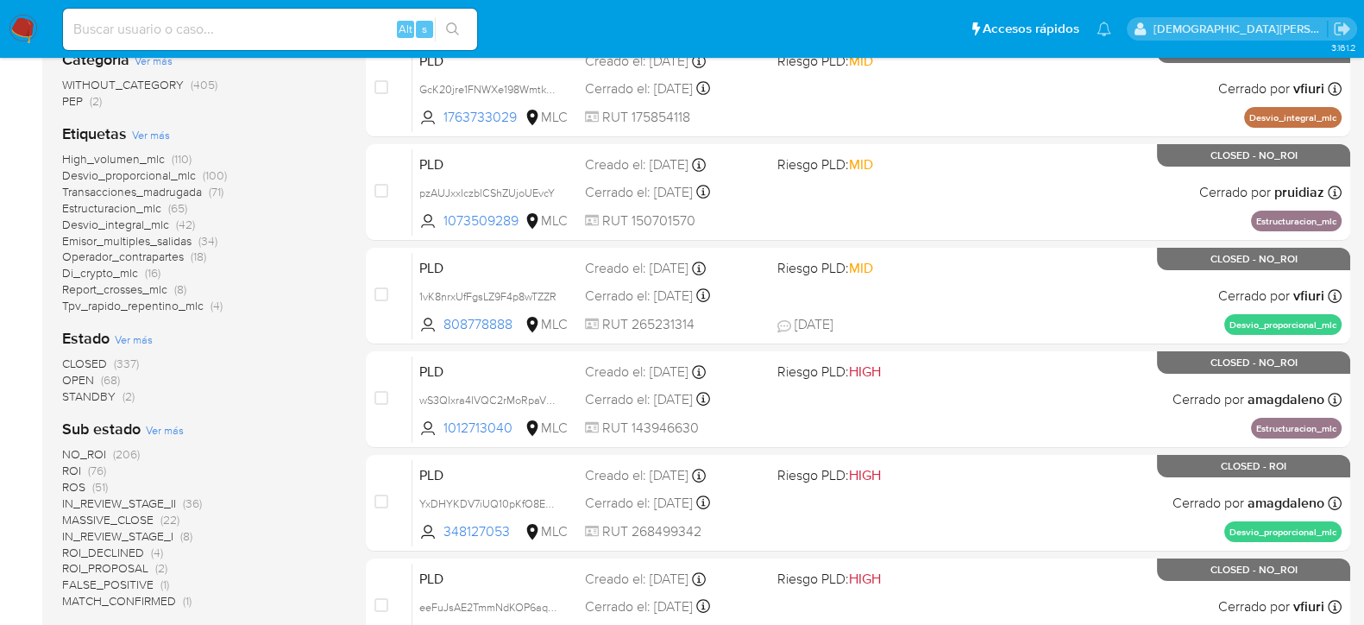
click at [82, 487] on span "ROS" at bounding box center [73, 486] width 23 height 17
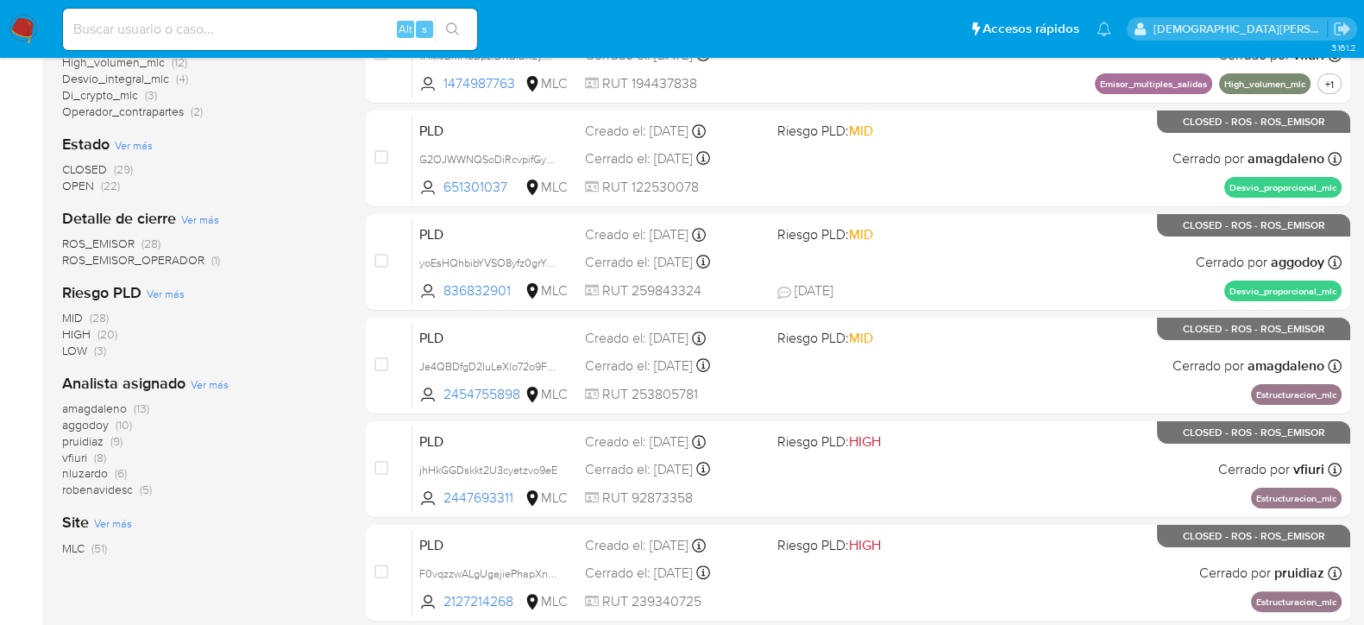
scroll to position [431, 0]
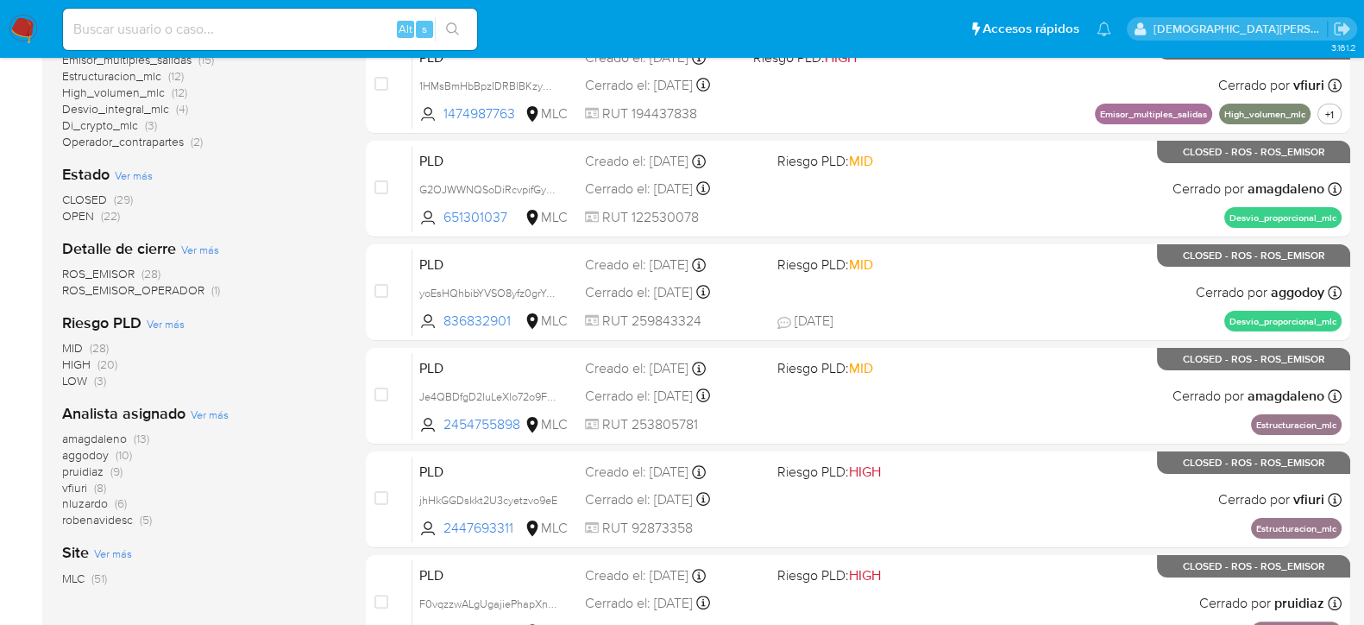
click at [88, 218] on span "OPEN" at bounding box center [78, 215] width 32 height 17
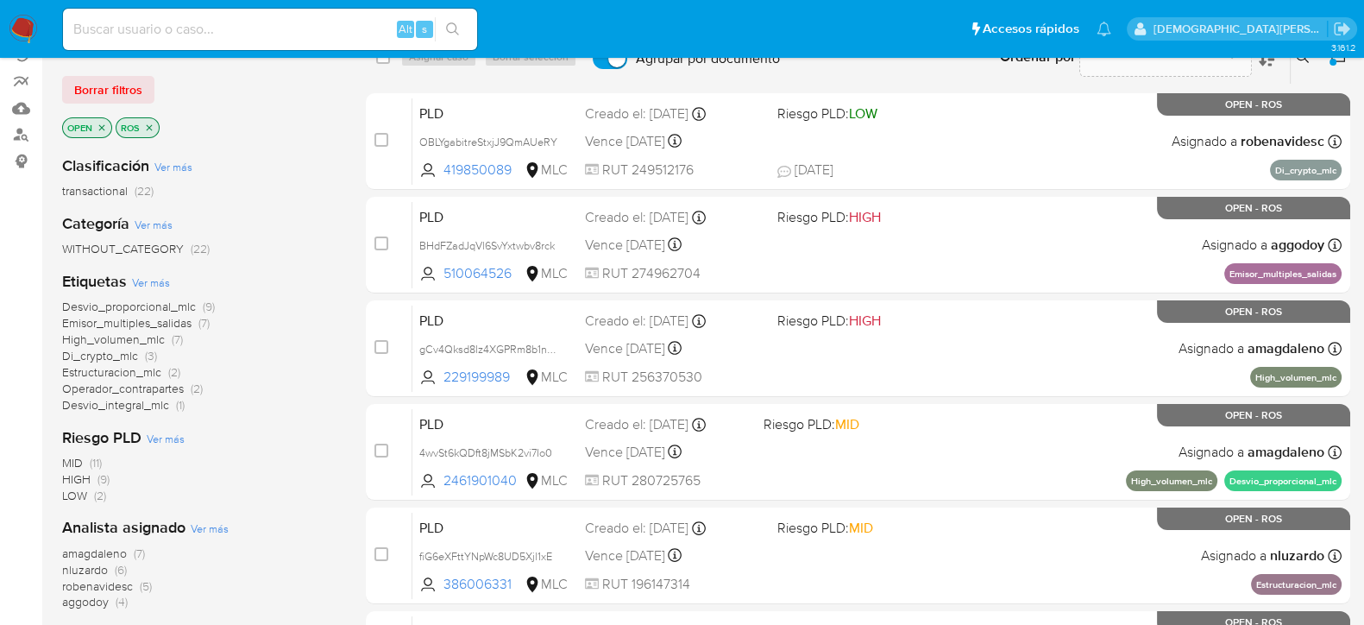
scroll to position [107, 0]
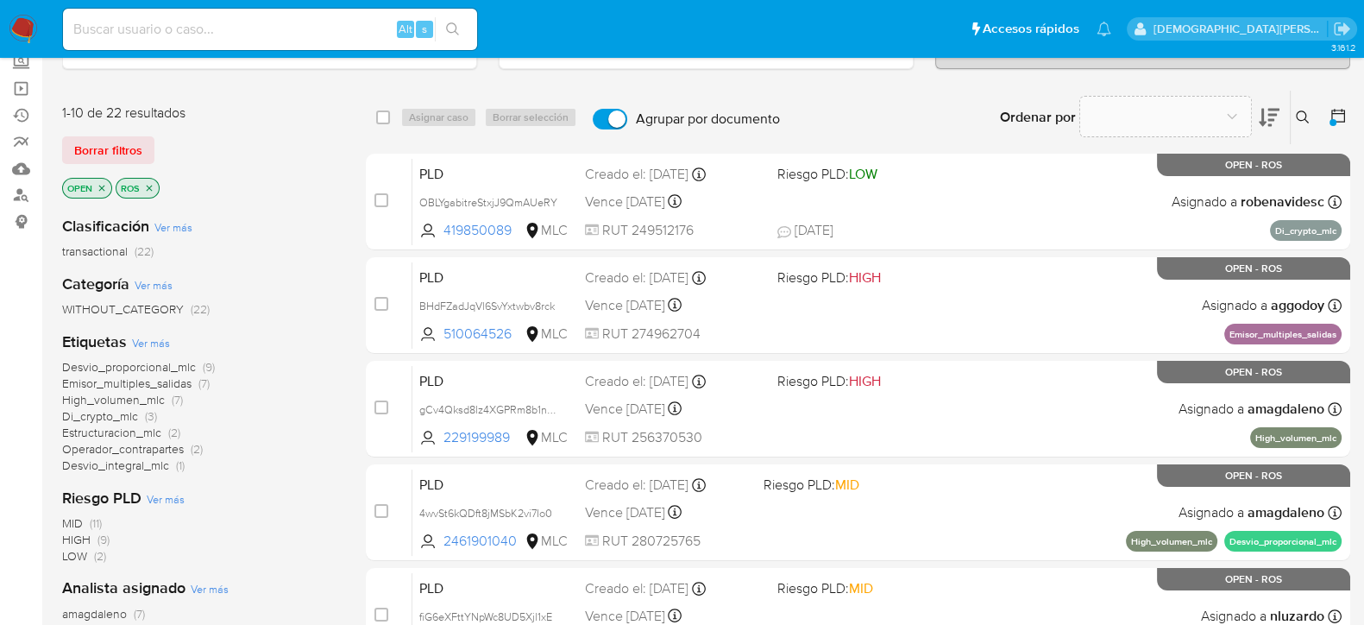
click at [151, 186] on icon "close-filter" at bounding box center [149, 188] width 10 height 10
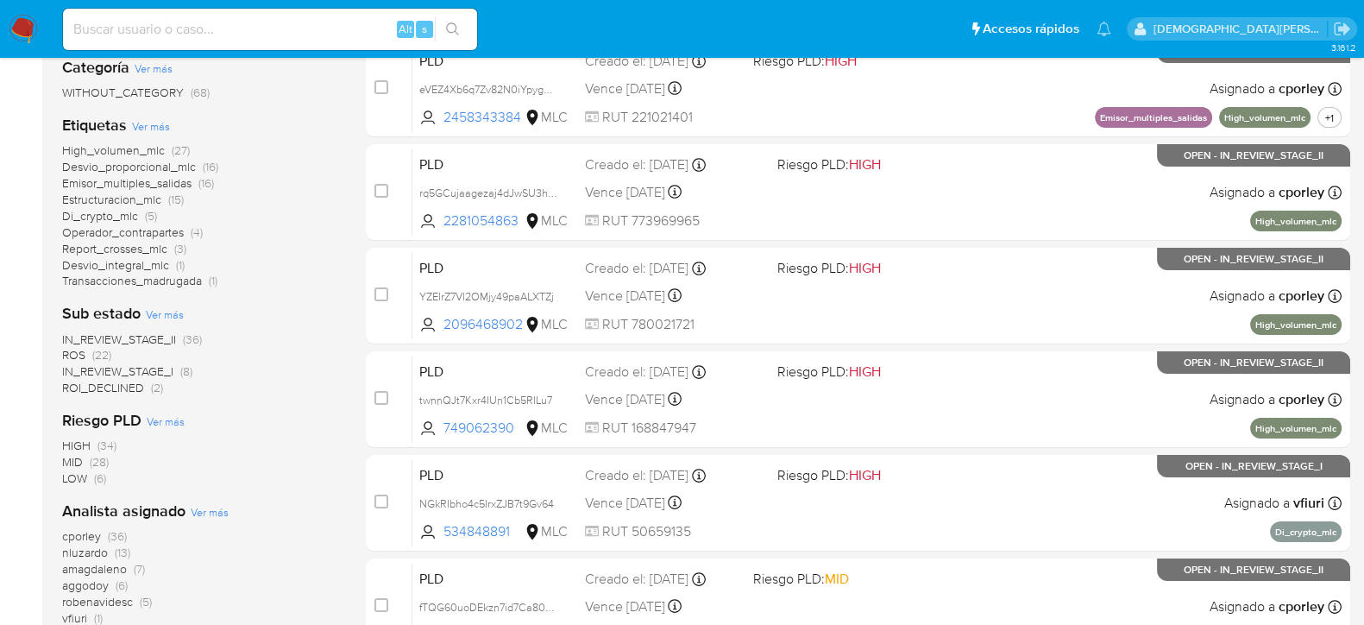
scroll to position [215, 0]
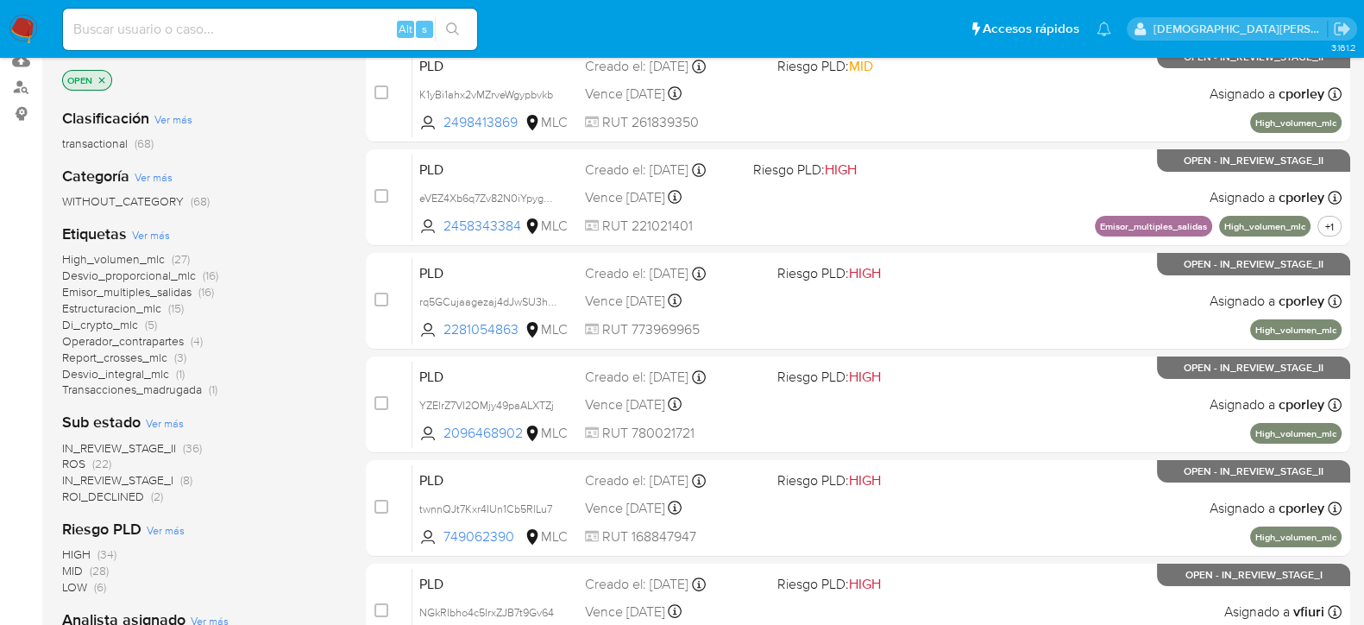
click at [104, 75] on icon "close-filter" at bounding box center [102, 80] width 10 height 10
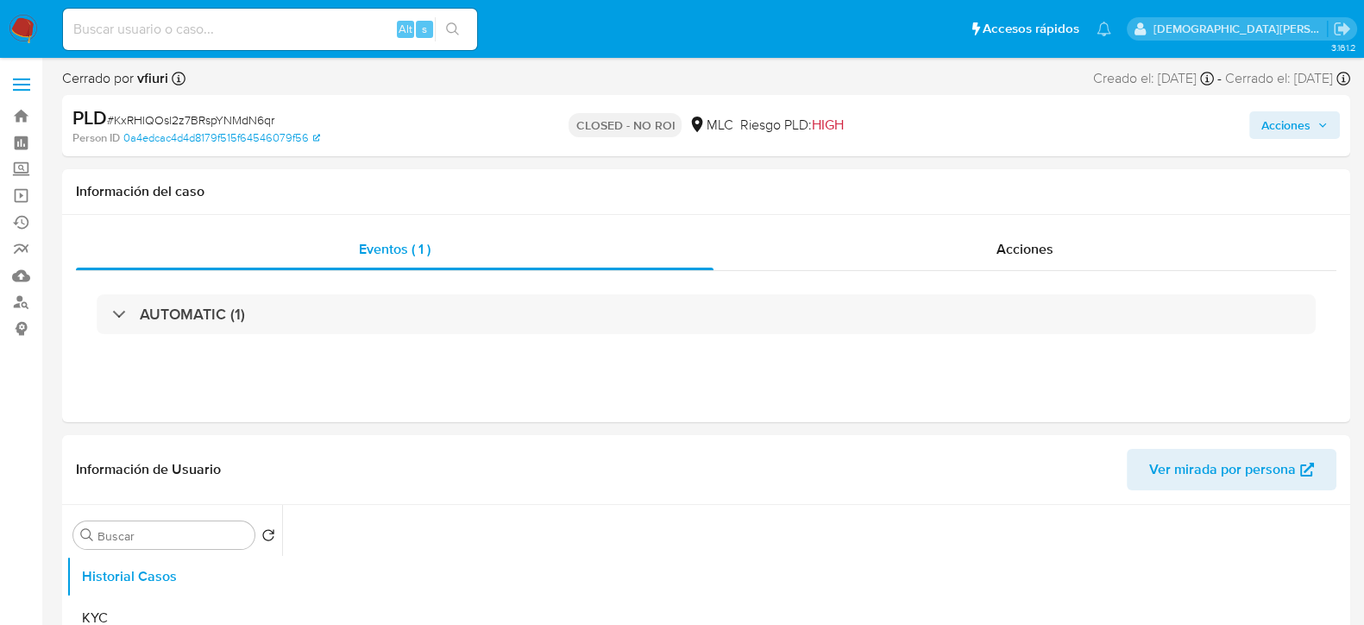
select select "10"
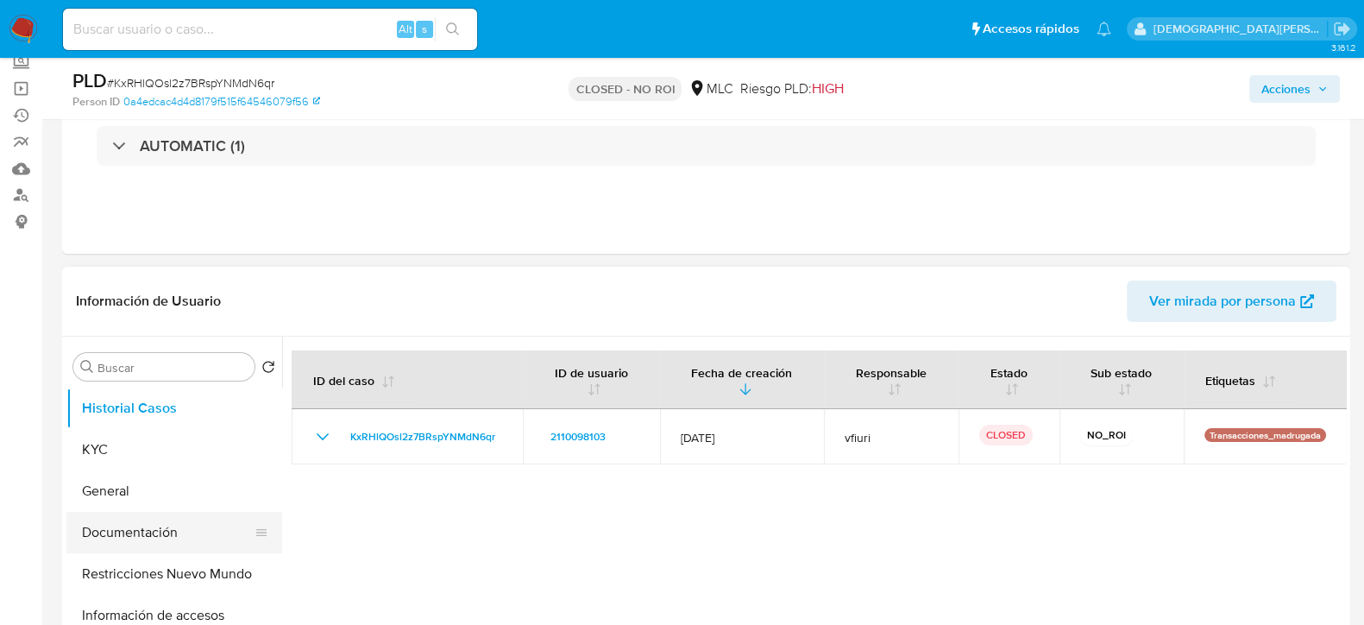
scroll to position [215, 0]
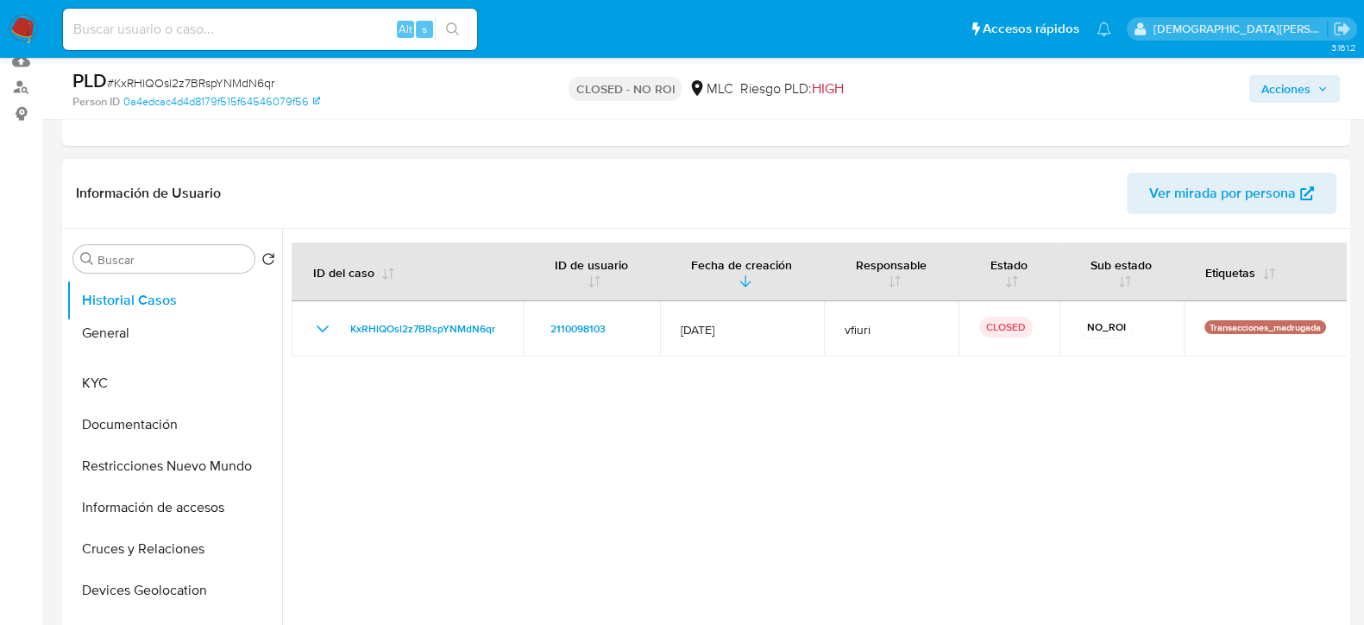
drag, startPoint x: 255, startPoint y: 387, endPoint x: 257, endPoint y: 338, distance: 49.2
click at [257, 338] on ul "Historial Casos KYC General Documentación Restricciones Nuevo Mundo Información…" at bounding box center [174, 474] width 216 height 389
drag, startPoint x: 250, startPoint y: 308, endPoint x: 239, endPoint y: 395, distance: 87.9
click at [239, 395] on ul "Historial Casos KYC Documentación General Restricciones Nuevo Mundo Información…" at bounding box center [174, 474] width 216 height 389
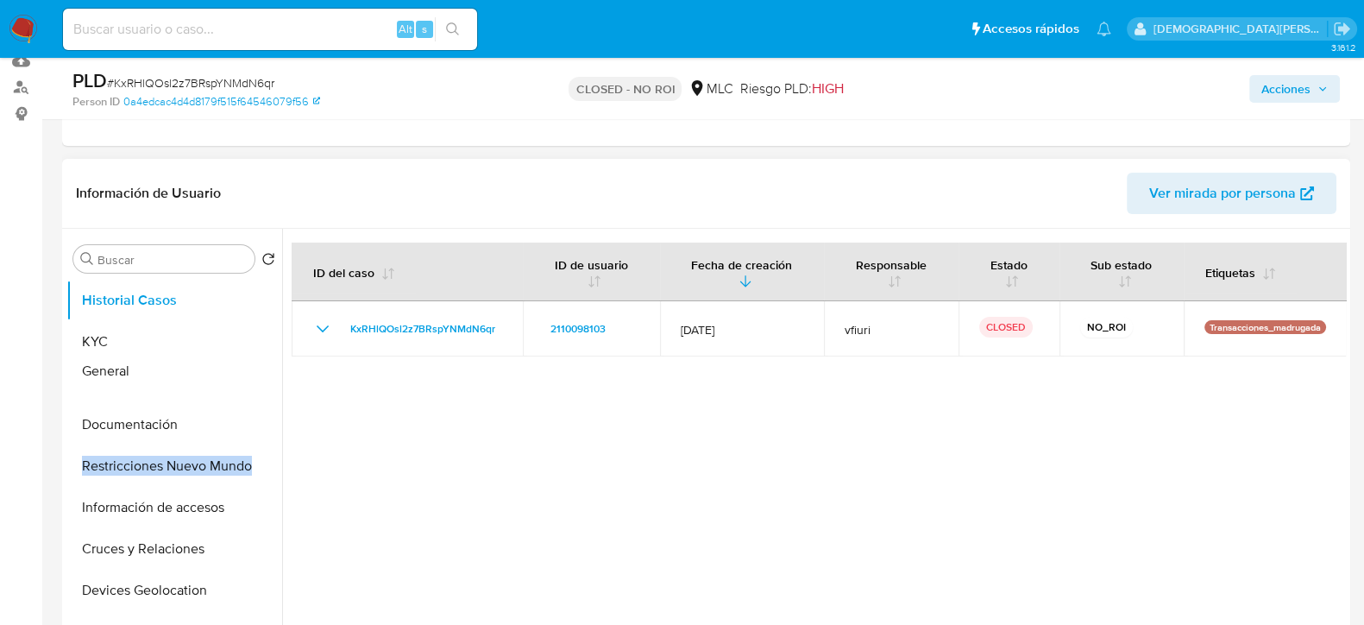
drag, startPoint x: 256, startPoint y: 424, endPoint x: 257, endPoint y: 372, distance: 51.8
click at [257, 372] on ul "Historial Casos KYC Documentación General Restricciones Nuevo Mundo Información…" at bounding box center [174, 474] width 216 height 389
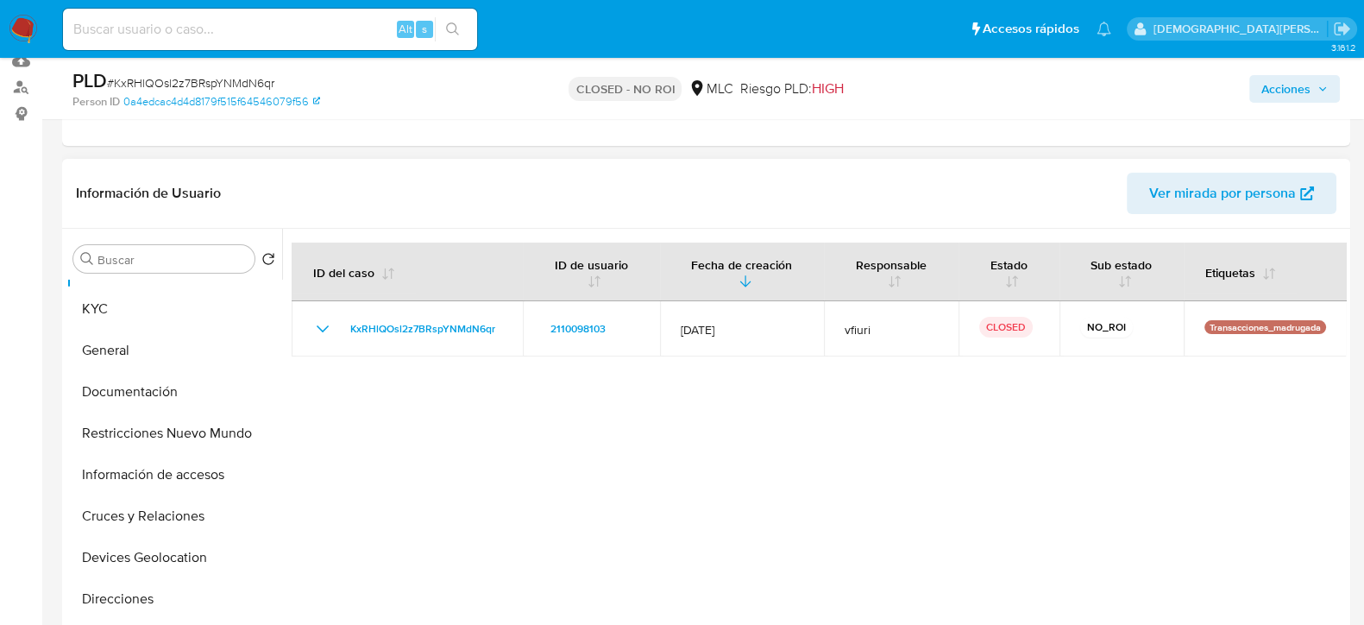
scroll to position [0, 0]
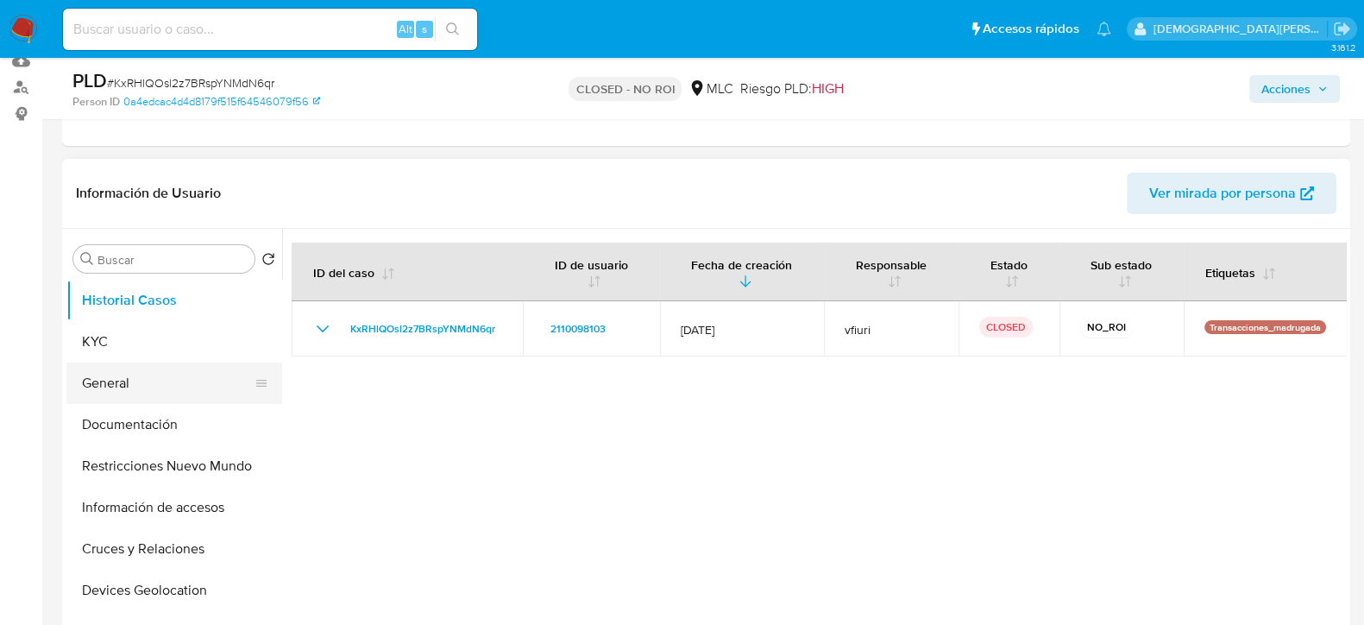
click at [190, 394] on button "General" at bounding box center [167, 382] width 202 height 41
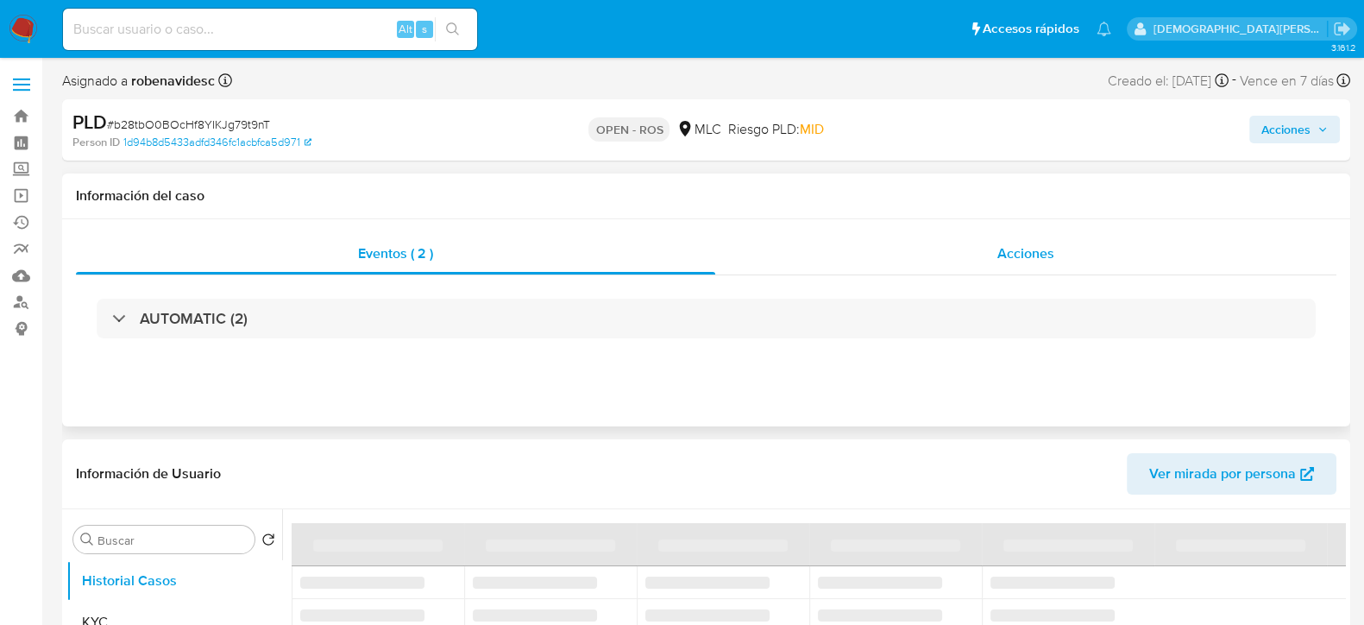
select select "10"
click at [1028, 258] on span "Acciones" at bounding box center [1026, 253] width 57 height 20
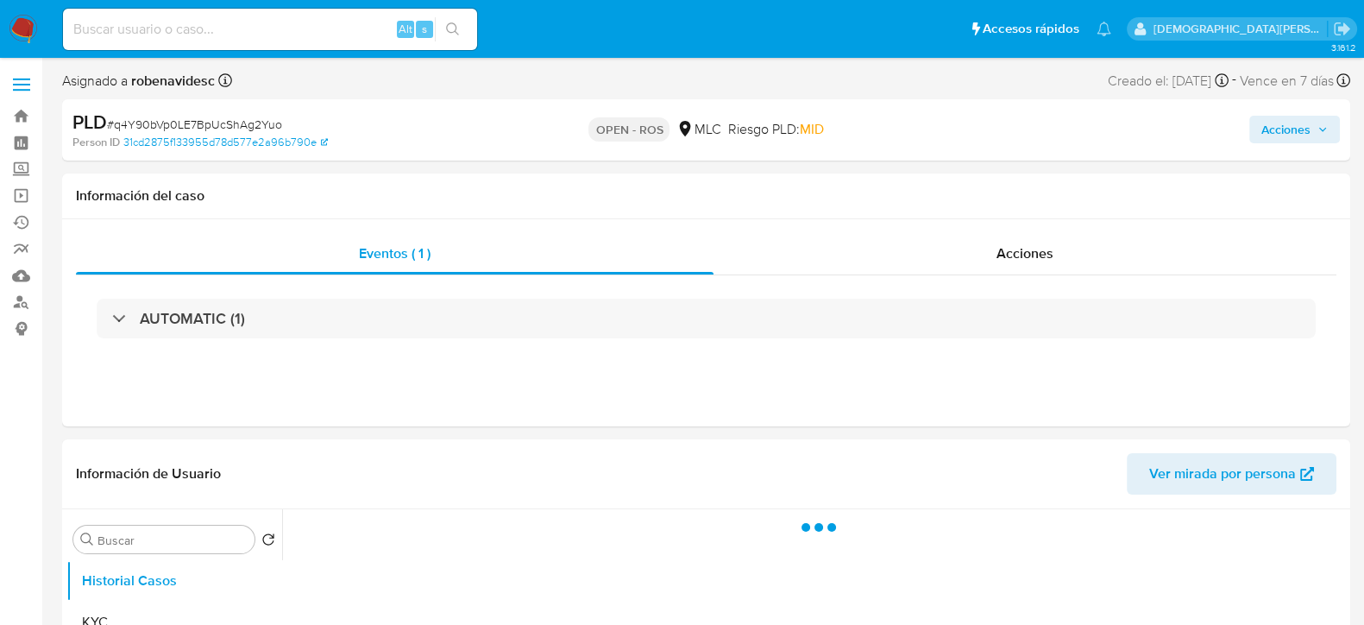
select select "10"
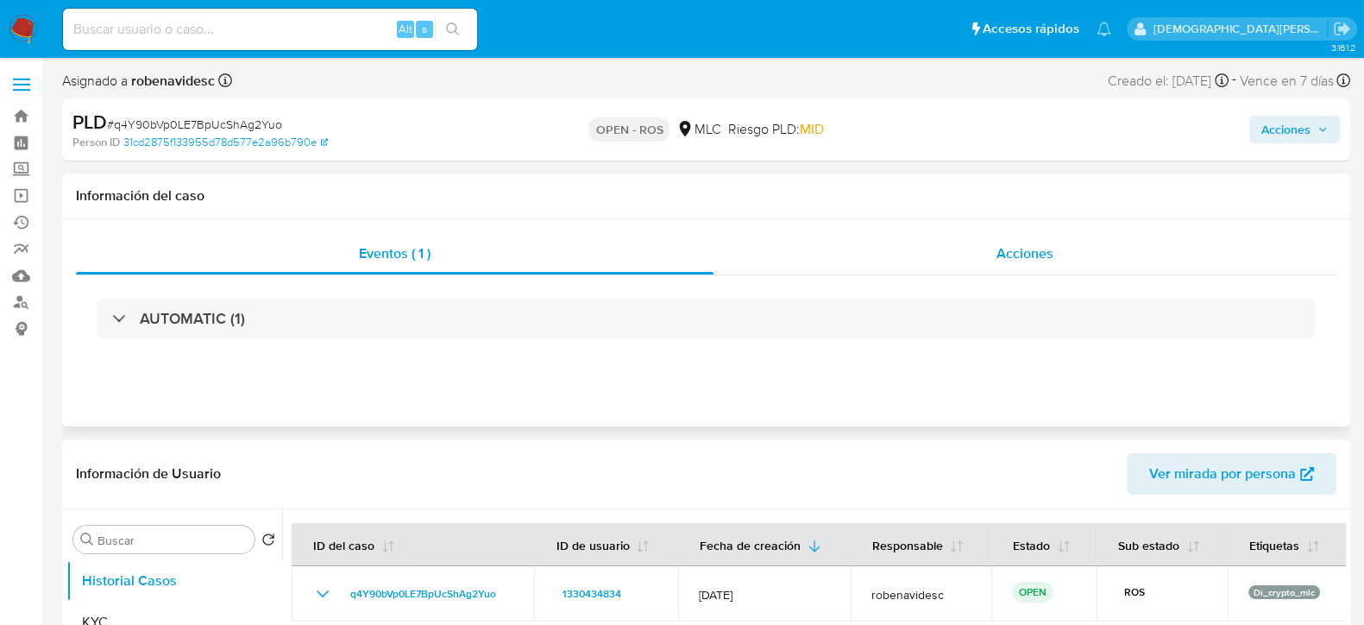
click at [1018, 268] on div "Acciones" at bounding box center [1025, 253] width 623 height 41
